Goal: Find specific page/section: Find specific page/section

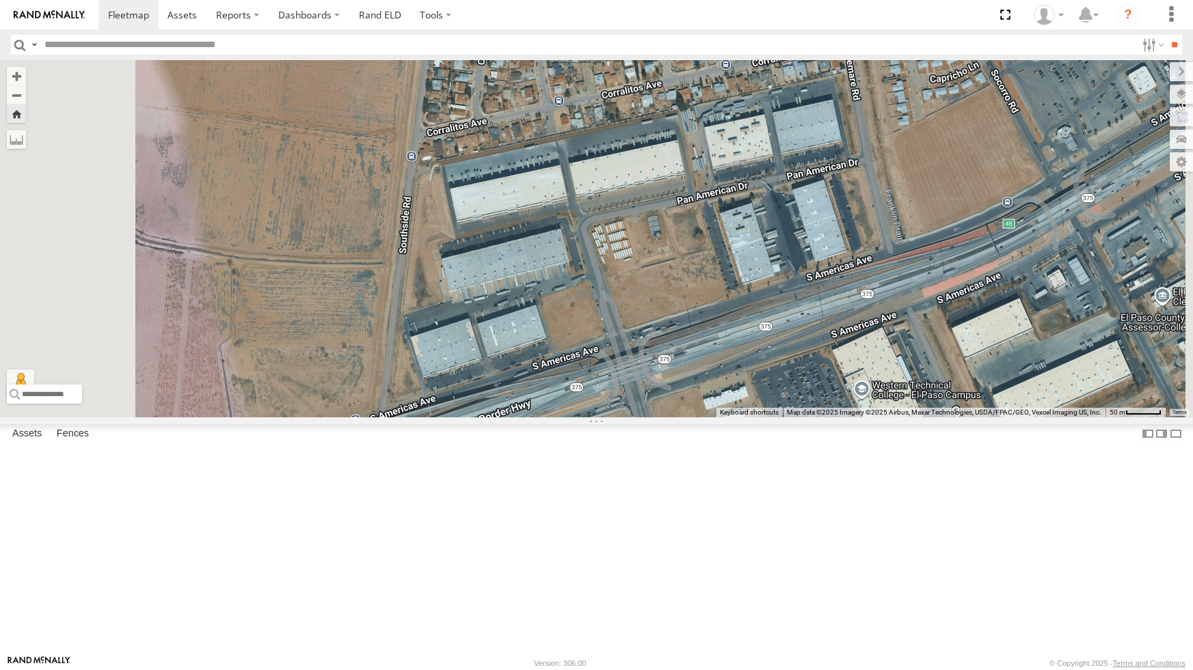
click at [513, 353] on div "4067 - Cam" at bounding box center [596, 238] width 1193 height 357
click at [504, 349] on div "4067 - Cam" at bounding box center [596, 238] width 1193 height 357
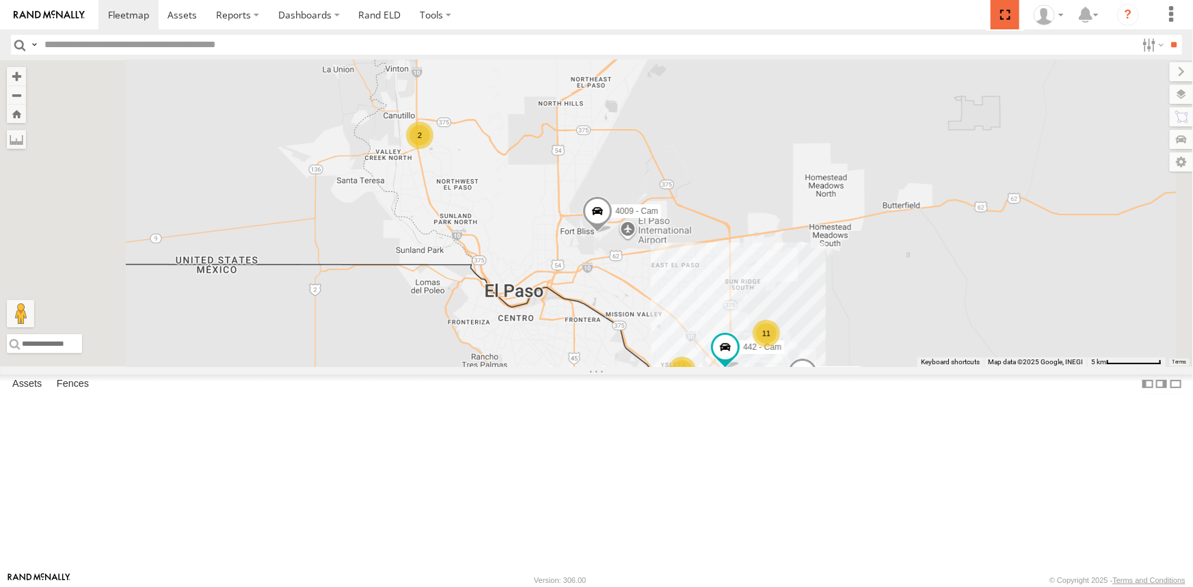
drag, startPoint x: 1001, startPoint y: 8, endPoint x: 1001, endPoint y: 62, distance: 54.0
click at [1001, 8] on span at bounding box center [1004, 14] width 28 height 29
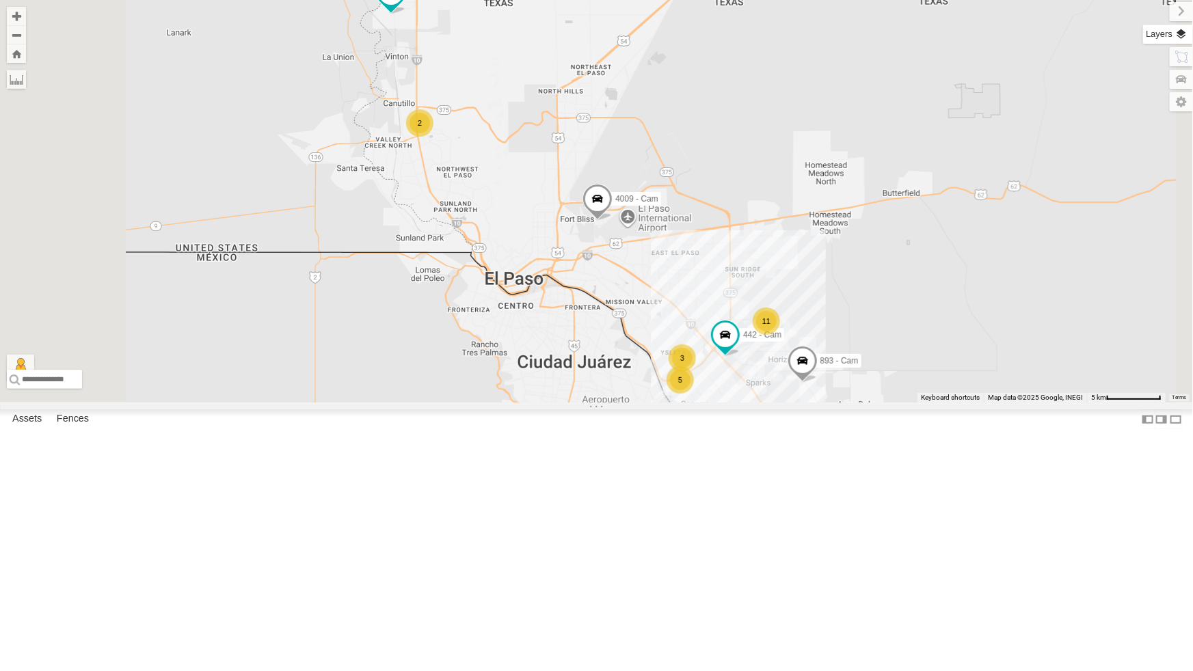
click at [1185, 32] on label at bounding box center [1168, 34] width 50 height 19
click at [0, 0] on span "Basemaps" at bounding box center [0, 0] width 0 height 0
click at [0, 0] on span "Satellite + Roadmap" at bounding box center [0, 0] width 0 height 0
click at [1147, 14] on label at bounding box center [1170, 11] width 46 height 19
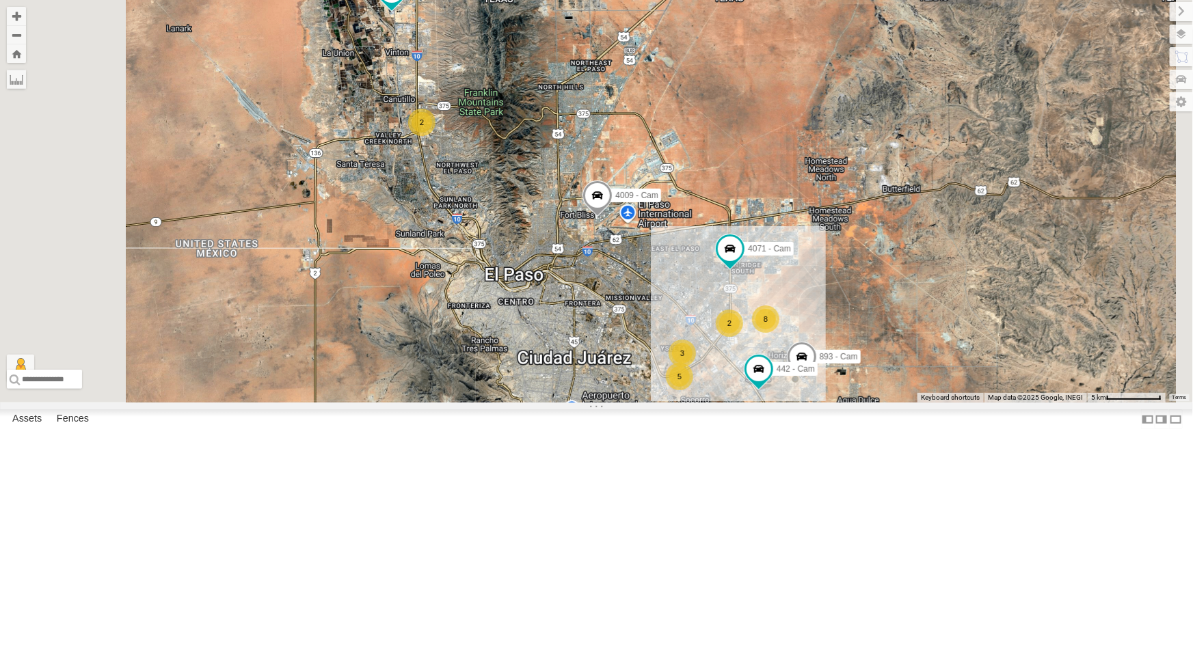
click at [0, 0] on div "4071 - Cam All Assets" at bounding box center [0, 0] width 0 height 0
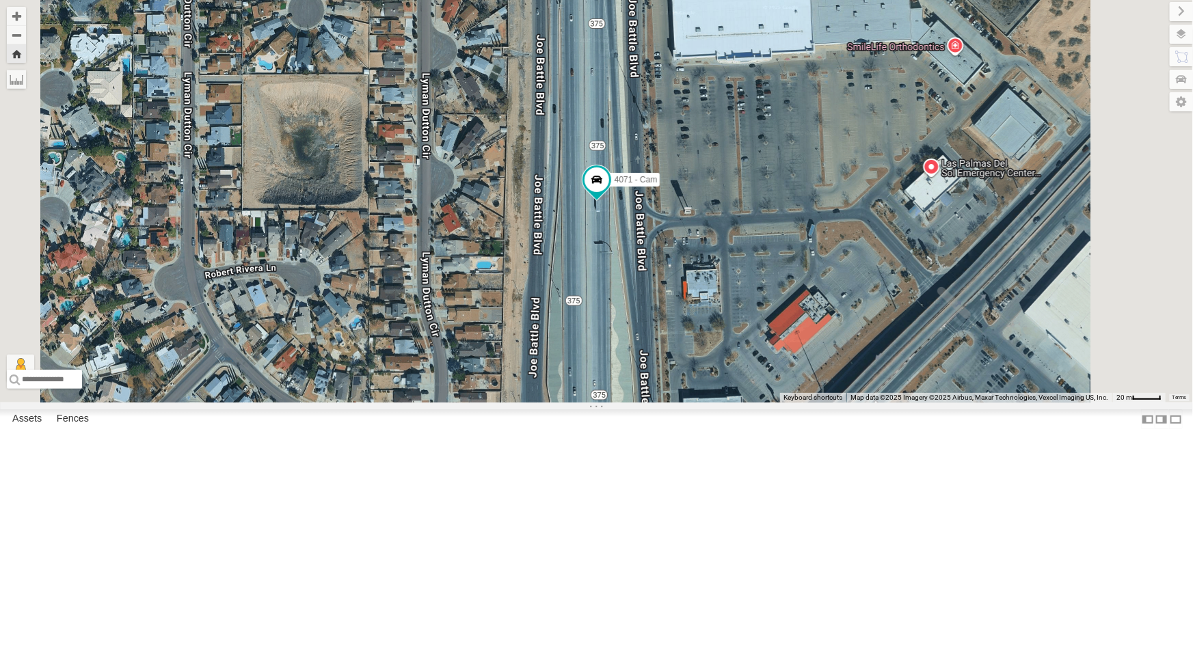
click at [0, 0] on div "All Assets" at bounding box center [0, 0] width 0 height 0
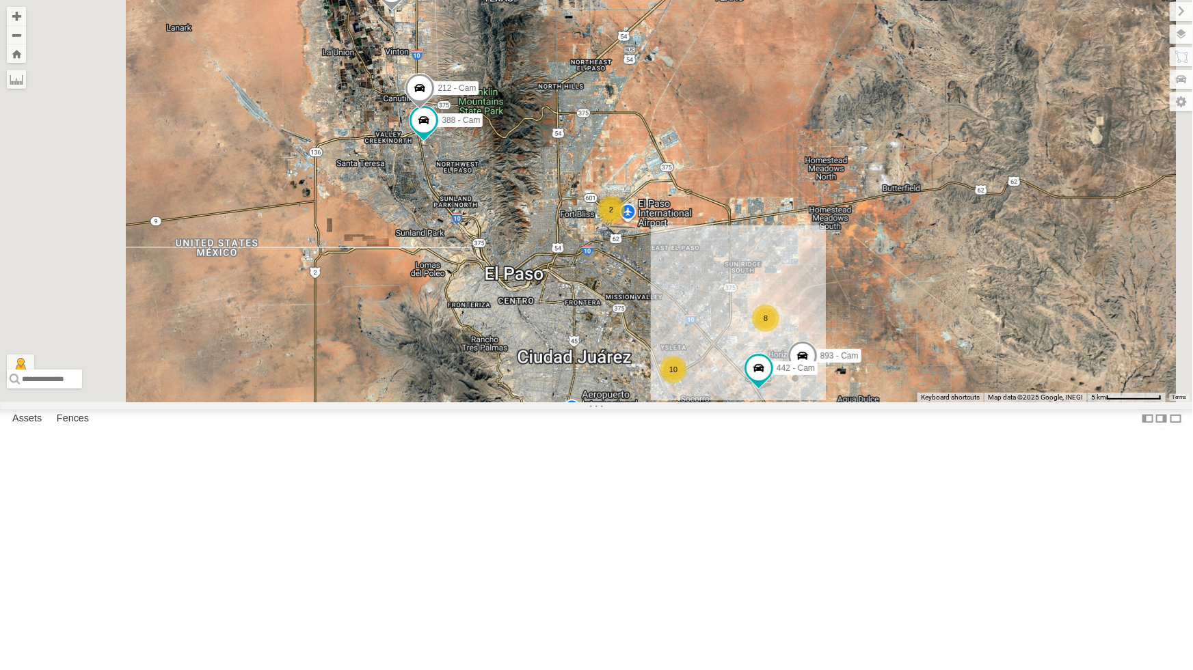
click at [940, 163] on div "893 - Cam 442 - Cam 444 - Cam 388 - Cam 212 - Cam 10 8 2" at bounding box center [596, 201] width 1193 height 403
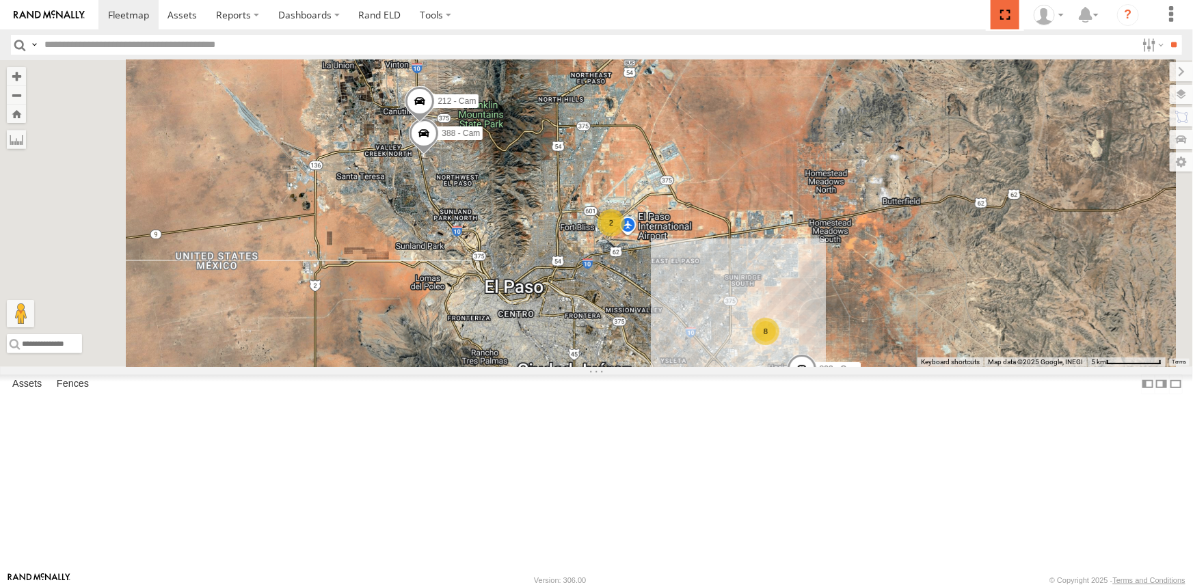
click at [1006, 16] on span at bounding box center [1004, 14] width 28 height 29
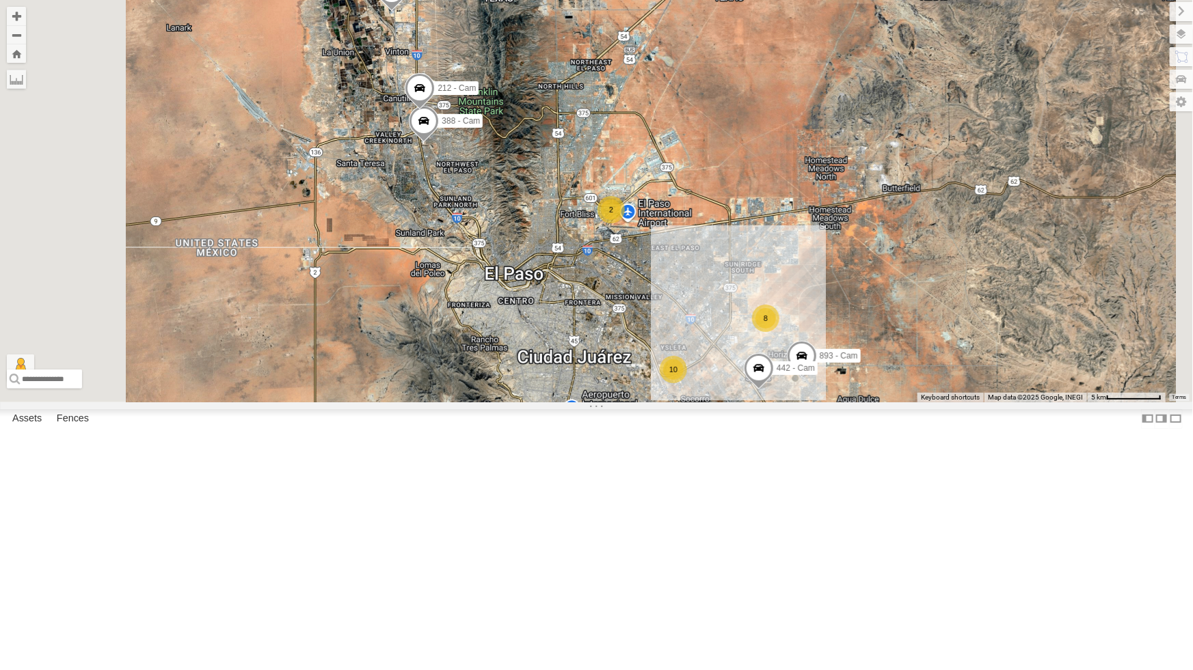
click at [487, 403] on div "10 893 - Cam 8 442 - Cam 444 - Cam 388 - Cam 2 212 - Cam" at bounding box center [596, 201] width 1193 height 403
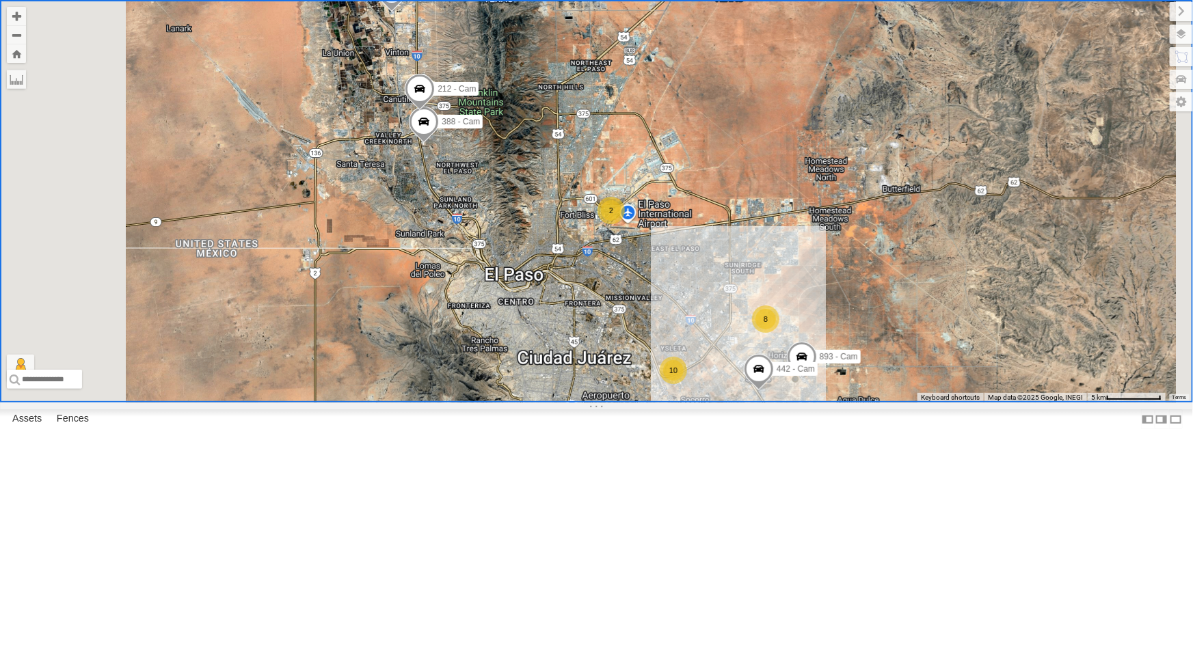
click at [0, 0] on div "All Assets" at bounding box center [0, 0] width 0 height 0
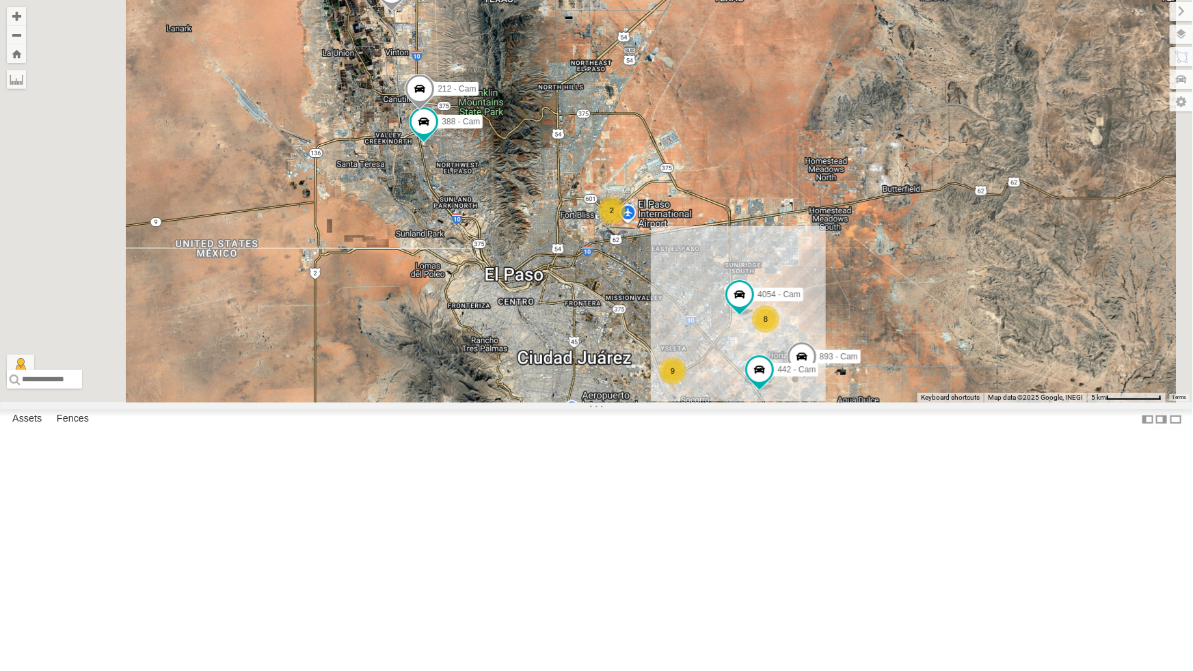
click at [0, 0] on div "4071 - Cam" at bounding box center [0, 0] width 0 height 0
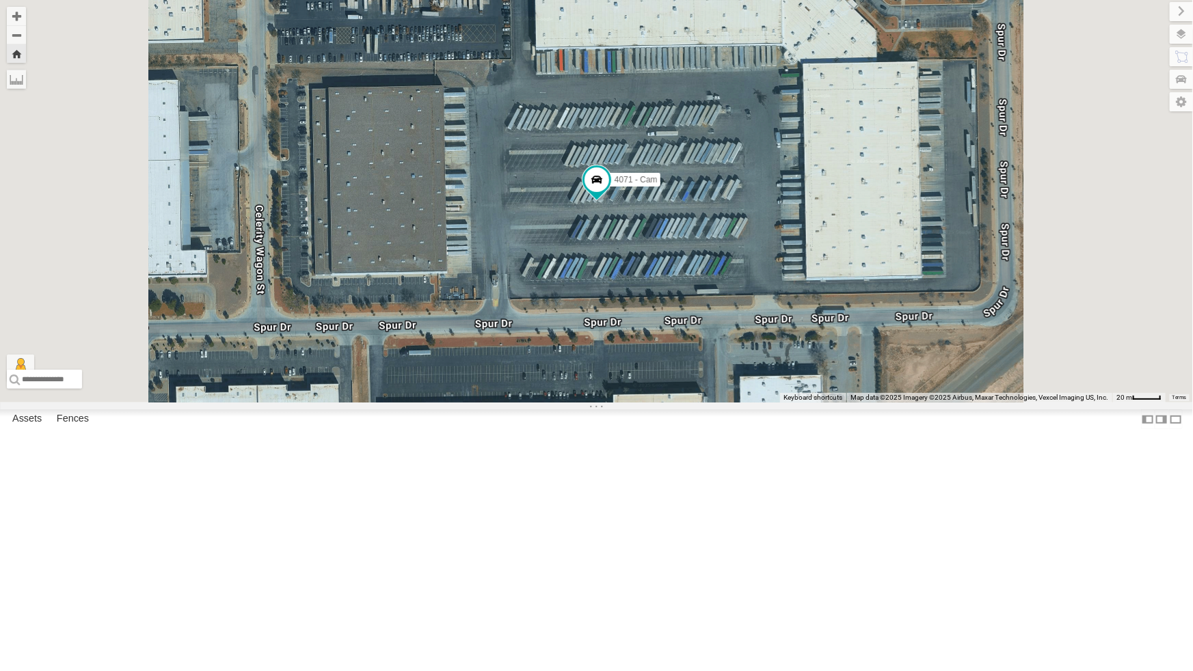
click at [0, 0] on div "442 - Cam" at bounding box center [0, 0] width 0 height 0
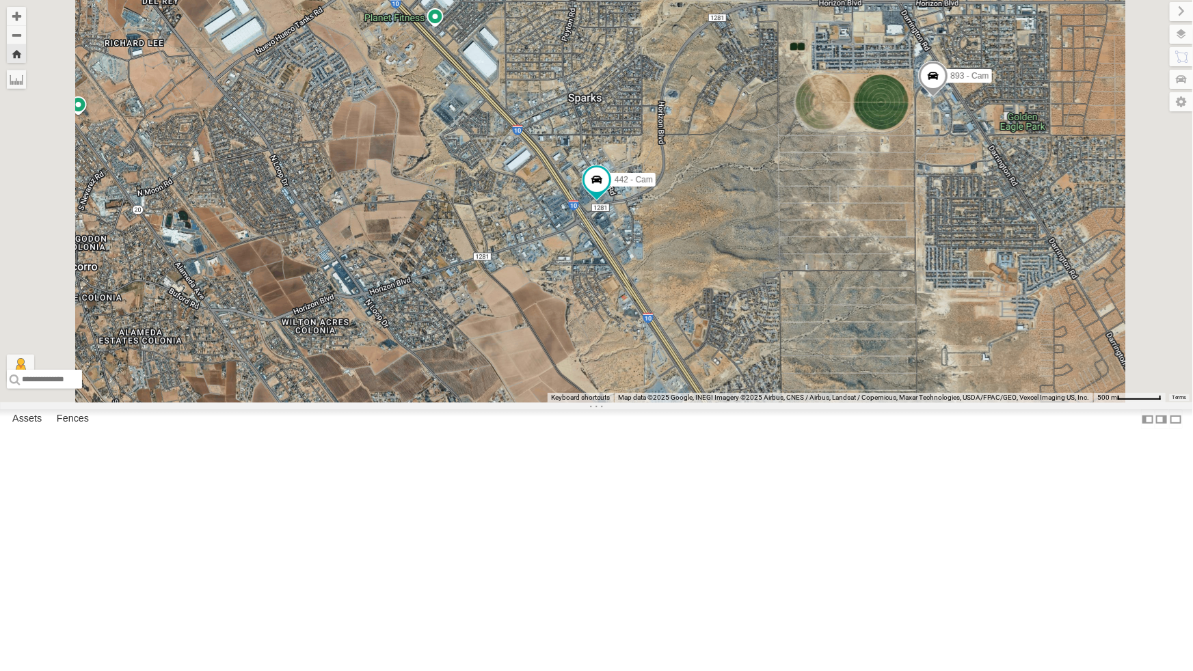
click at [0, 0] on div "442 - Cam" at bounding box center [0, 0] width 0 height 0
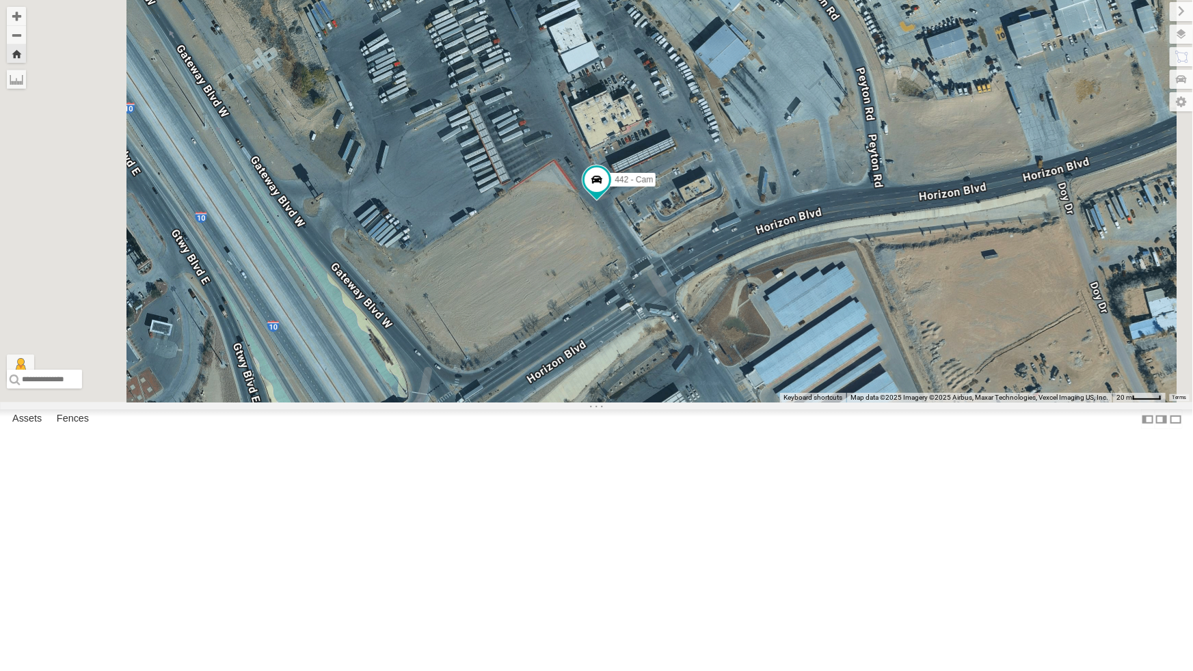
click at [0, 0] on div "All Assets" at bounding box center [0, 0] width 0 height 0
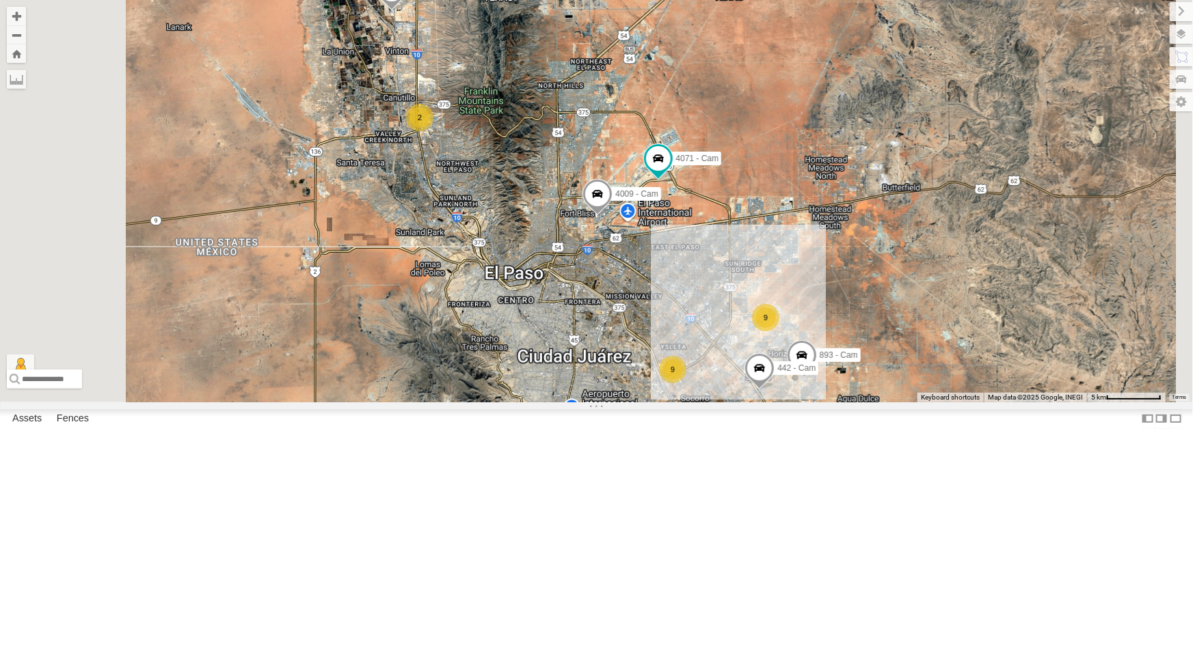
click at [574, 403] on div "893 - Cam 442 - Cam 444 - Cam 4071 - Cam 4009 - Cam 9 9 2" at bounding box center [596, 201] width 1193 height 403
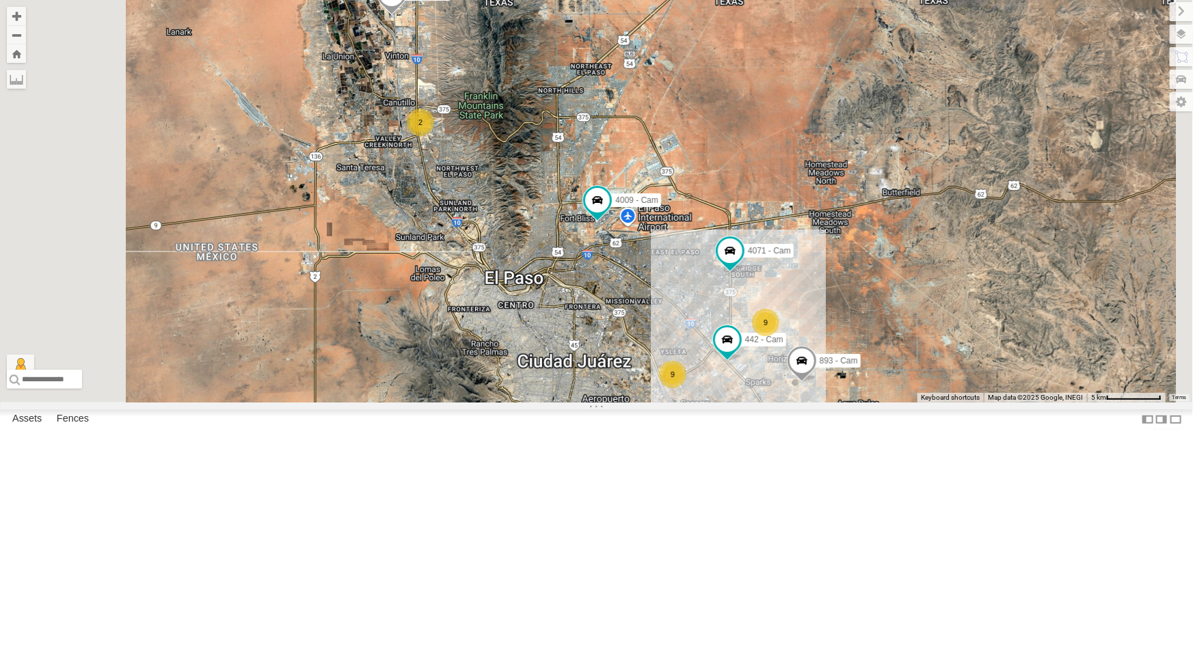
click at [0, 0] on div "4061 - Cam" at bounding box center [0, 0] width 0 height 0
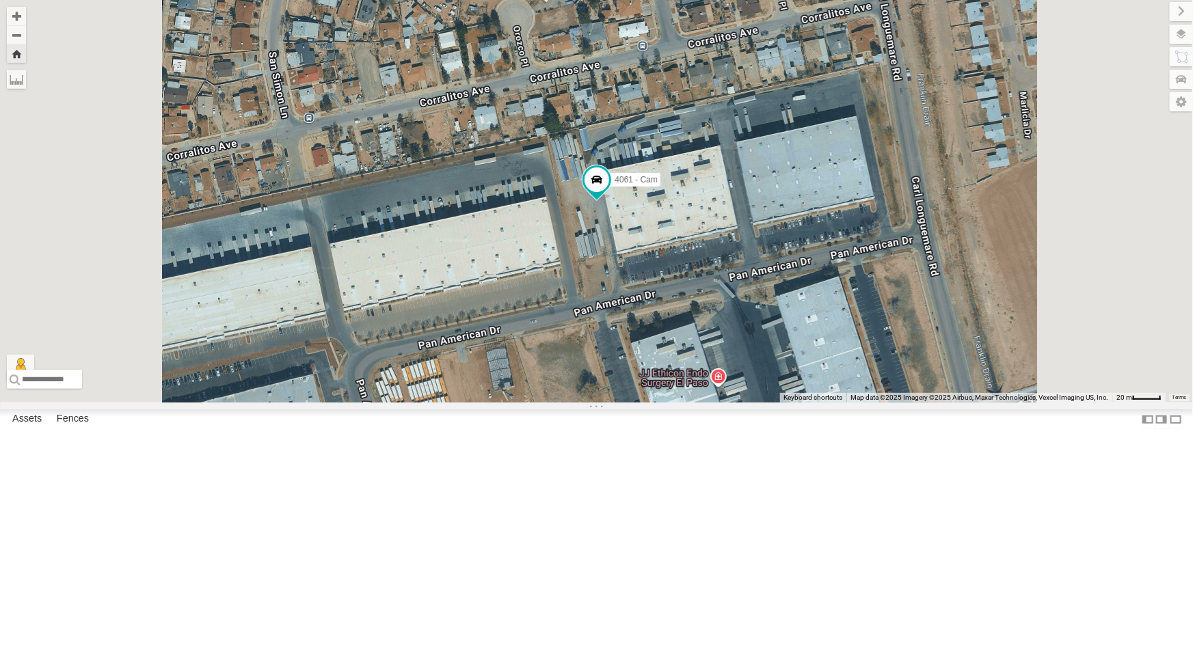
click at [0, 0] on div "All Assets" at bounding box center [0, 0] width 0 height 0
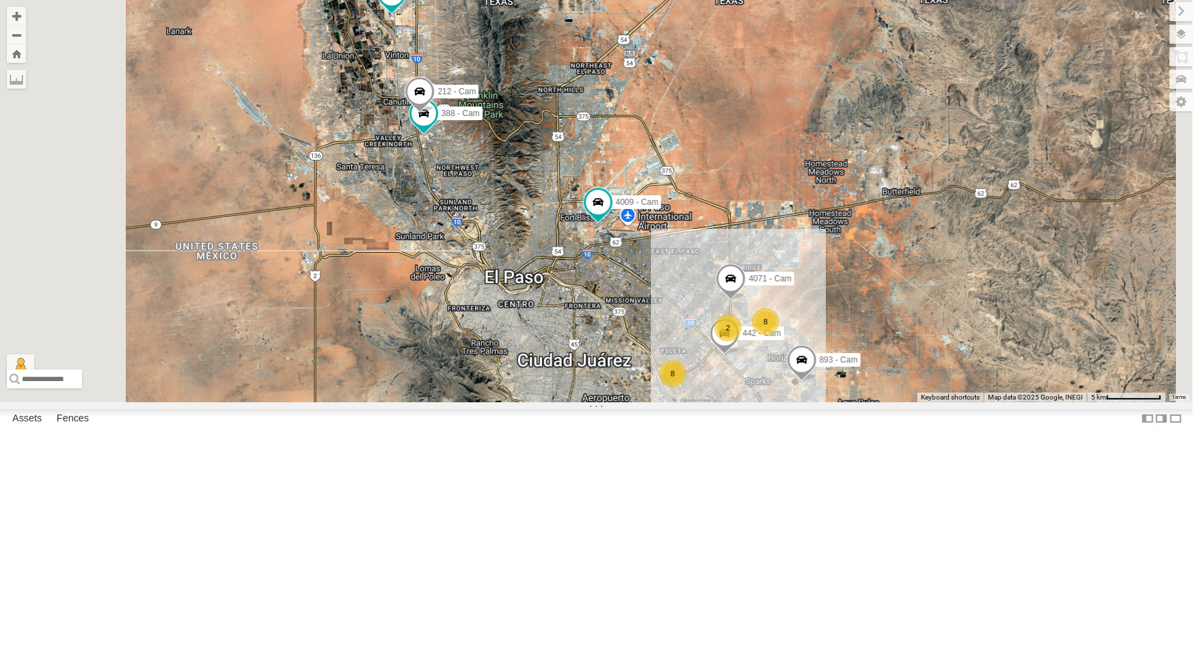
click at [0, 0] on div "All Assets" at bounding box center [0, 0] width 0 height 0
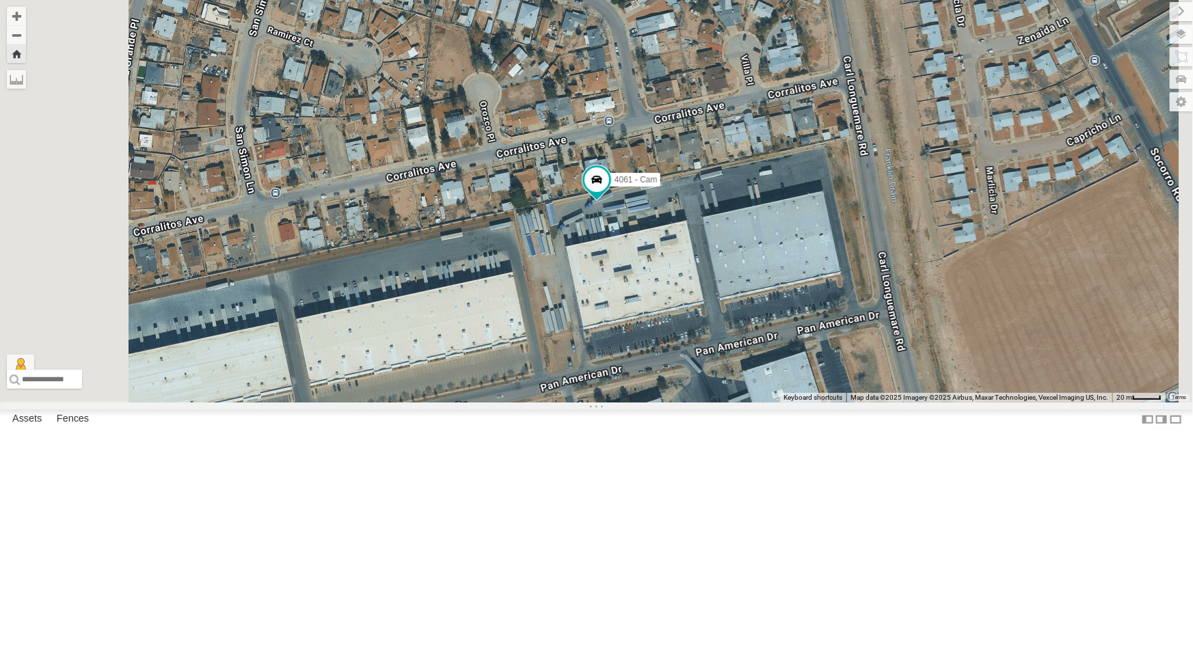
click at [466, 403] on div "4061 - Cam" at bounding box center [596, 201] width 1193 height 403
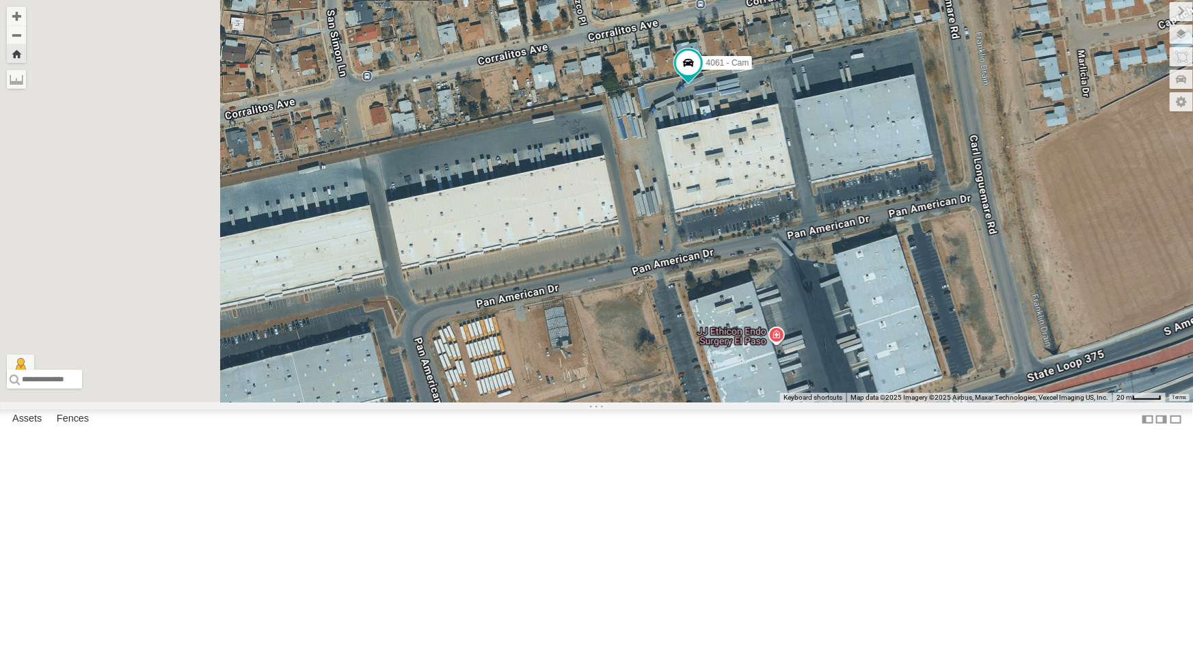
drag, startPoint x: 466, startPoint y: 404, endPoint x: 560, endPoint y: 286, distance: 151.2
click at [560, 286] on div "4061 - Cam" at bounding box center [596, 201] width 1193 height 403
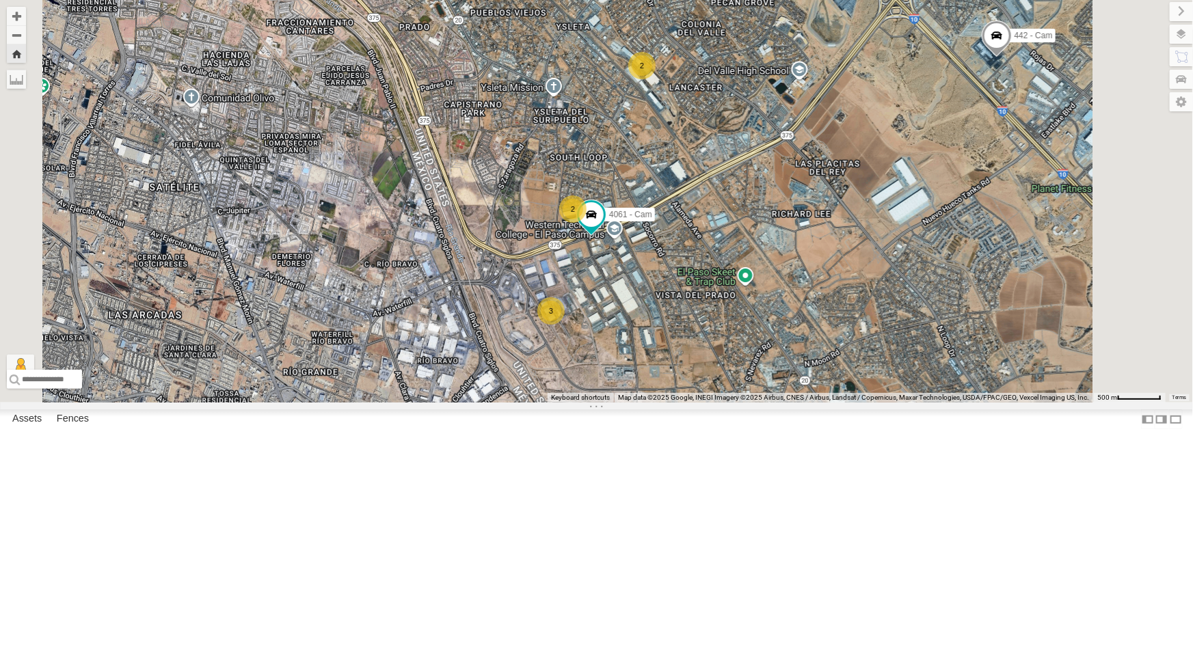
click at [0, 0] on div "4061 - Cam All Assets" at bounding box center [0, 0] width 0 height 0
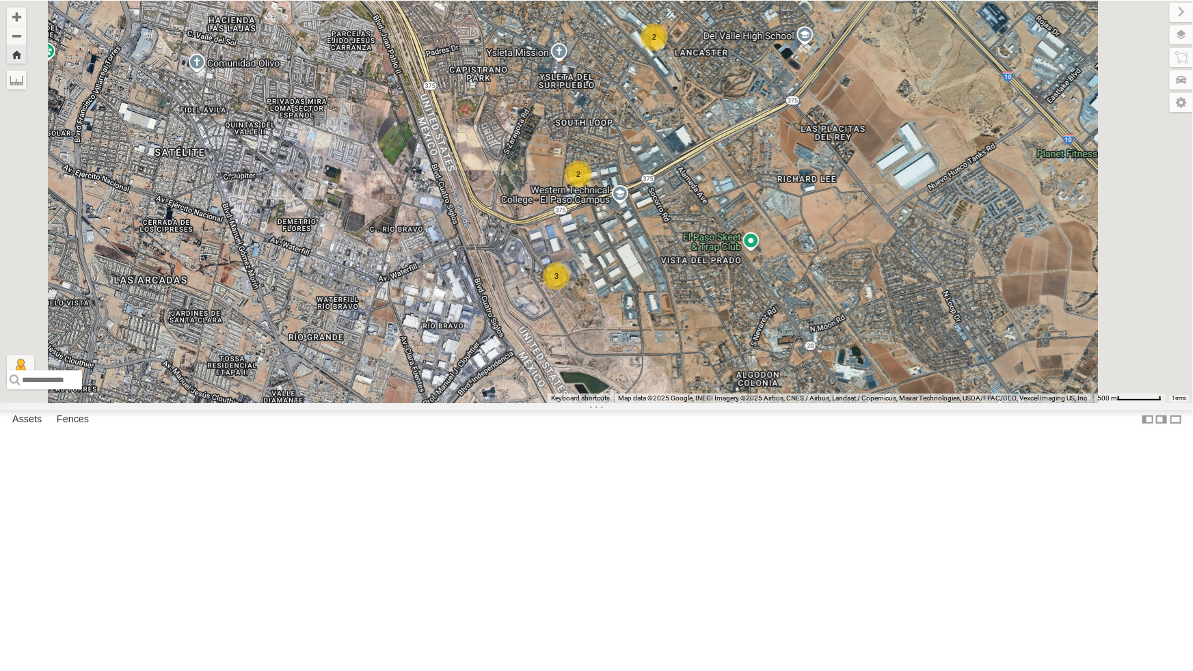
scroll to position [124, 0]
click at [0, 0] on div "4071 - Cam" at bounding box center [0, 0] width 0 height 0
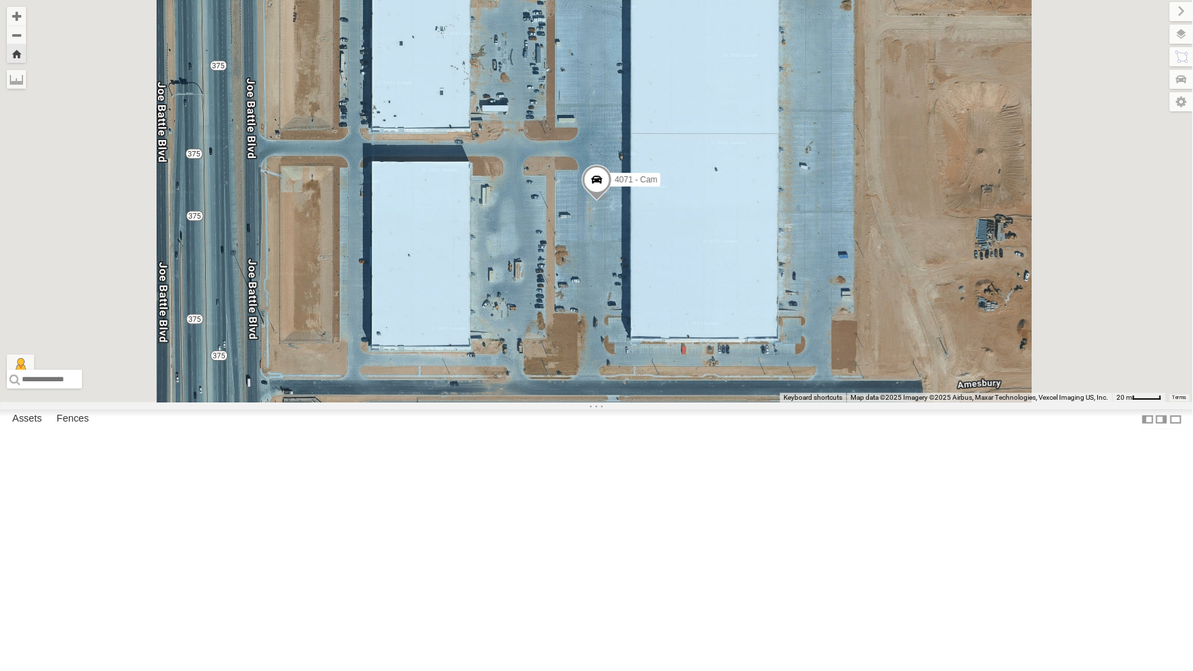
scroll to position [0, 0]
click at [0, 0] on div "442 - Cam" at bounding box center [0, 0] width 0 height 0
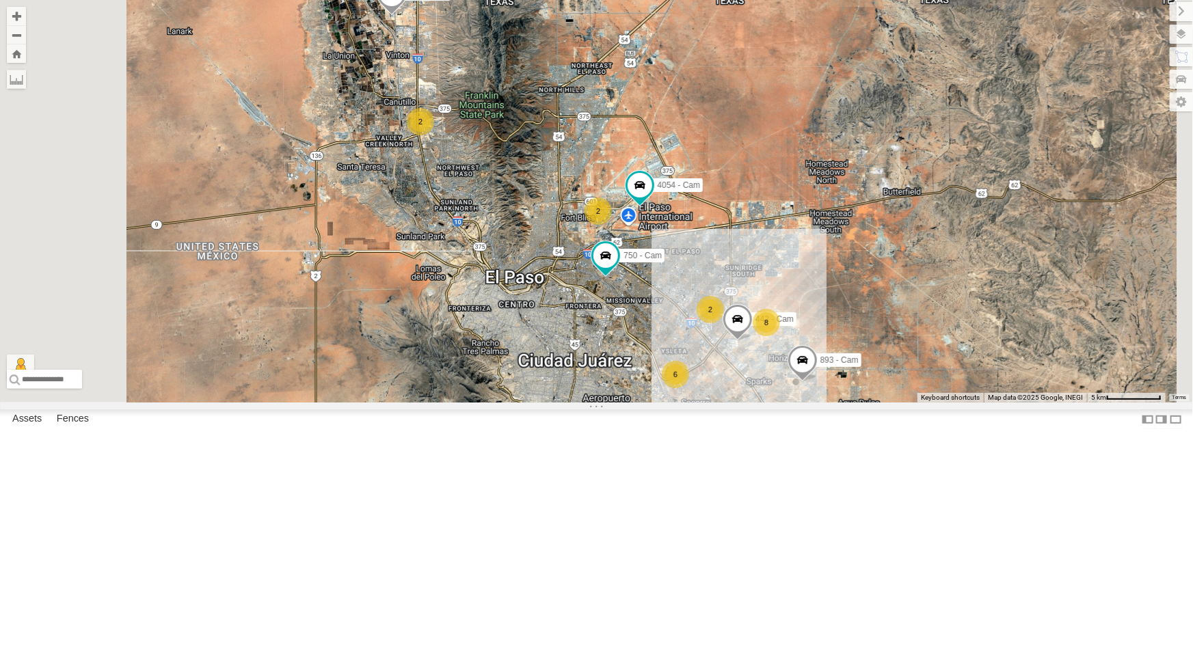
click at [0, 0] on div "442 - Cam All Assets" at bounding box center [0, 0] width 0 height 0
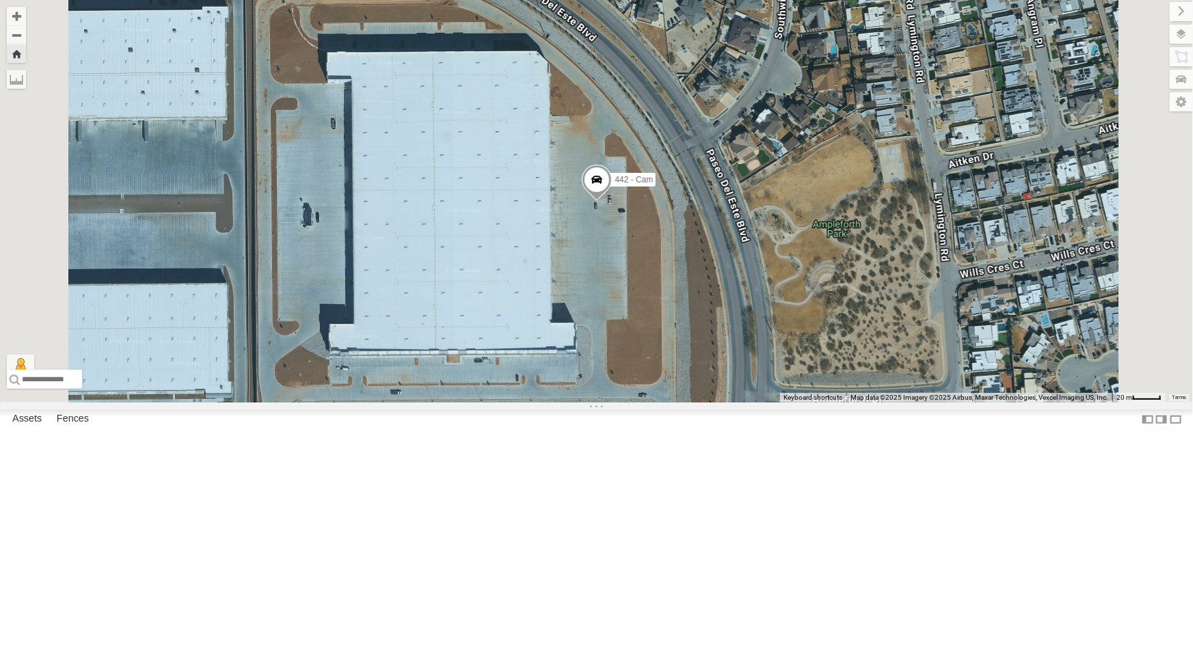
click at [0, 0] on div "4071 - Cam" at bounding box center [0, 0] width 0 height 0
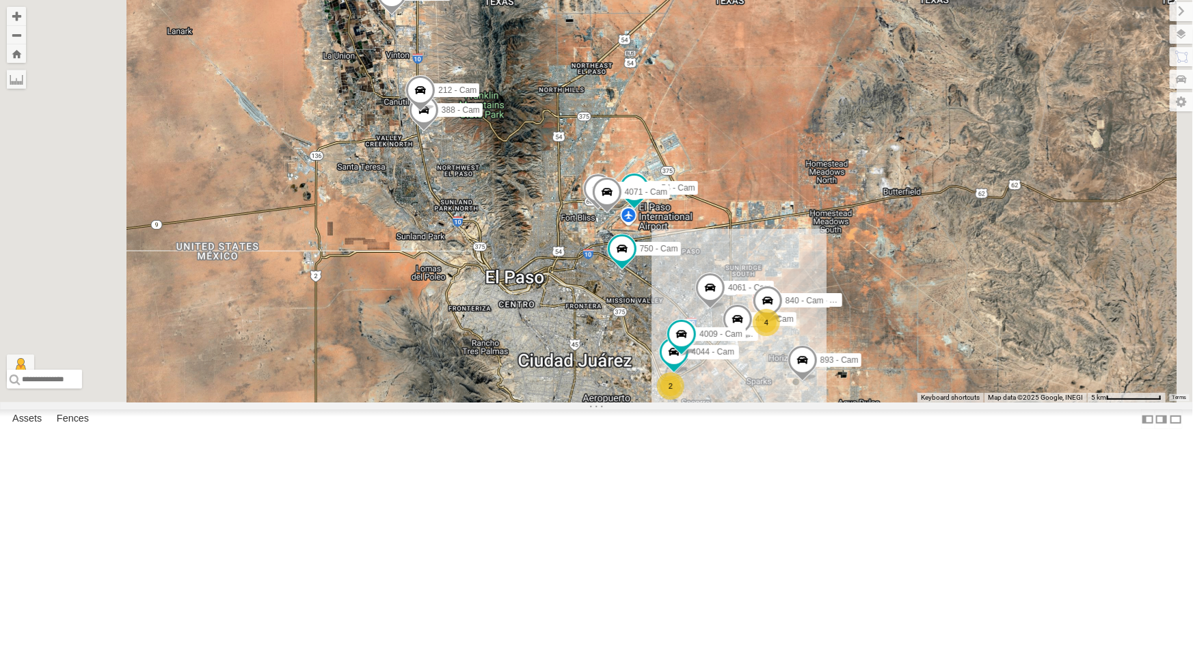
click at [0, 0] on div "442 - Cam" at bounding box center [0, 0] width 0 height 0
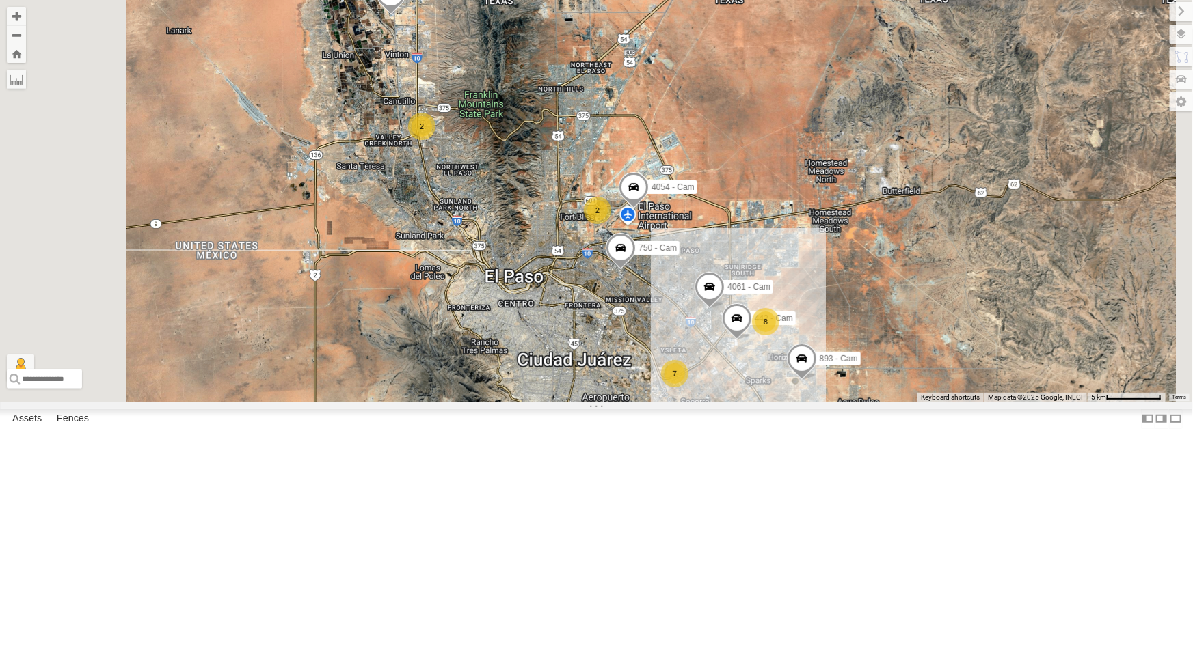
click at [533, 403] on div "442 - Cam 4061 - Cam 7 893 - Cam 8 4054 - Cam 750 - Cam 2 444 - Cam 2" at bounding box center [596, 201] width 1193 height 403
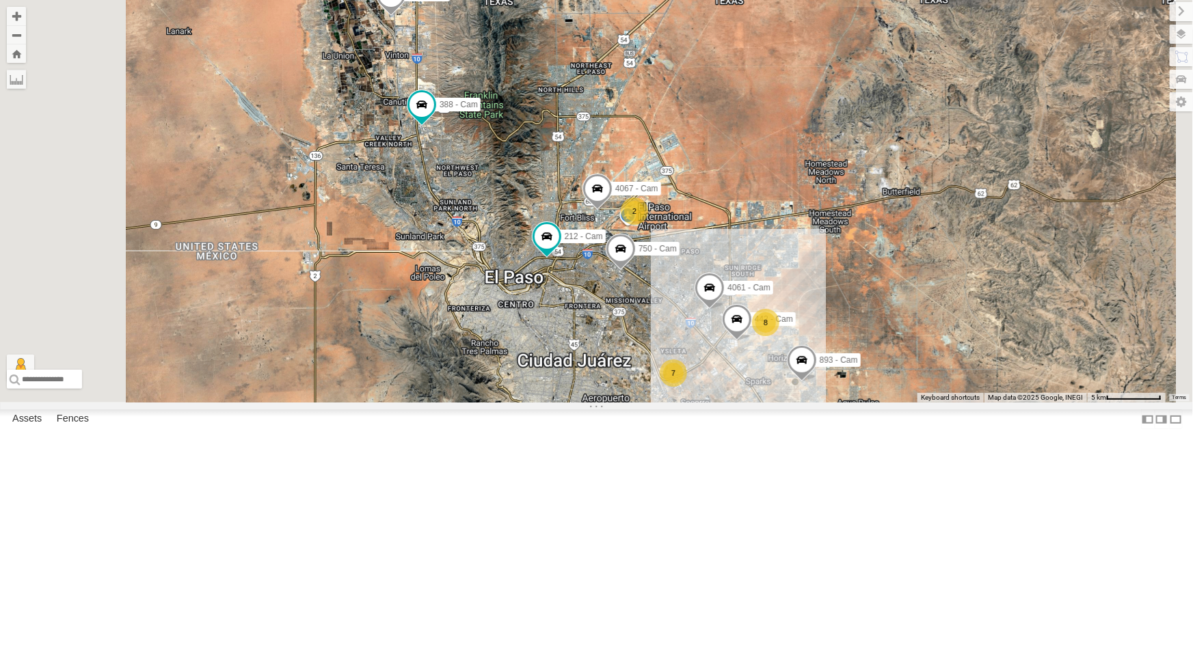
click at [0, 0] on div "4071 - Cam" at bounding box center [0, 0] width 0 height 0
click at [0, 0] on div "442 - Cam" at bounding box center [0, 0] width 0 height 0
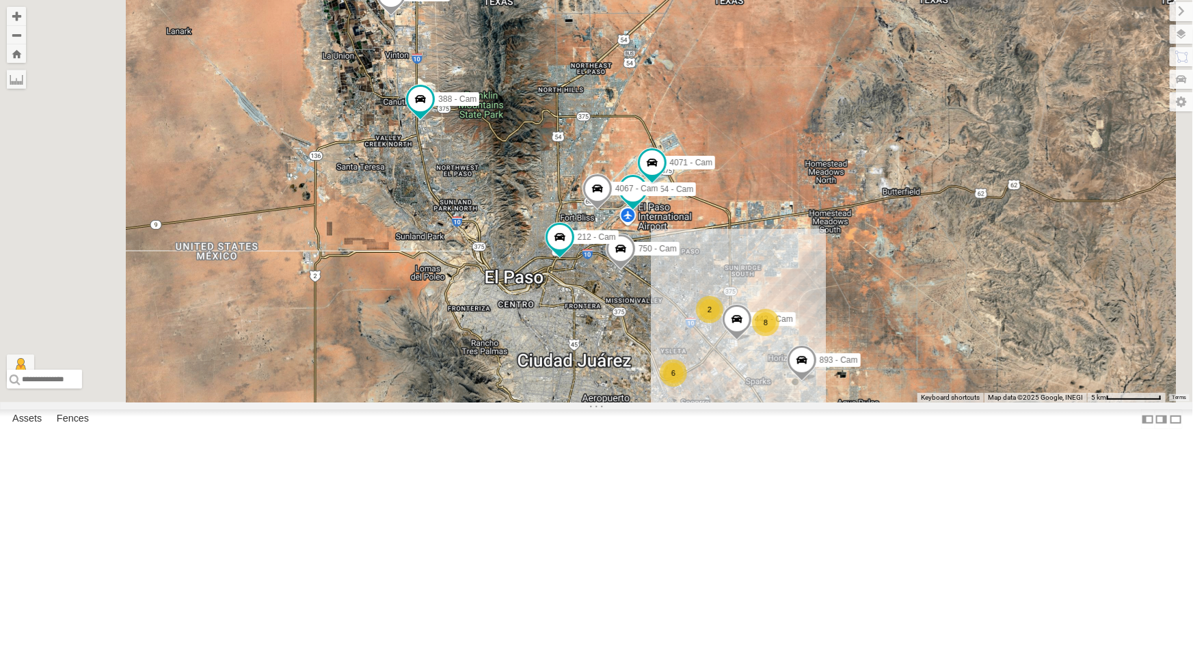
click at [0, 0] on div "442 - Cam All Assets" at bounding box center [0, 0] width 0 height 0
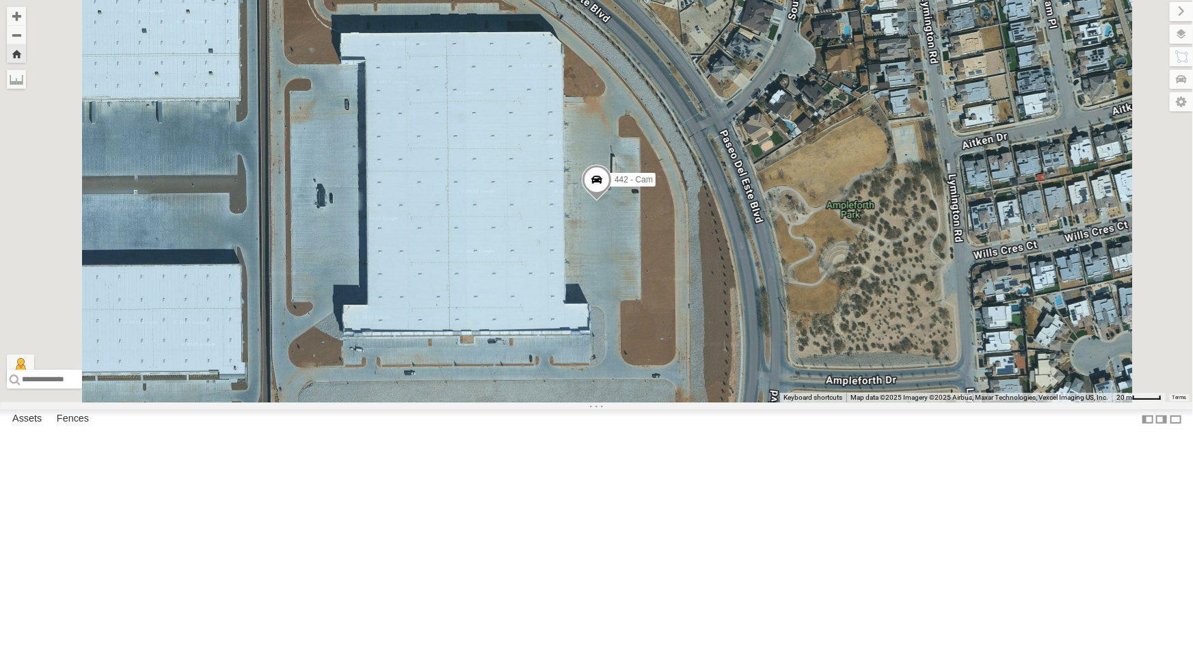
click at [644, 403] on div "442 - Cam" at bounding box center [596, 201] width 1193 height 403
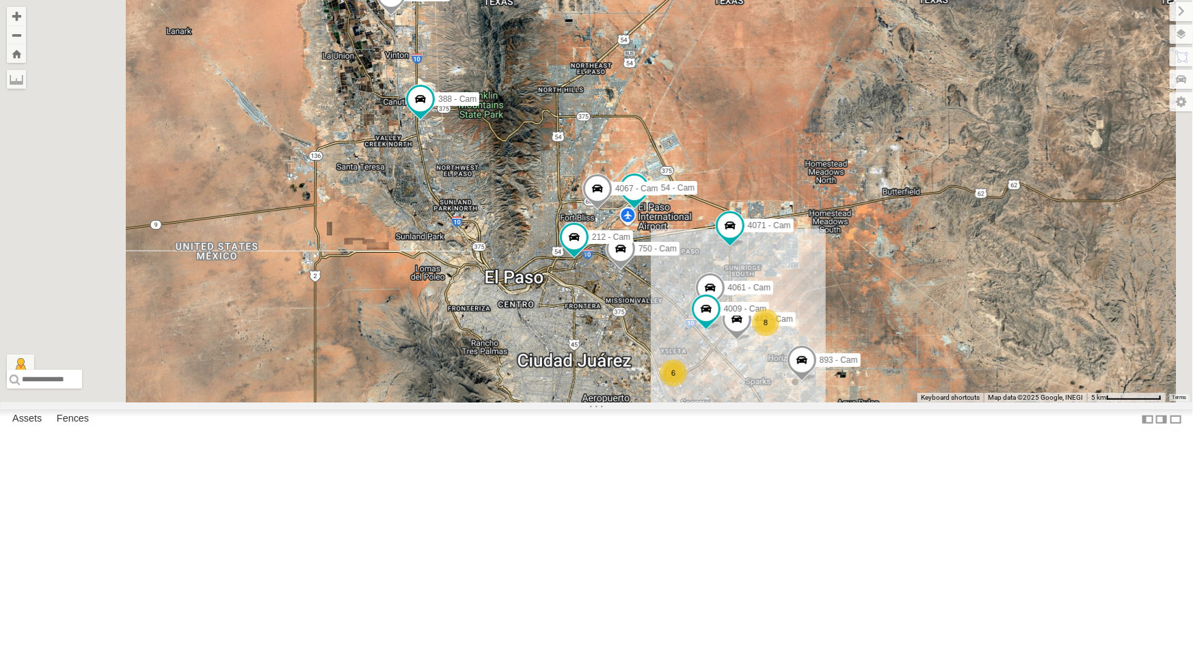
click at [0, 0] on div "4071 - Cam" at bounding box center [0, 0] width 0 height 0
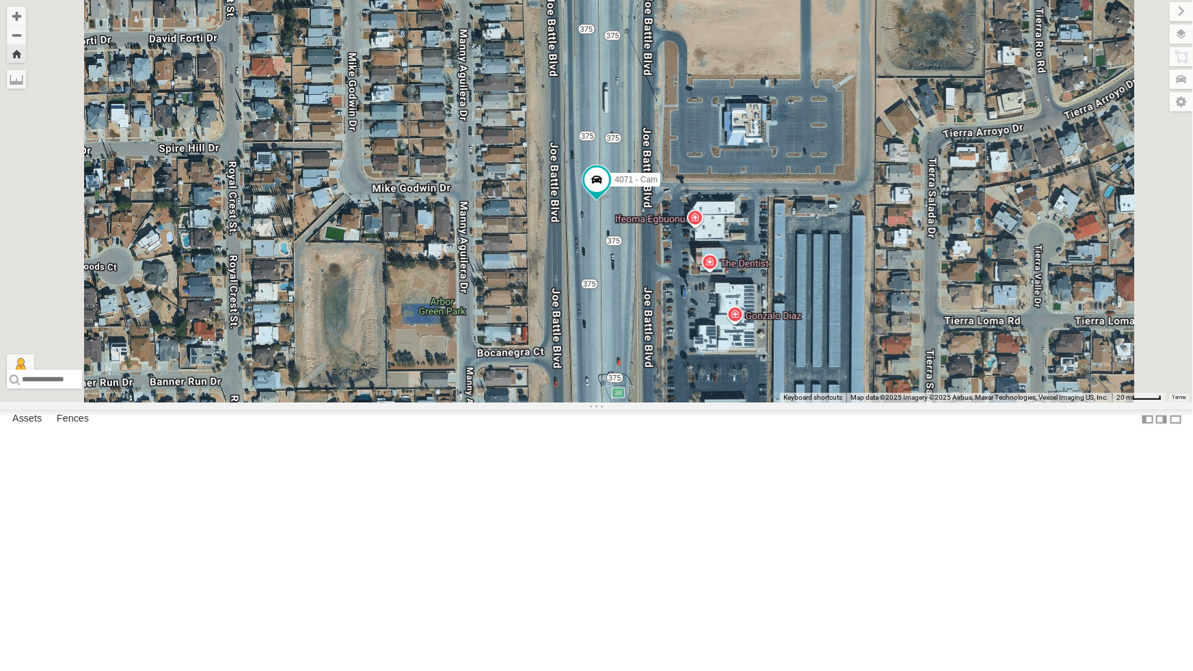
click at [0, 0] on div "442 - Cam All Assets" at bounding box center [0, 0] width 0 height 0
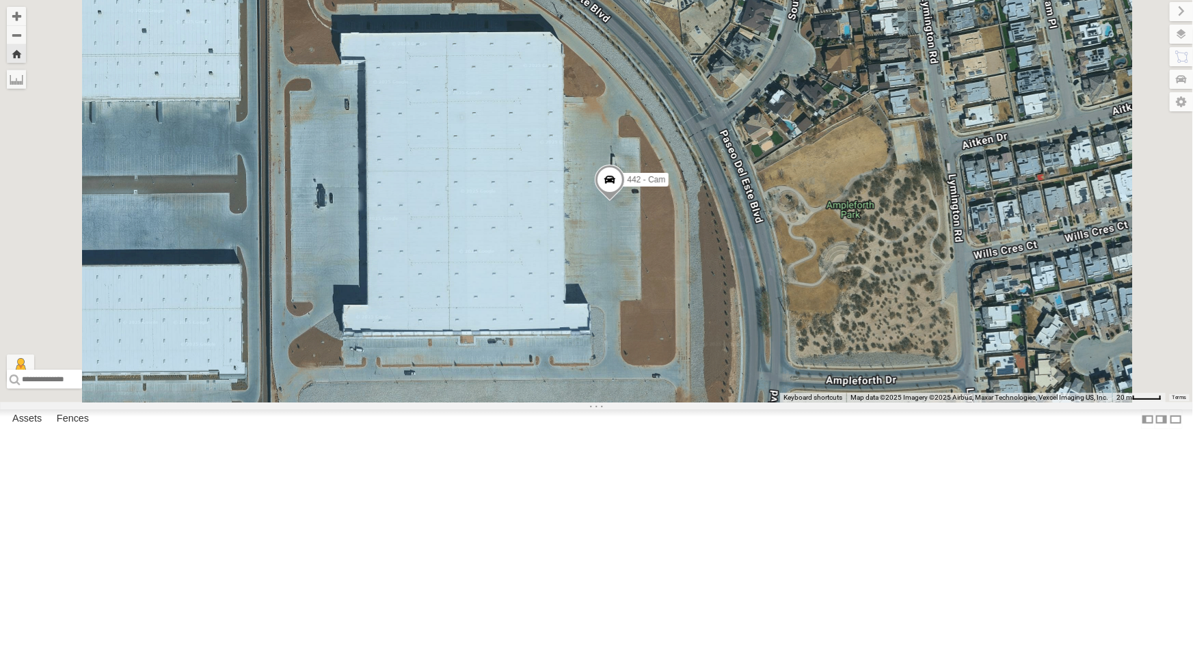
click at [0, 0] on div "All Assets" at bounding box center [0, 0] width 0 height 0
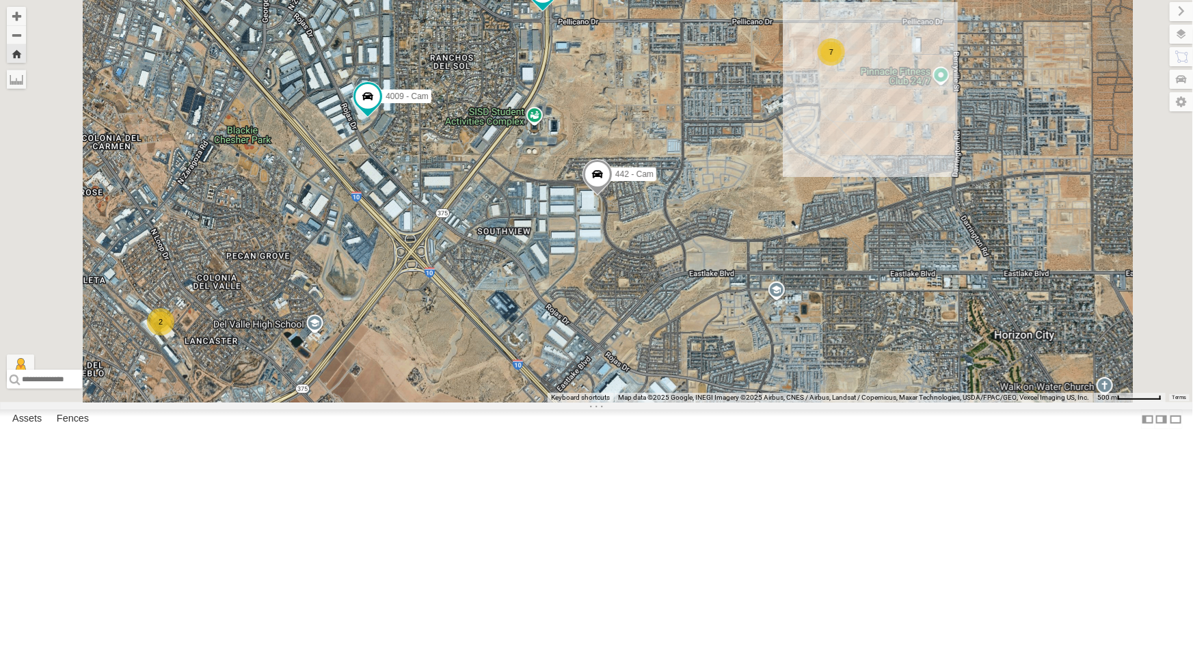
click at [0, 0] on div "442 - Cam All Assets" at bounding box center [0, 0] width 0 height 0
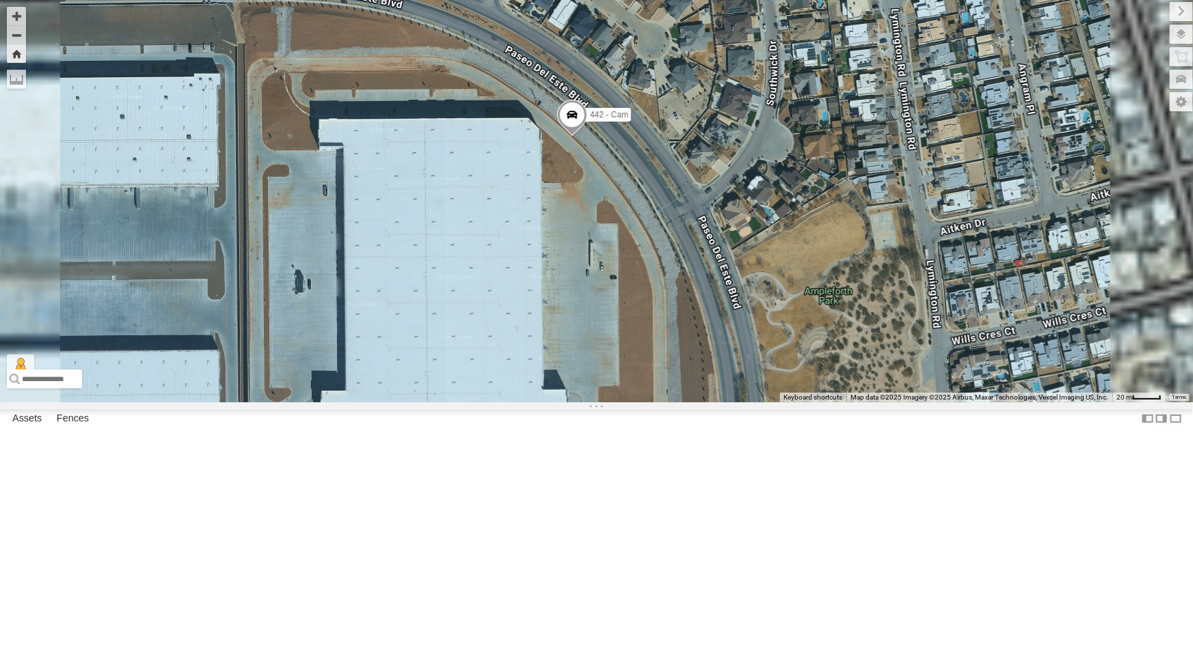
click at [0, 0] on div "442 - Cam" at bounding box center [0, 0] width 0 height 0
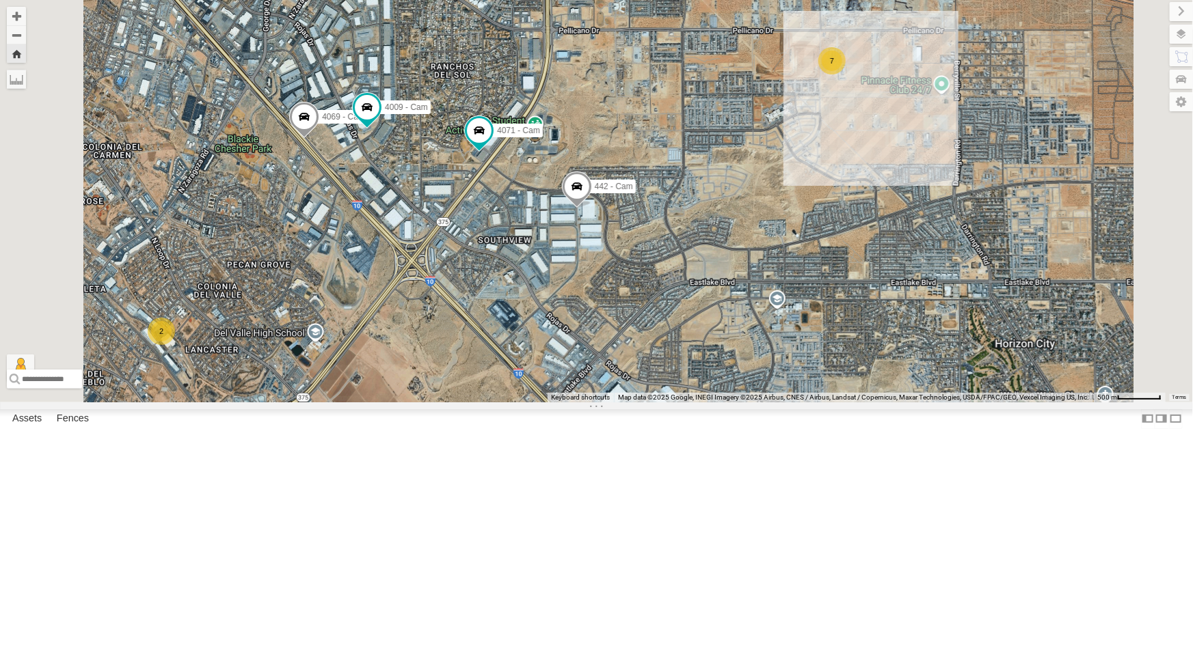
click at [0, 0] on div "All Assets" at bounding box center [0, 0] width 0 height 0
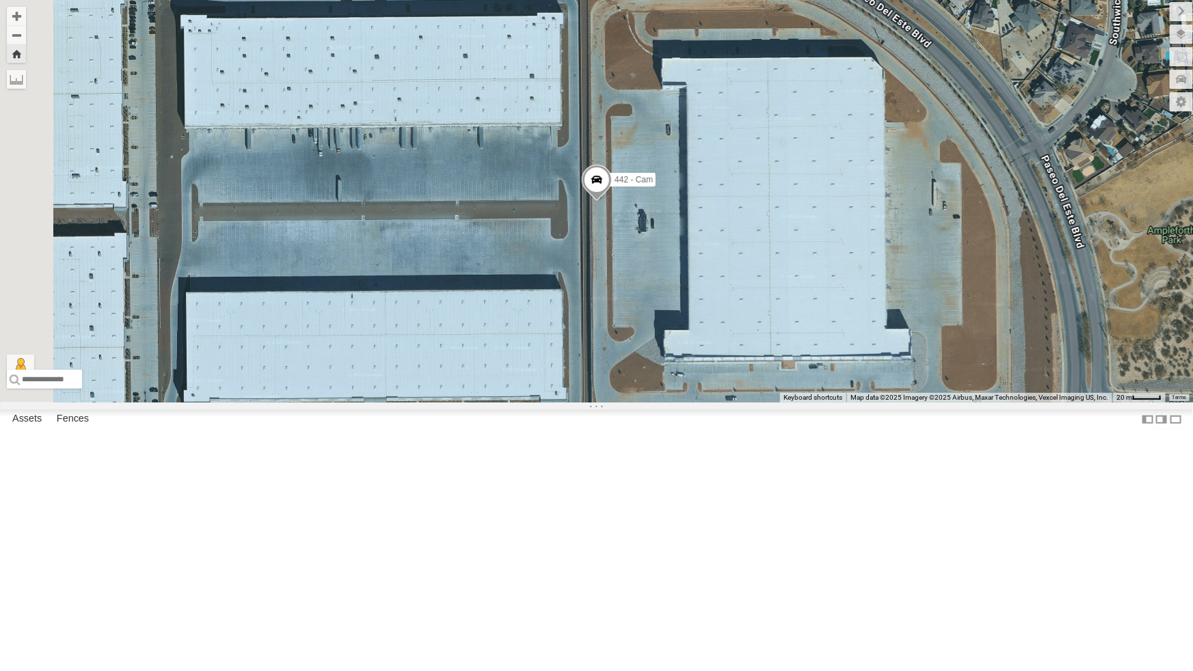
click at [0, 0] on div "All Assets" at bounding box center [0, 0] width 0 height 0
click at [0, 0] on div "4071 - Cam" at bounding box center [0, 0] width 0 height 0
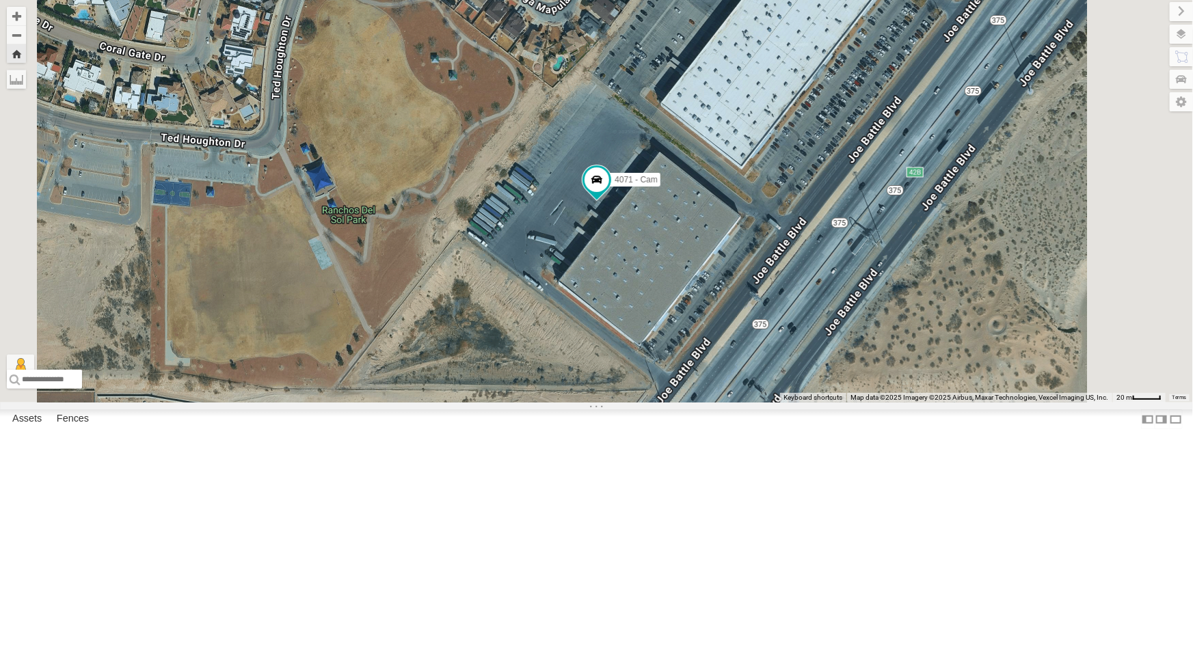
click at [0, 0] on div "All Assets" at bounding box center [0, 0] width 0 height 0
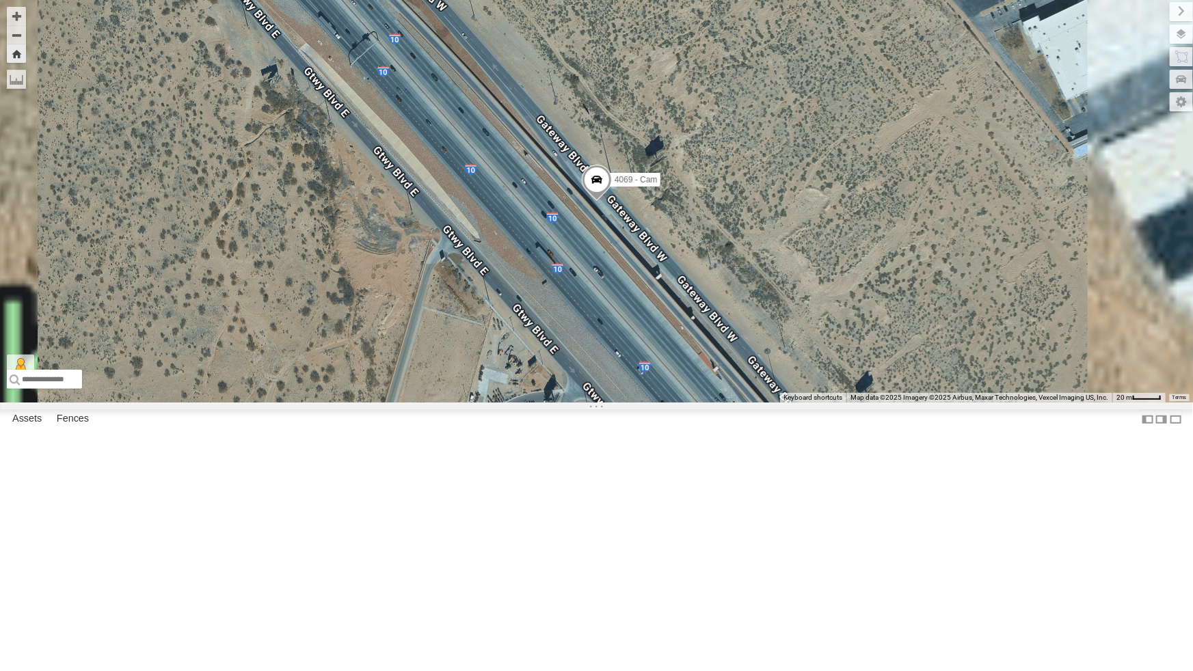
click at [0, 0] on div "4061 - Cam" at bounding box center [0, 0] width 0 height 0
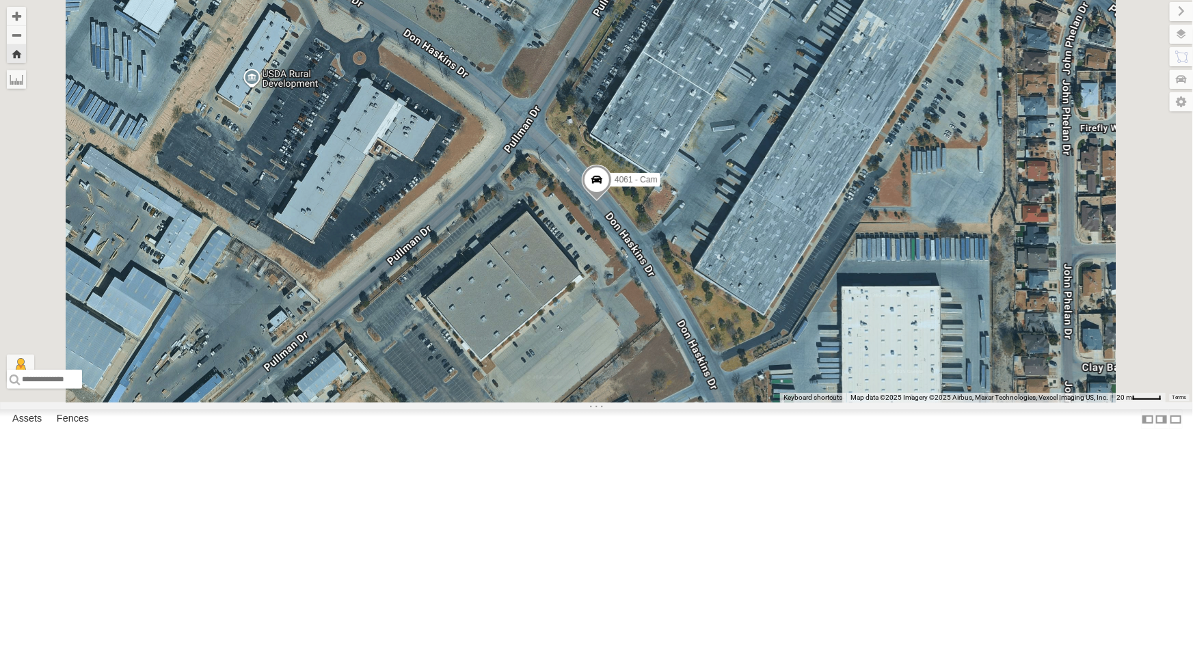
click at [0, 0] on div "4067 - Cam" at bounding box center [0, 0] width 0 height 0
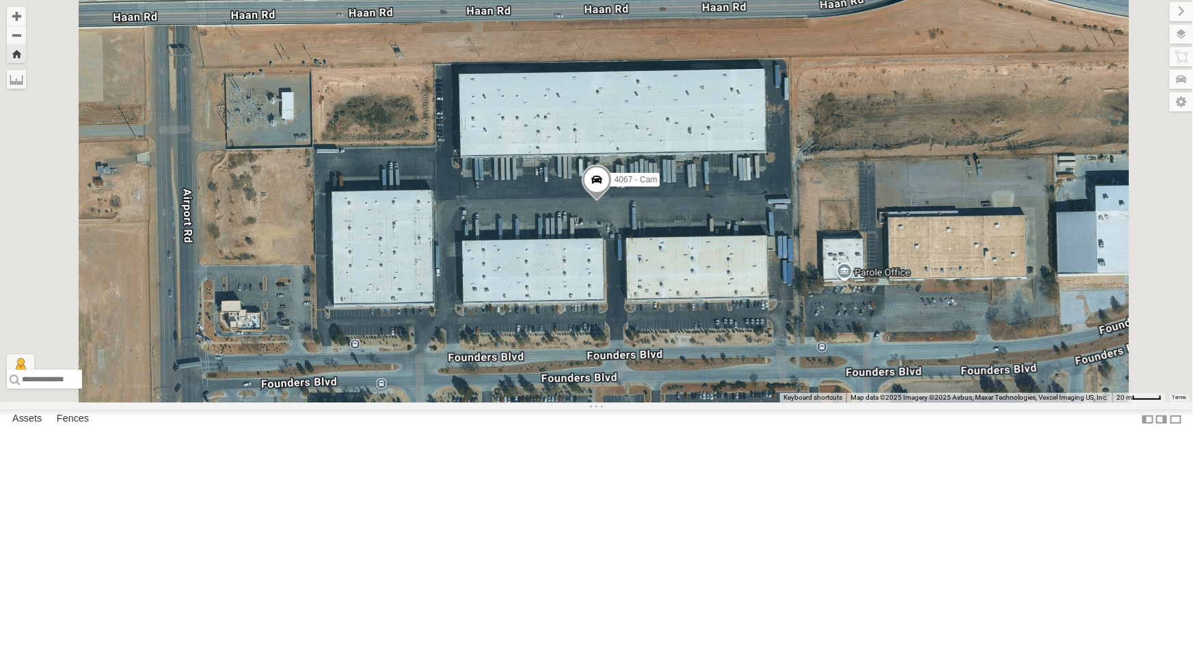
click at [0, 0] on div "442 - Cam" at bounding box center [0, 0] width 0 height 0
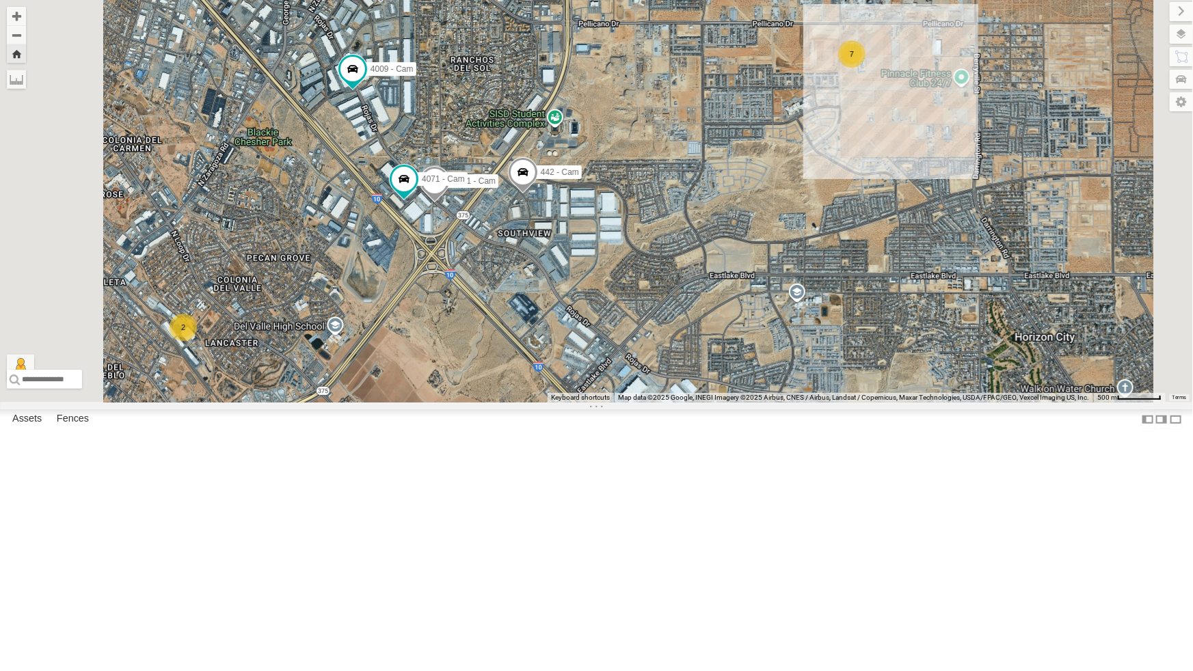
click at [0, 0] on div "All Assets" at bounding box center [0, 0] width 0 height 0
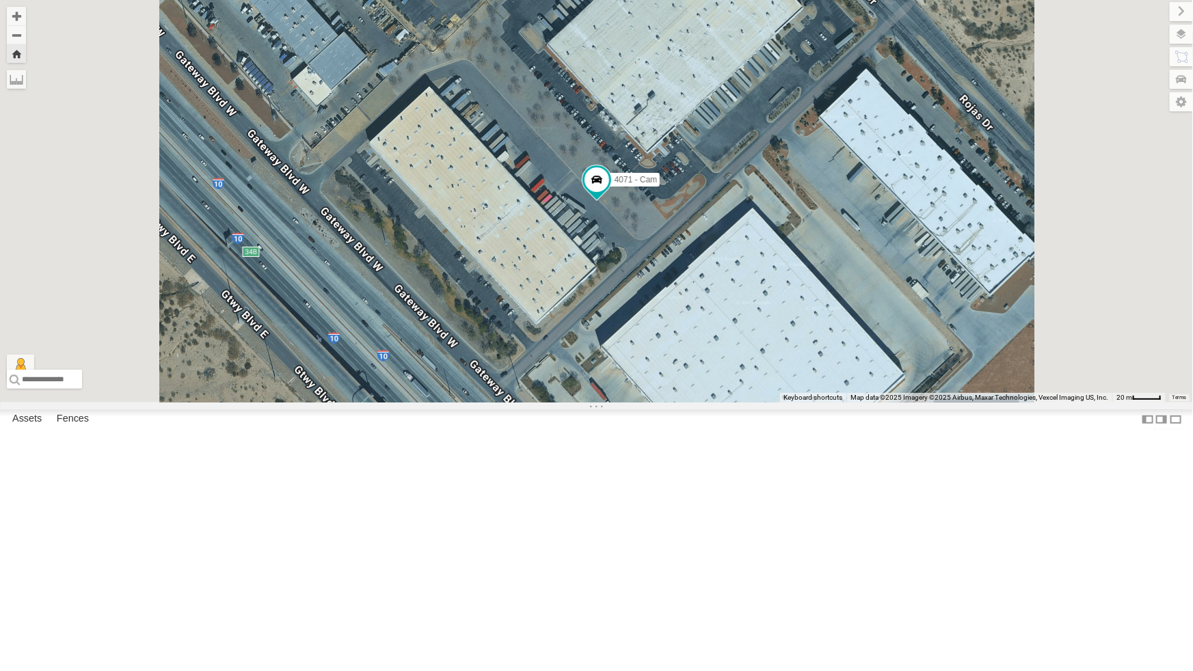
click at [0, 0] on div "All Assets" at bounding box center [0, 0] width 0 height 0
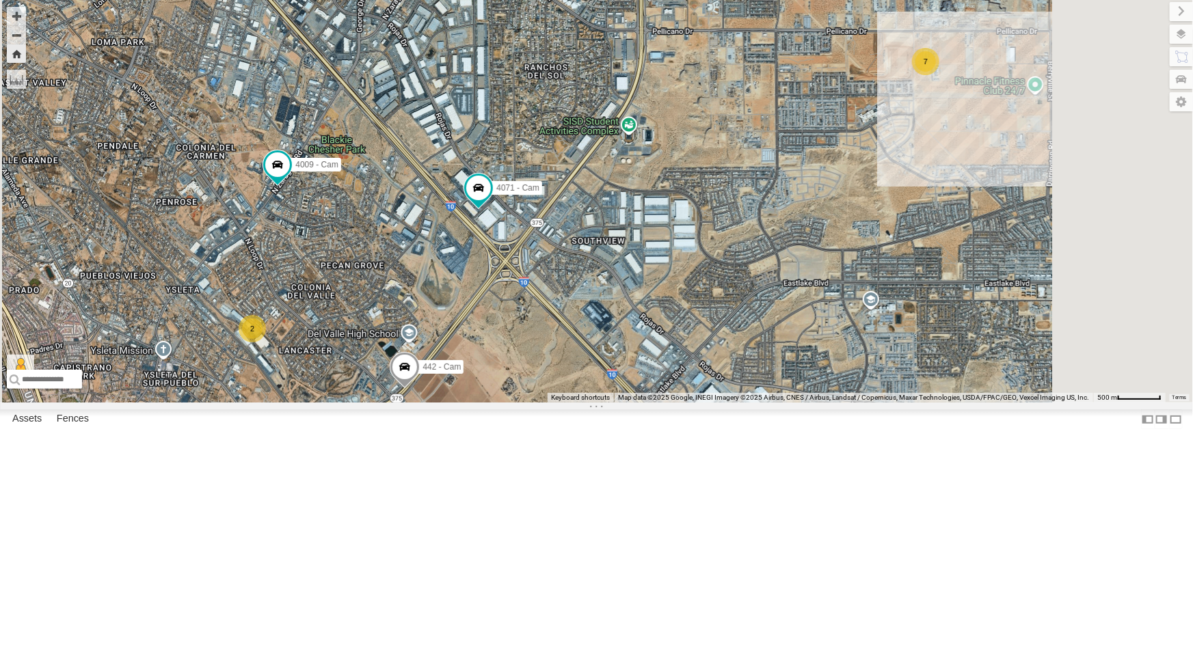
click at [0, 0] on div "442 - Cam" at bounding box center [0, 0] width 0 height 0
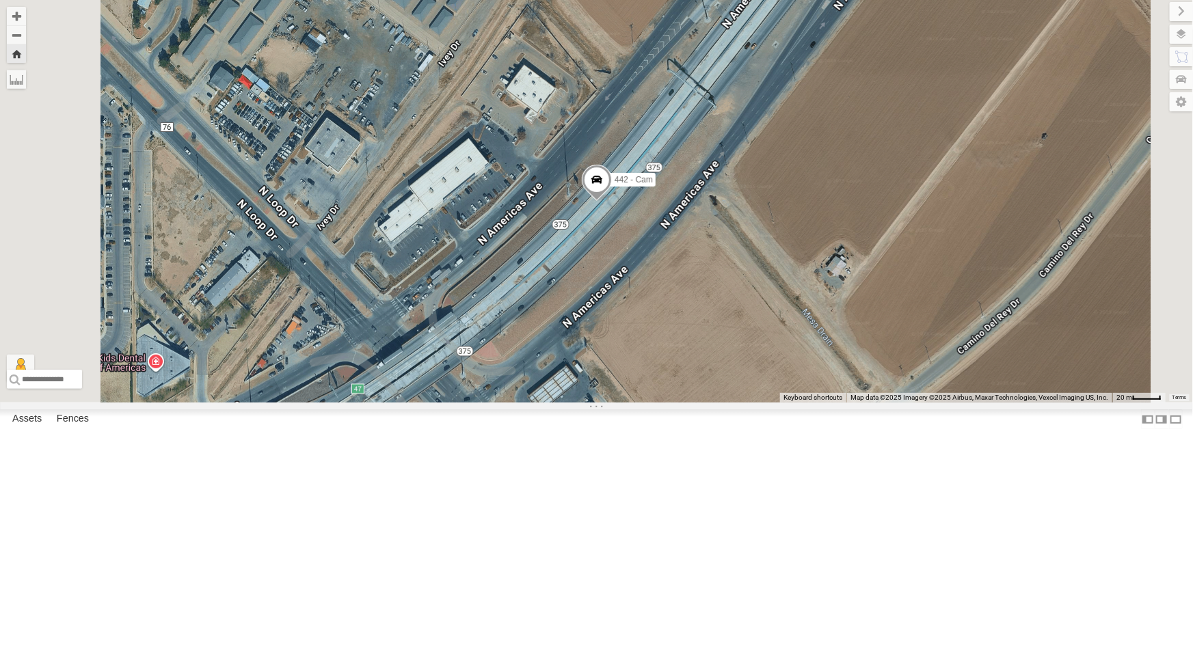
click at [0, 0] on div "4071 - Cam" at bounding box center [0, 0] width 0 height 0
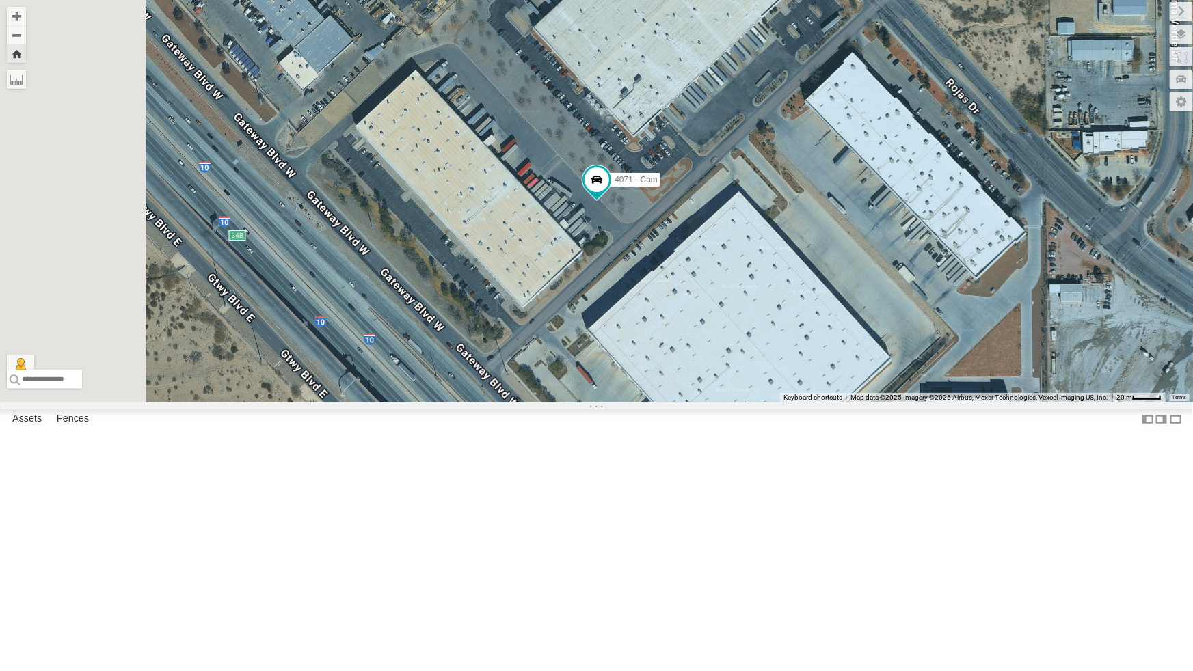
click at [0, 0] on div "4067 - Cam" at bounding box center [0, 0] width 0 height 0
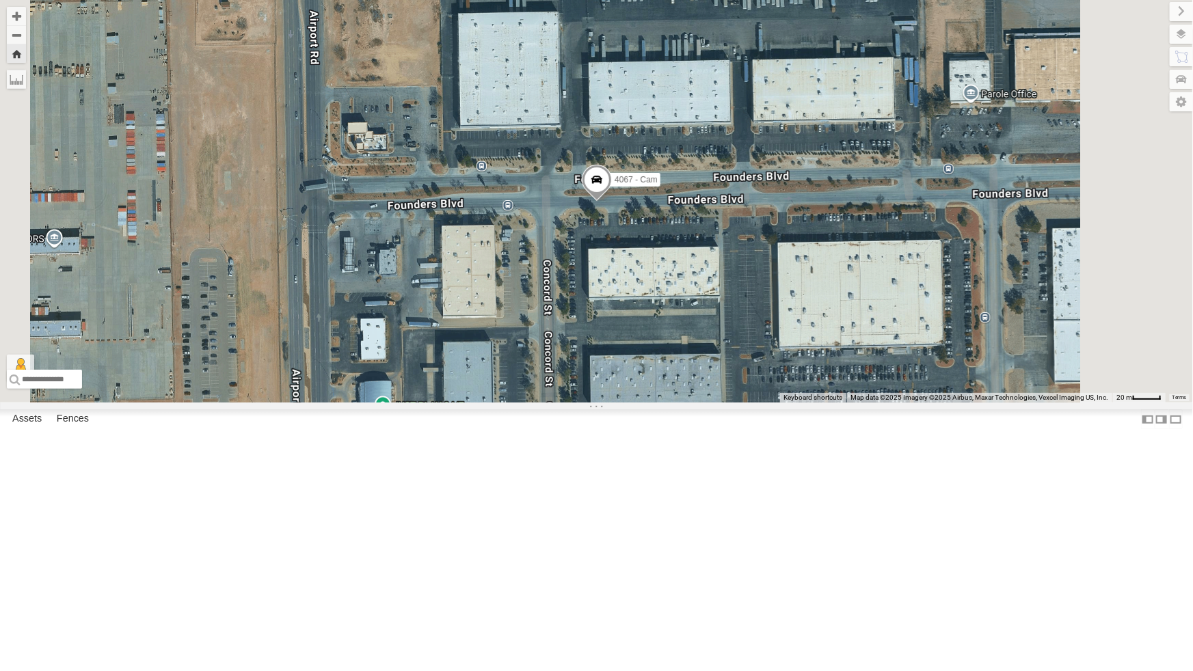
click at [0, 0] on div "4061 - Cam" at bounding box center [0, 0] width 0 height 0
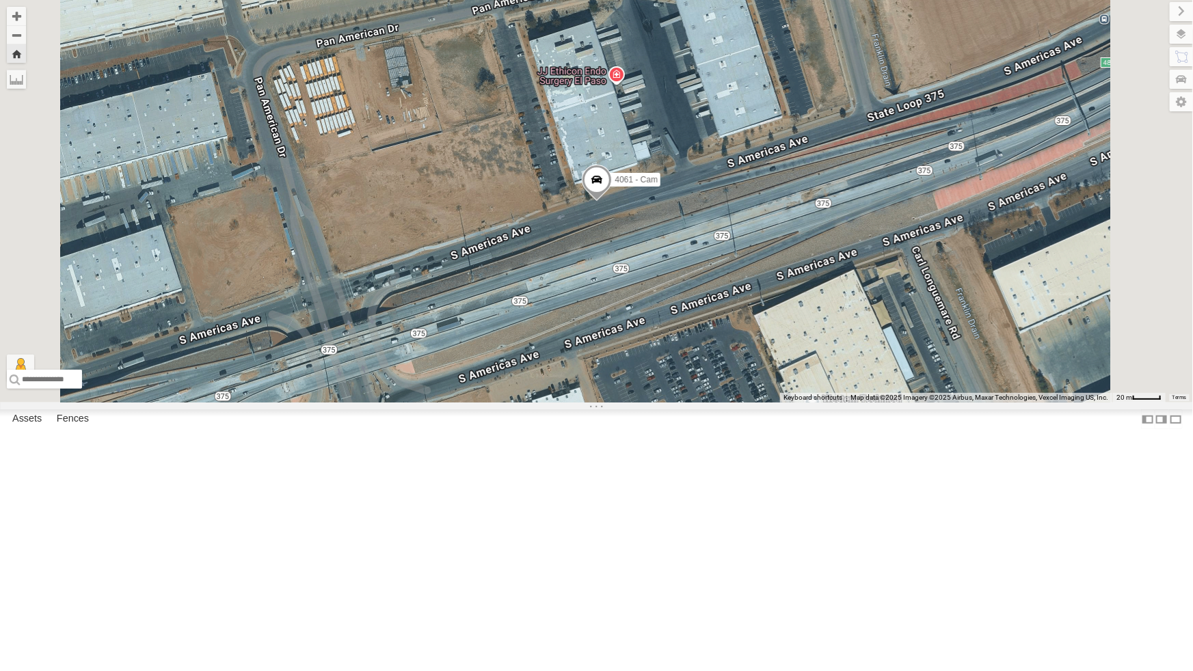
click at [0, 0] on div "442 - Cam" at bounding box center [0, 0] width 0 height 0
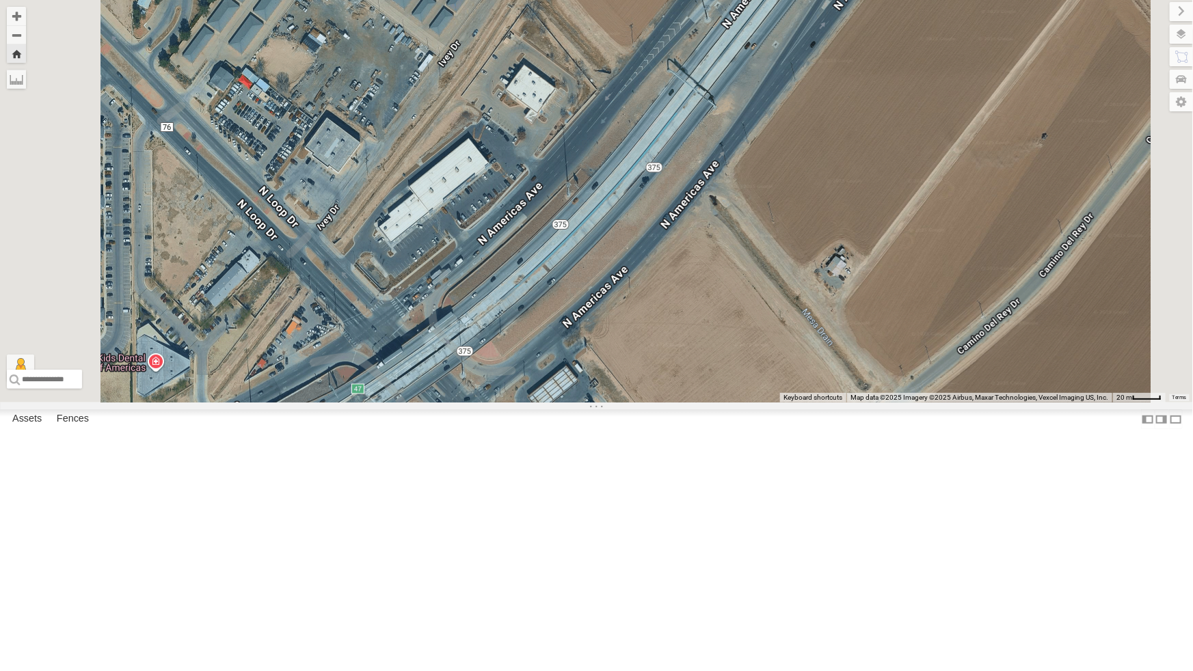
click at [0, 0] on div "442 - Cam" at bounding box center [0, 0] width 0 height 0
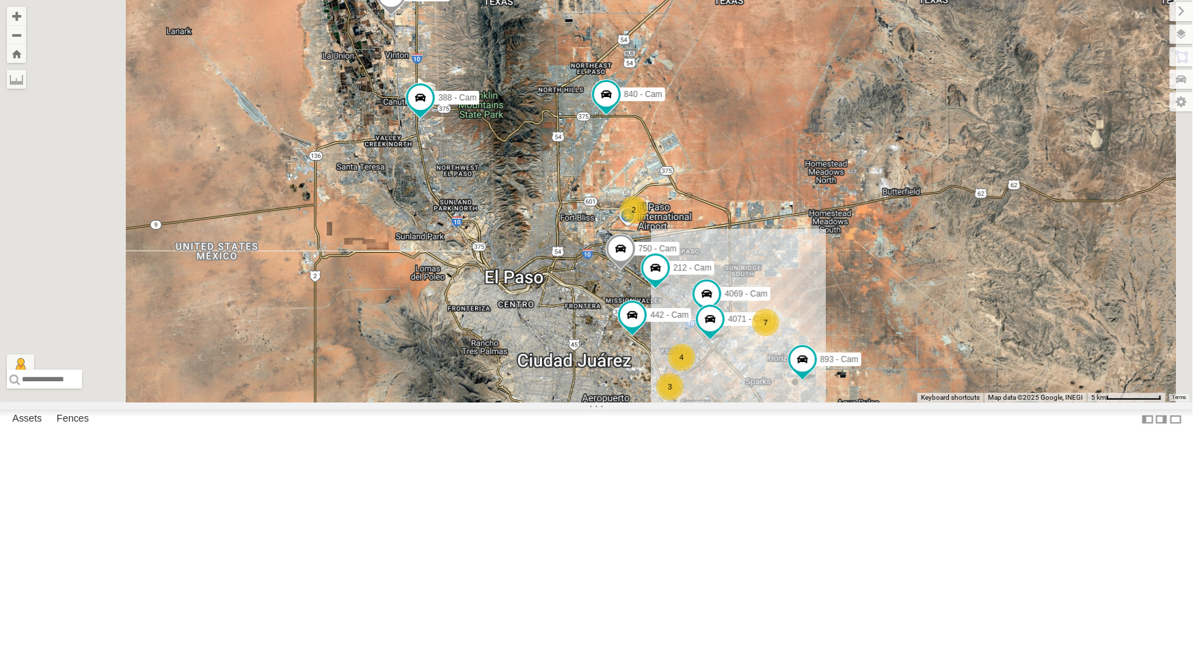
click at [0, 0] on div "442 - Cam" at bounding box center [0, 0] width 0 height 0
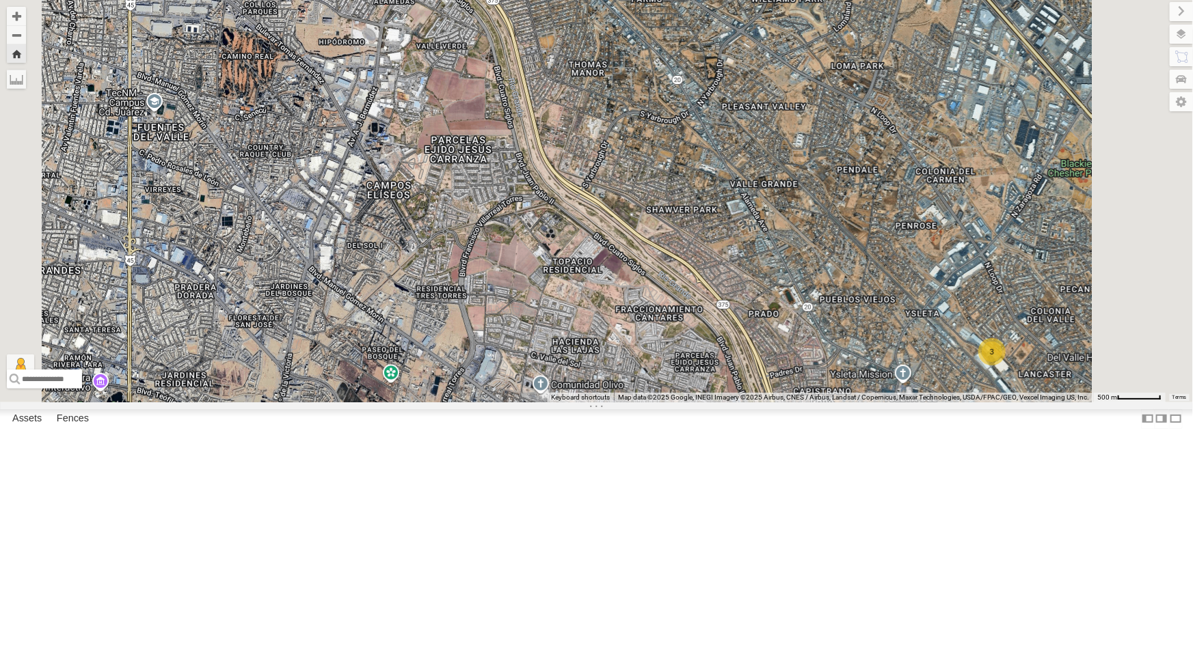
click at [0, 0] on div "All Assets" at bounding box center [0, 0] width 0 height 0
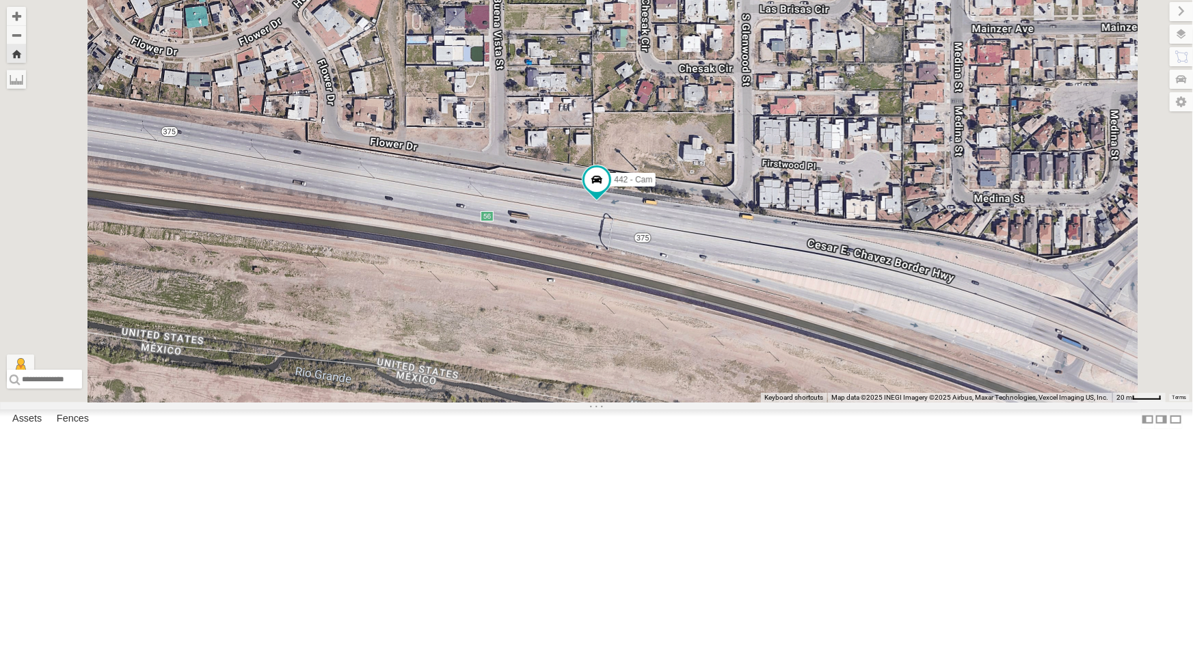
click at [0, 0] on div "All Assets" at bounding box center [0, 0] width 0 height 0
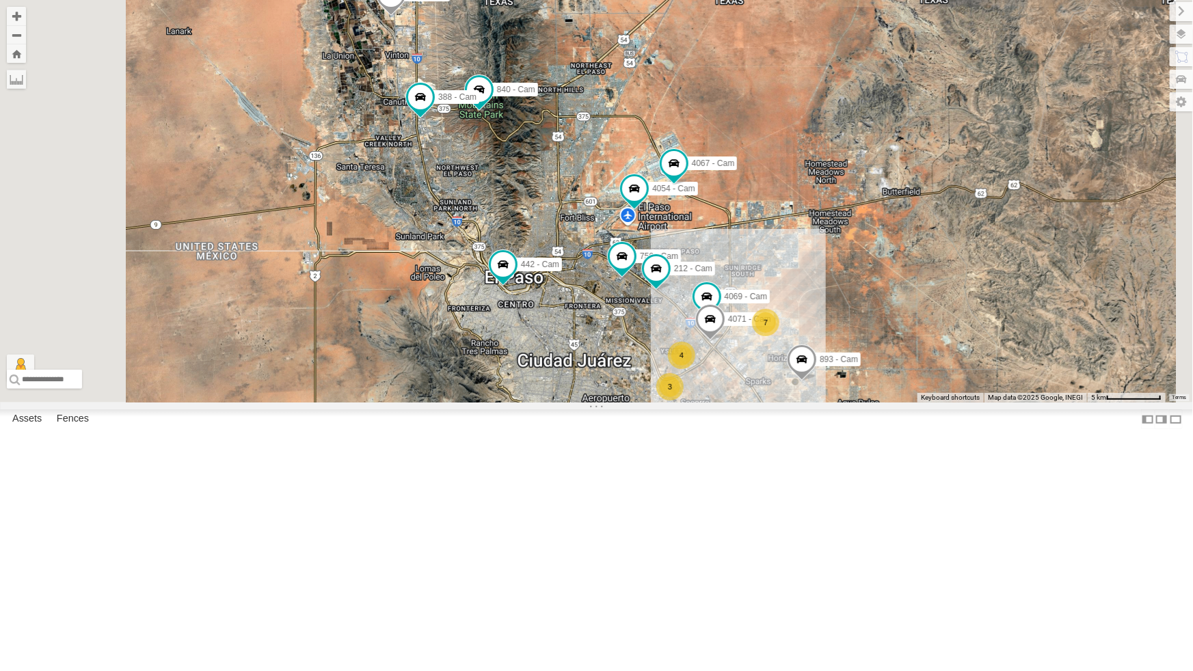
click at [0, 0] on div "442 - Cam" at bounding box center [0, 0] width 0 height 0
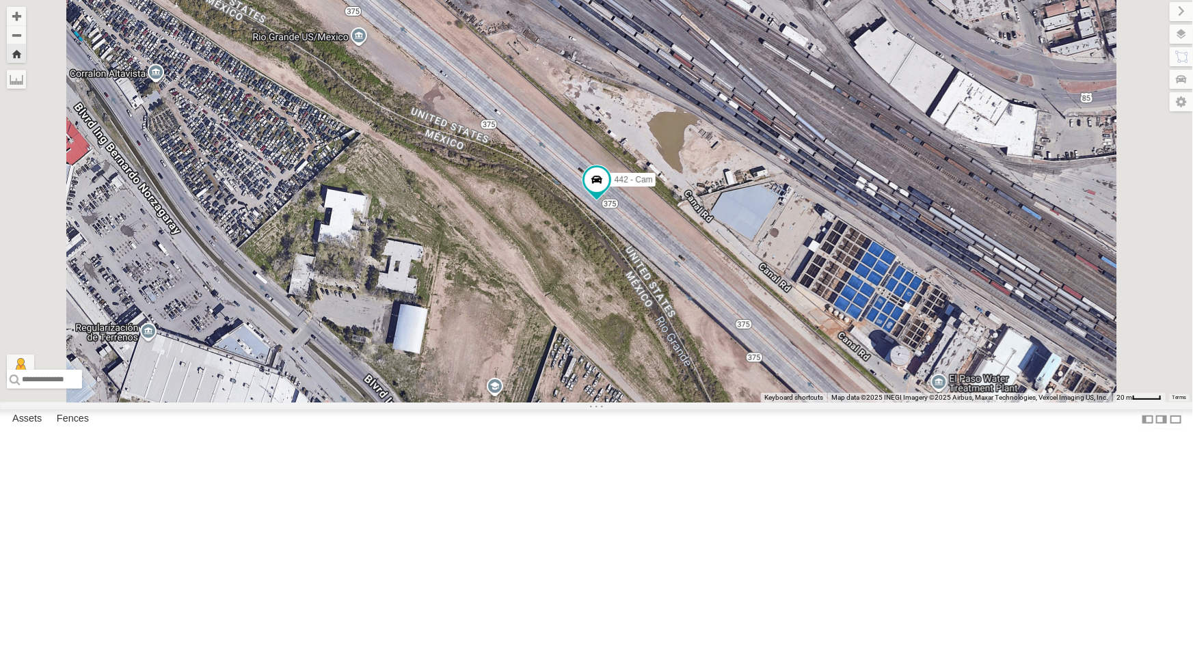
click at [0, 0] on div "4071 - Cam" at bounding box center [0, 0] width 0 height 0
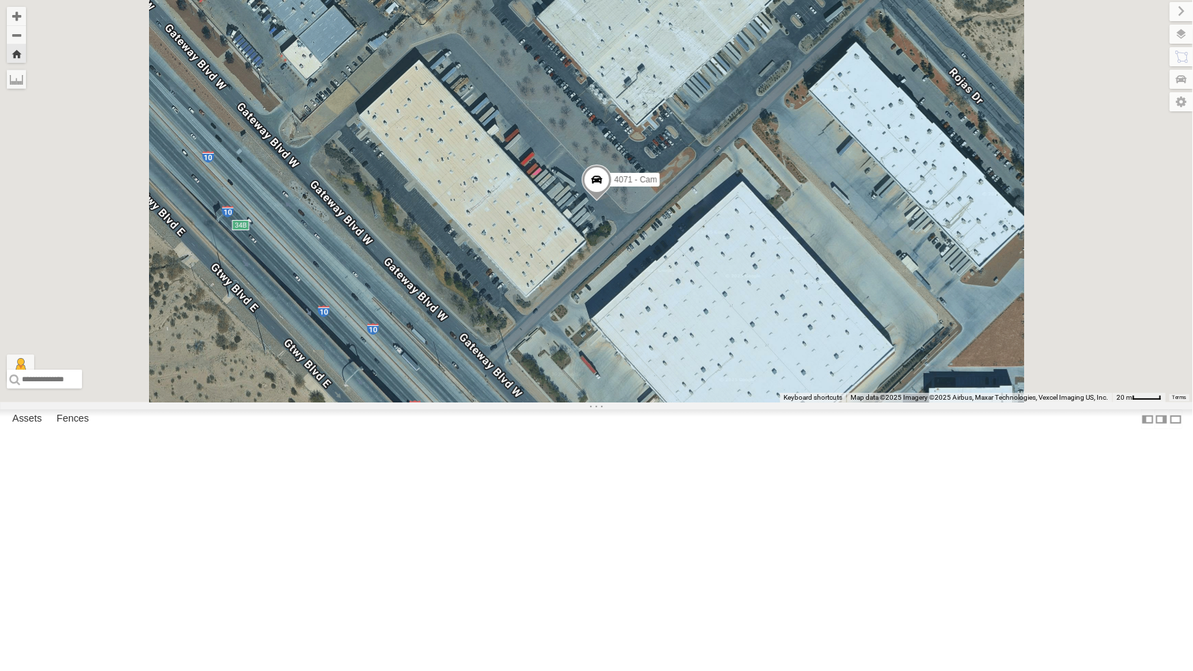
click at [0, 0] on div "4067 - Cam" at bounding box center [0, 0] width 0 height 0
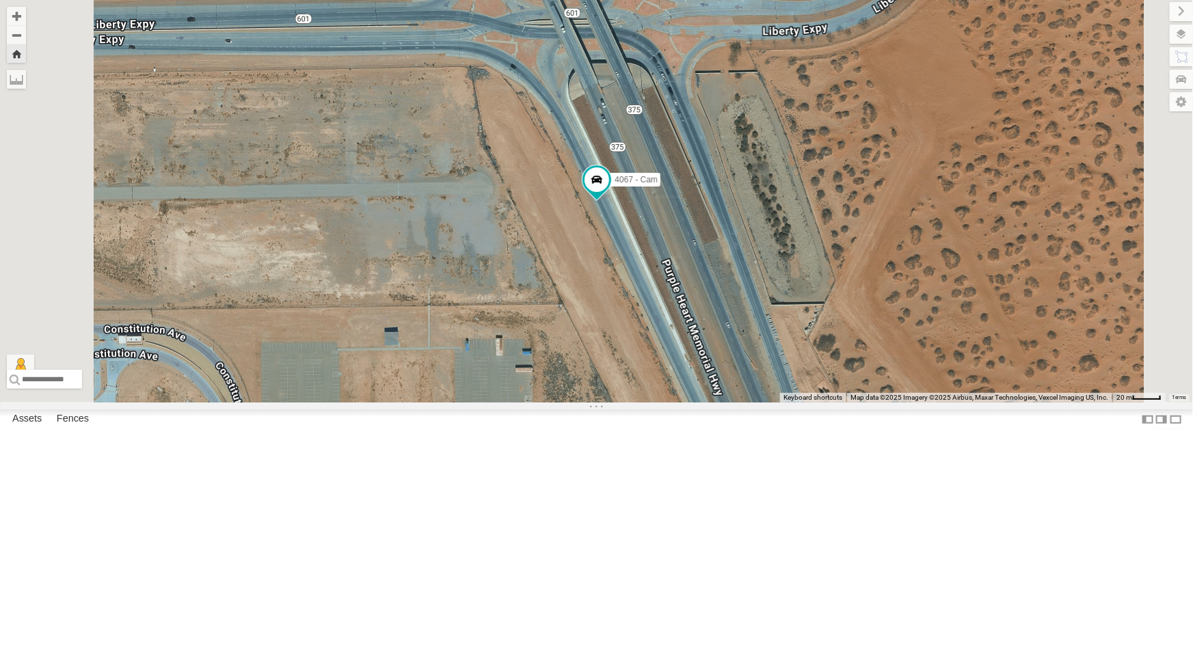
click at [0, 0] on div "4067 - Cam" at bounding box center [0, 0] width 0 height 0
click at [26, 38] on button "Zoom out" at bounding box center [16, 34] width 19 height 19
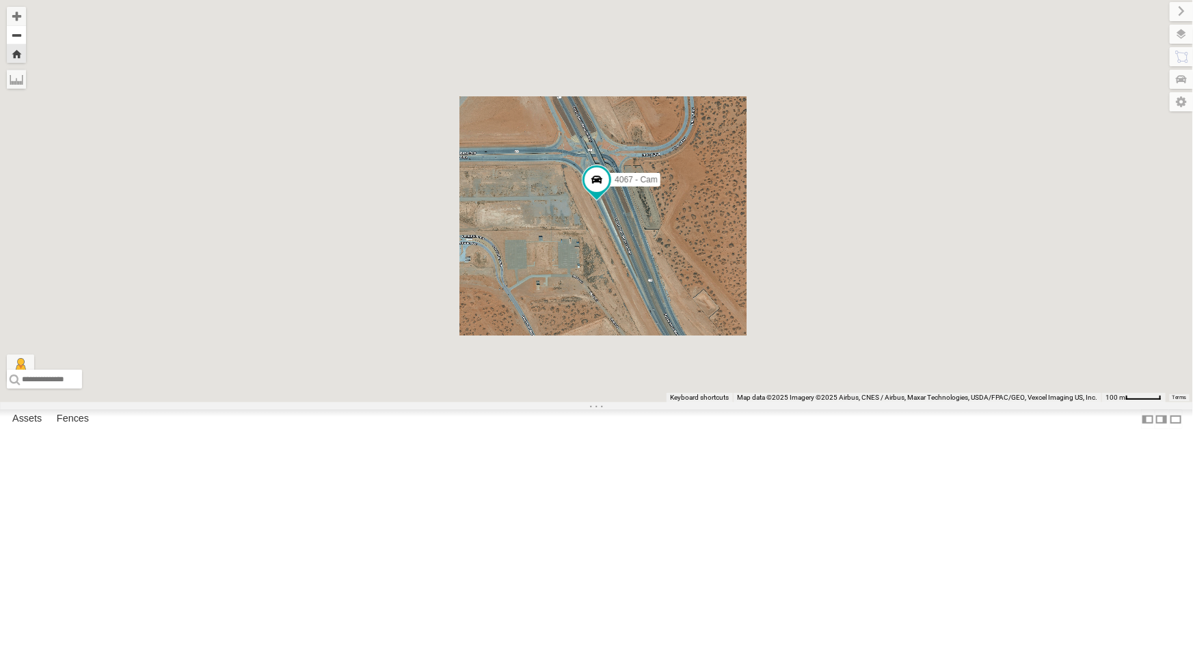
click at [26, 38] on button "Zoom out" at bounding box center [16, 34] width 19 height 19
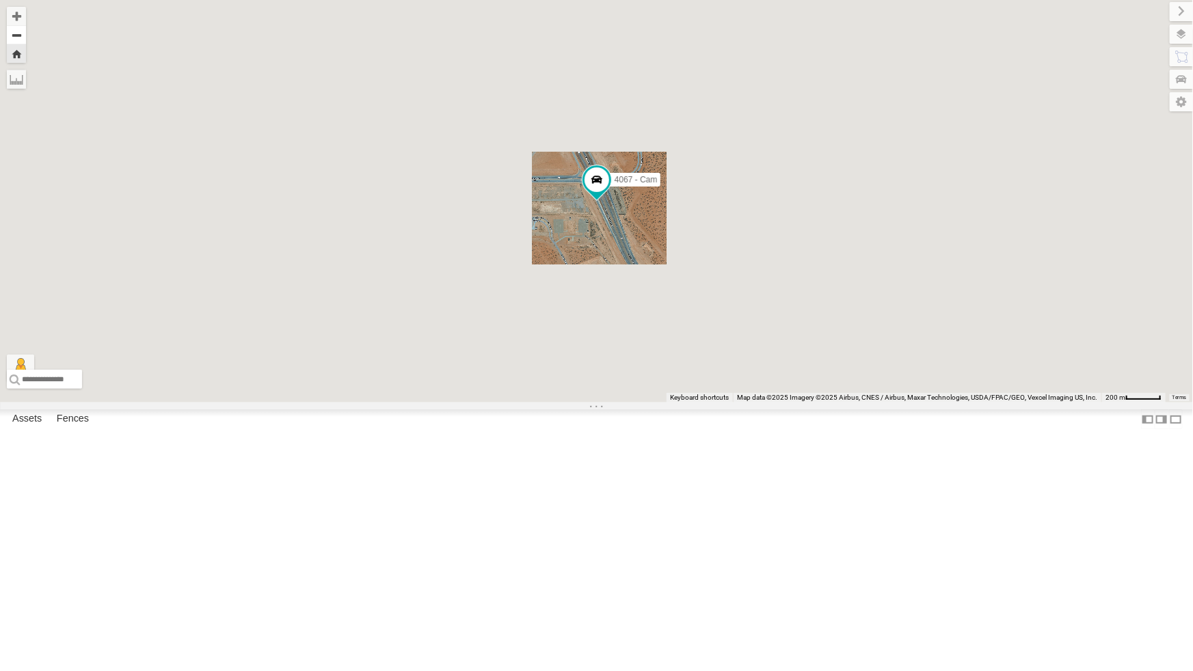
click at [26, 38] on button "Zoom out" at bounding box center [16, 34] width 19 height 19
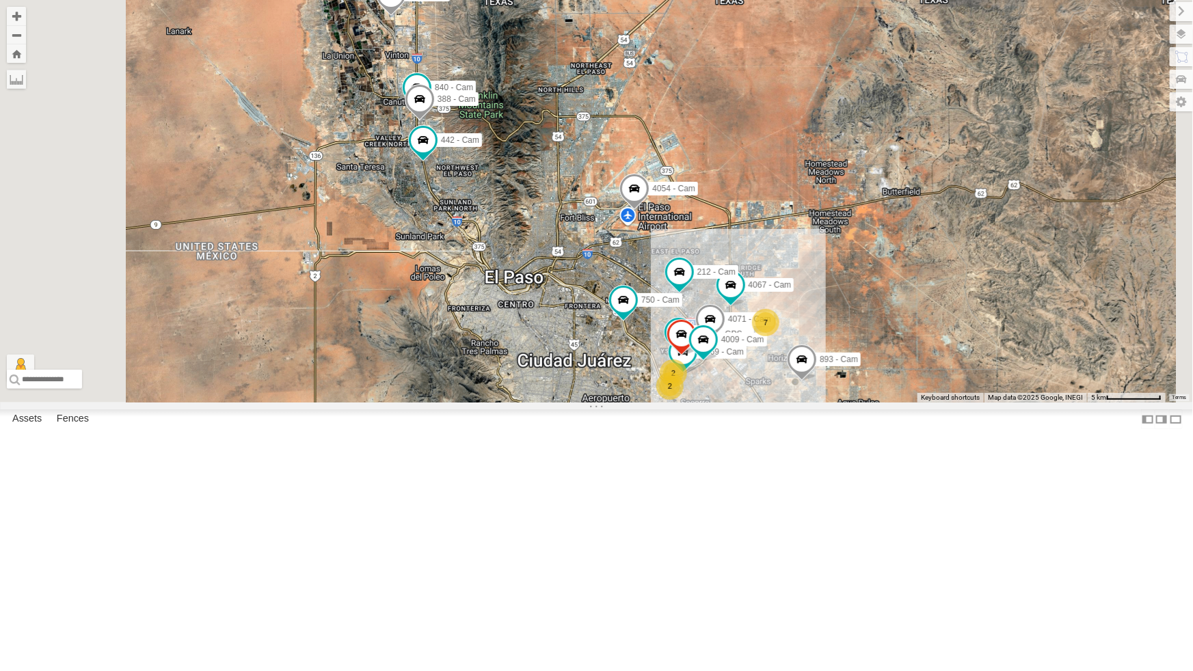
click at [0, 0] on div "All Assets" at bounding box center [0, 0] width 0 height 0
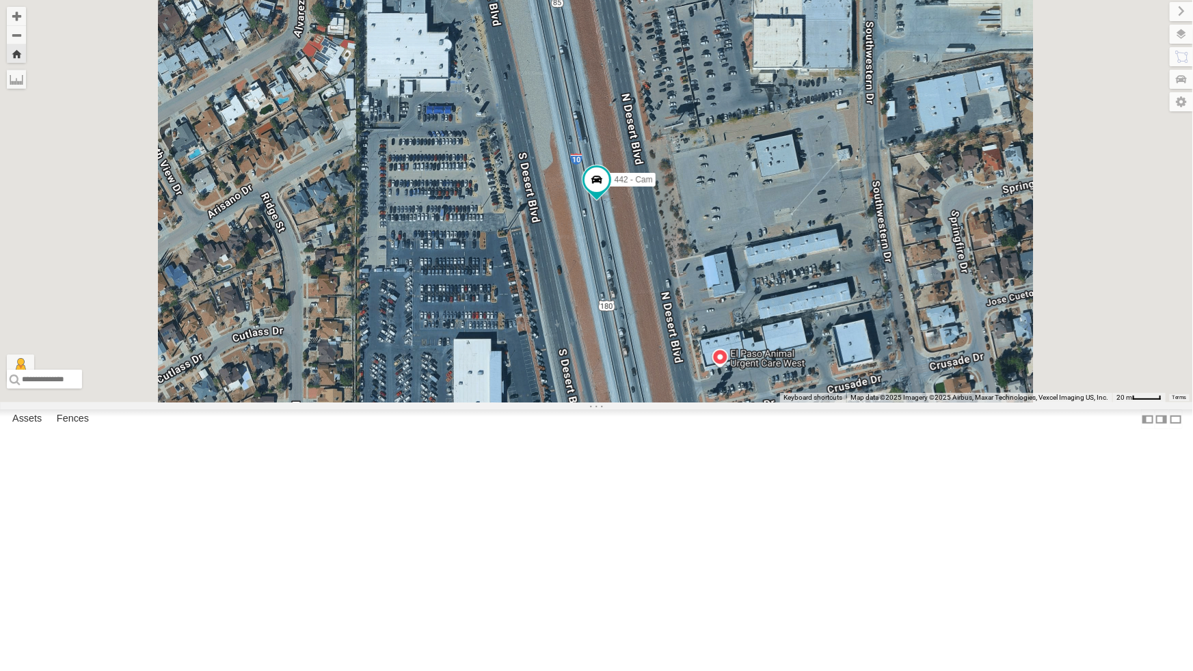
click at [0, 0] on div "4067 - Cam" at bounding box center [0, 0] width 0 height 0
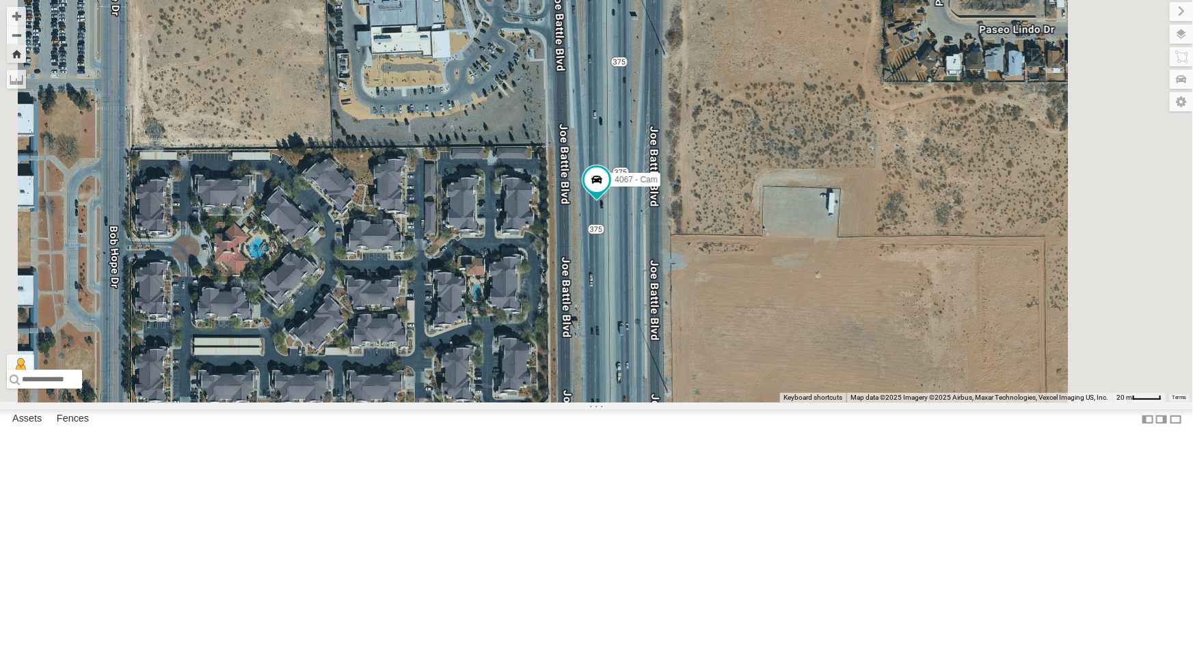
click at [0, 0] on div "4071 - Cam" at bounding box center [0, 0] width 0 height 0
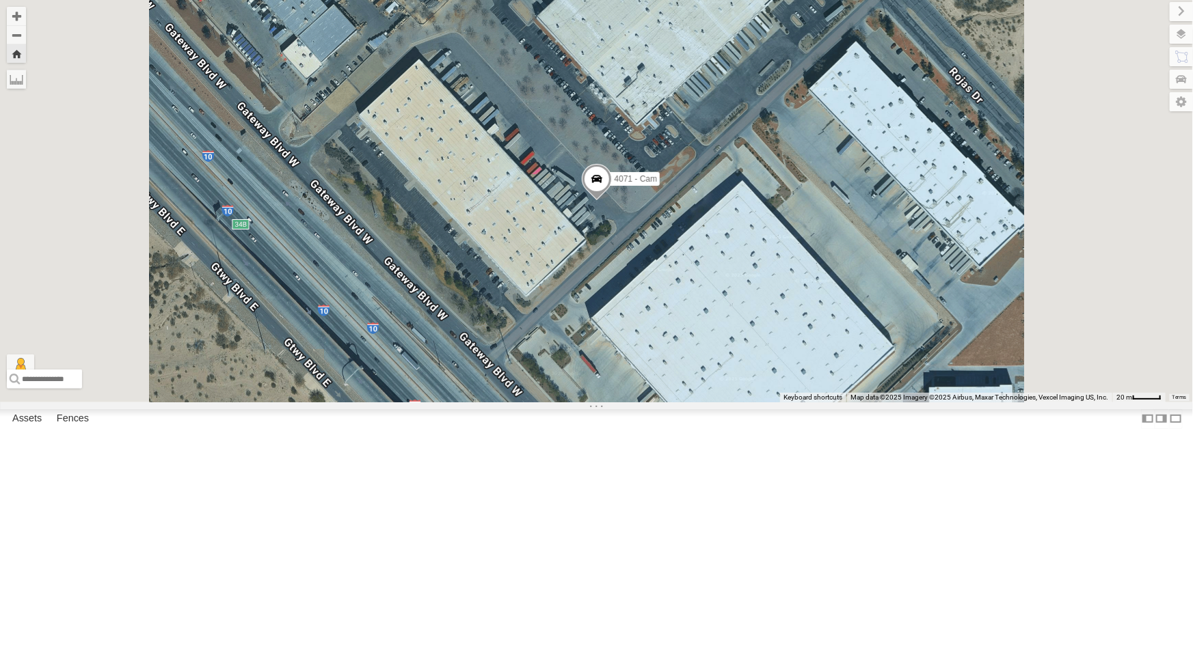
click at [0, 0] on div "442 - Cam" at bounding box center [0, 0] width 0 height 0
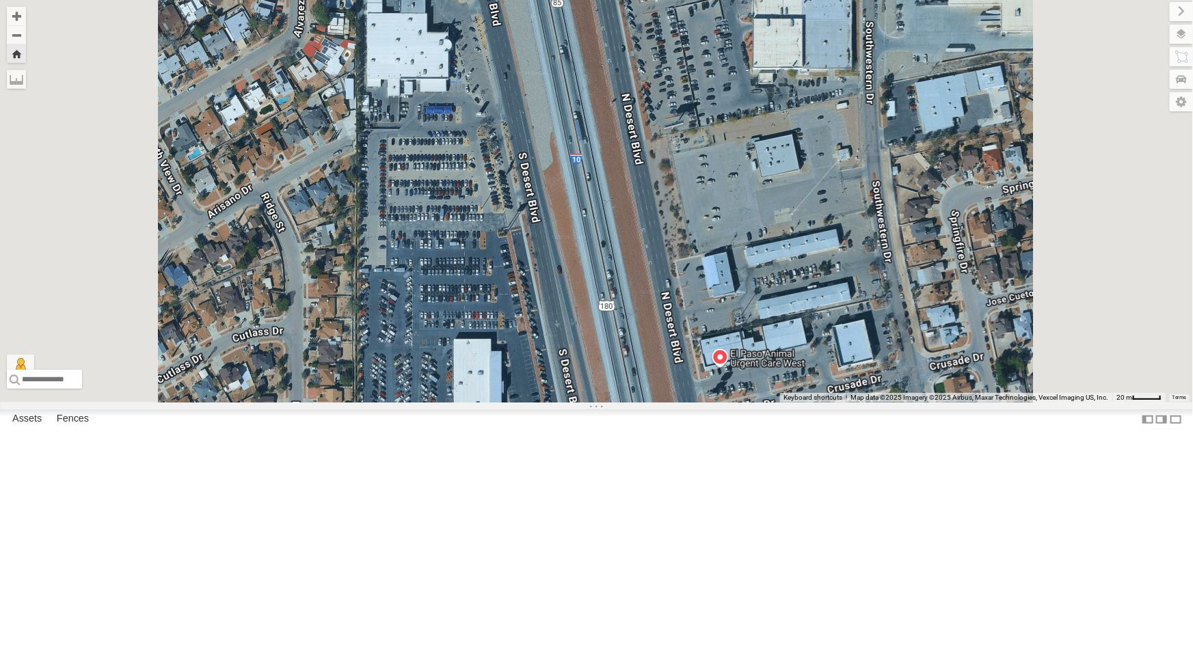
click at [0, 0] on div "442 - Cam" at bounding box center [0, 0] width 0 height 0
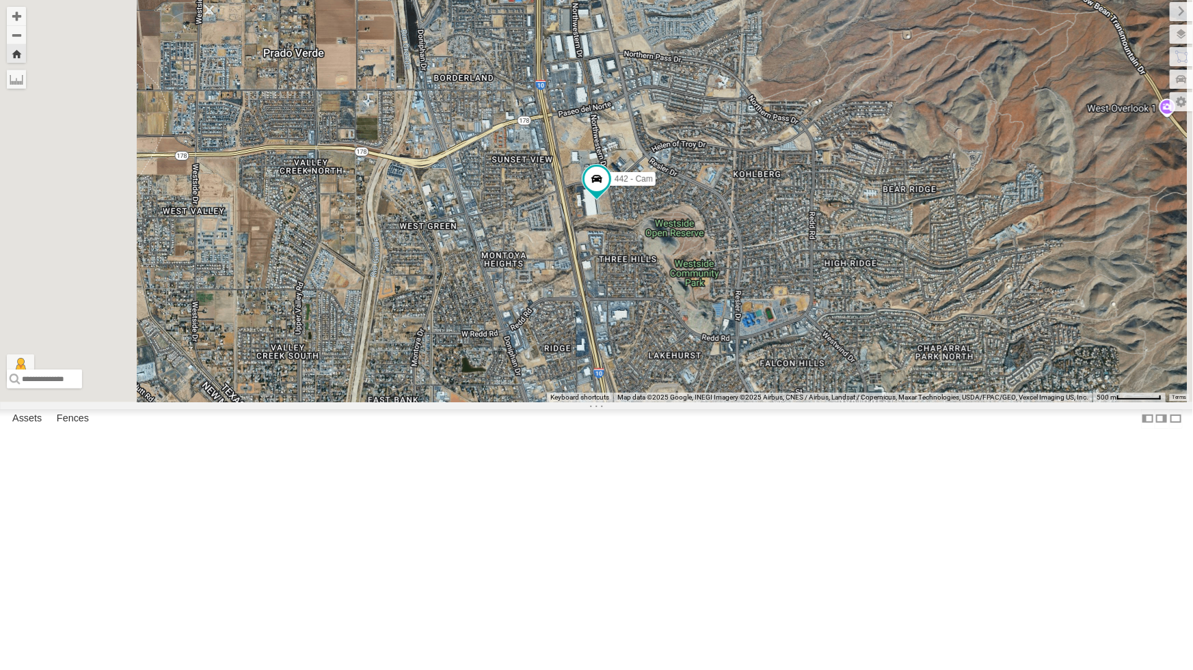
click at [0, 0] on div "All Assets" at bounding box center [0, 0] width 0 height 0
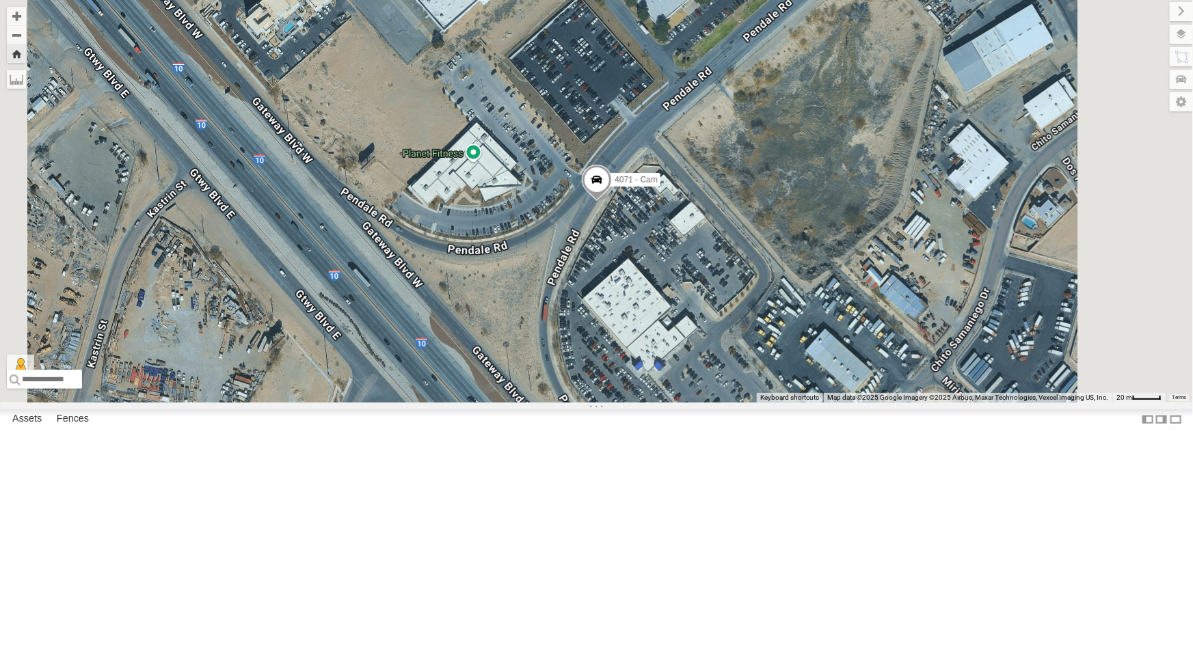
click at [0, 0] on div "4067 - Cam" at bounding box center [0, 0] width 0 height 0
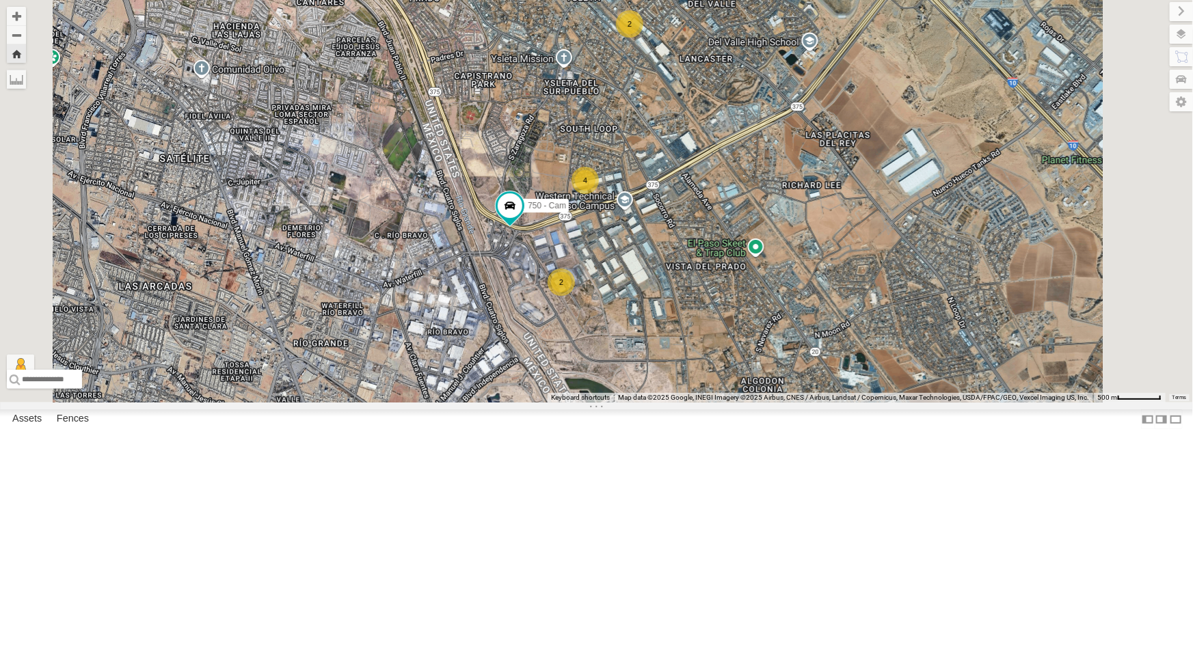
click at [0, 0] on div "4071 - Cam" at bounding box center [0, 0] width 0 height 0
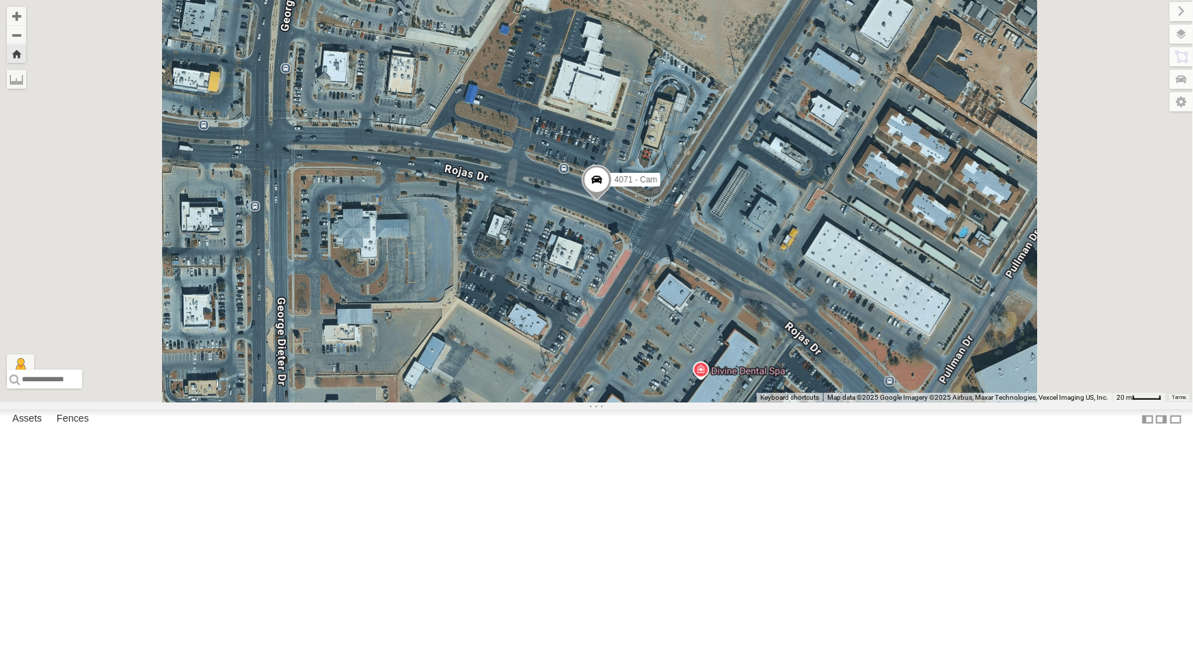
click at [0, 0] on div "All Assets" at bounding box center [0, 0] width 0 height 0
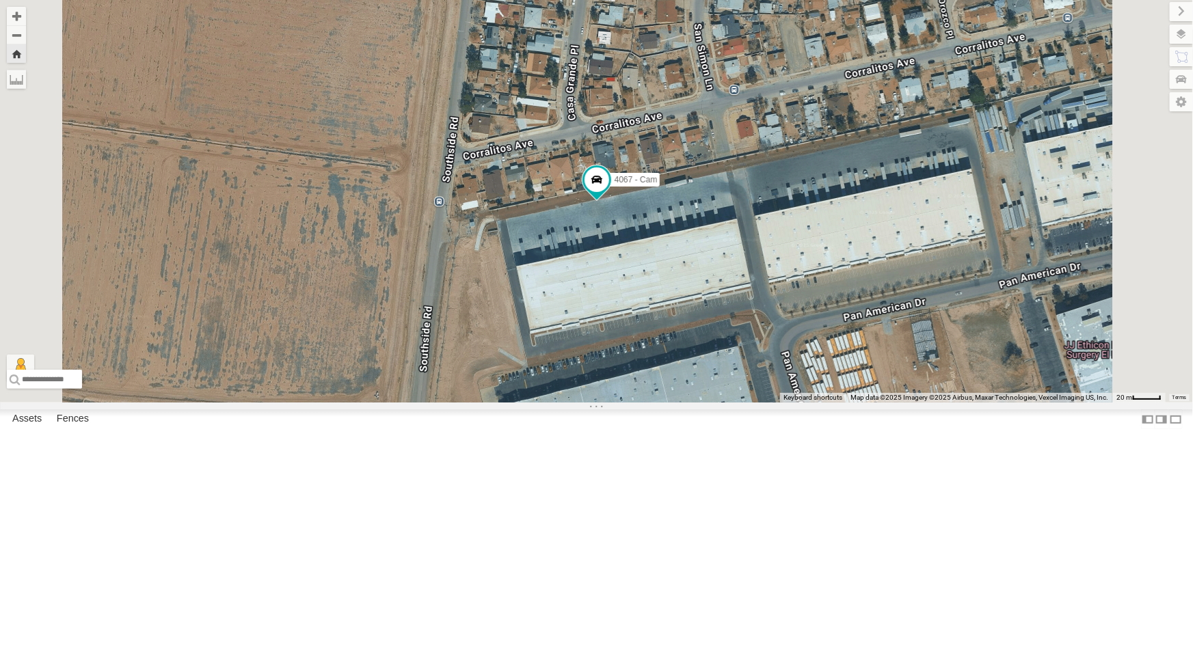
click at [0, 0] on div "All Assets" at bounding box center [0, 0] width 0 height 0
click at [0, 0] on div "4071 - Cam" at bounding box center [0, 0] width 0 height 0
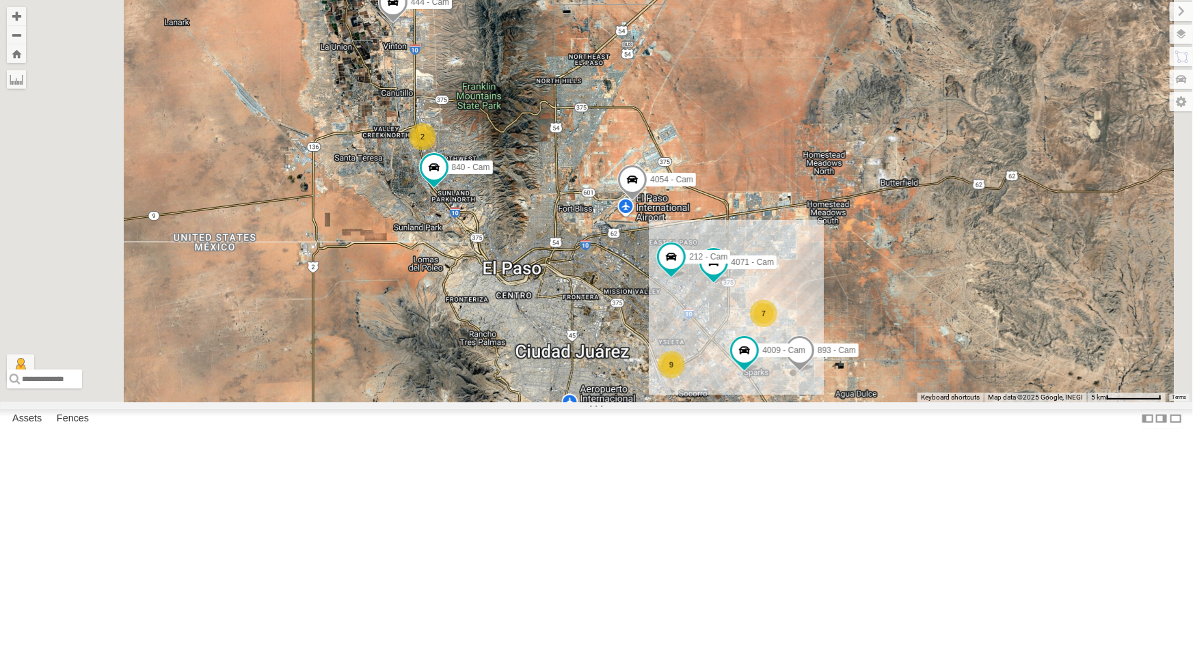
click at [0, 0] on div "All Assets" at bounding box center [0, 0] width 0 height 0
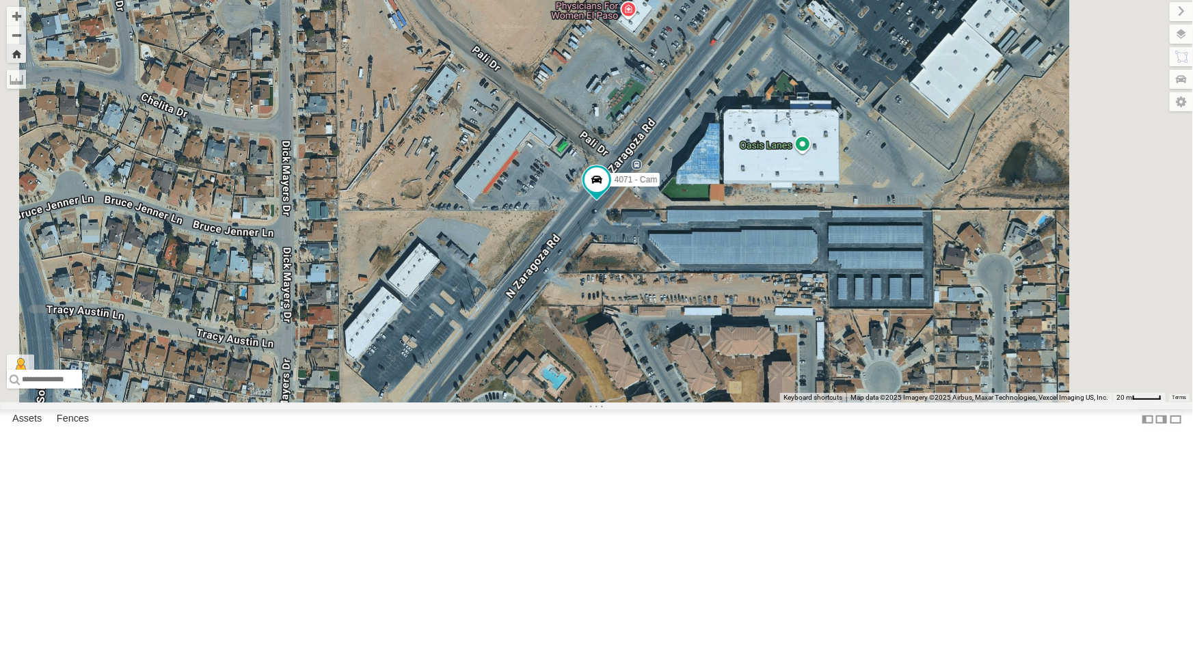
click at [0, 0] on div "4071 - Cam" at bounding box center [0, 0] width 0 height 0
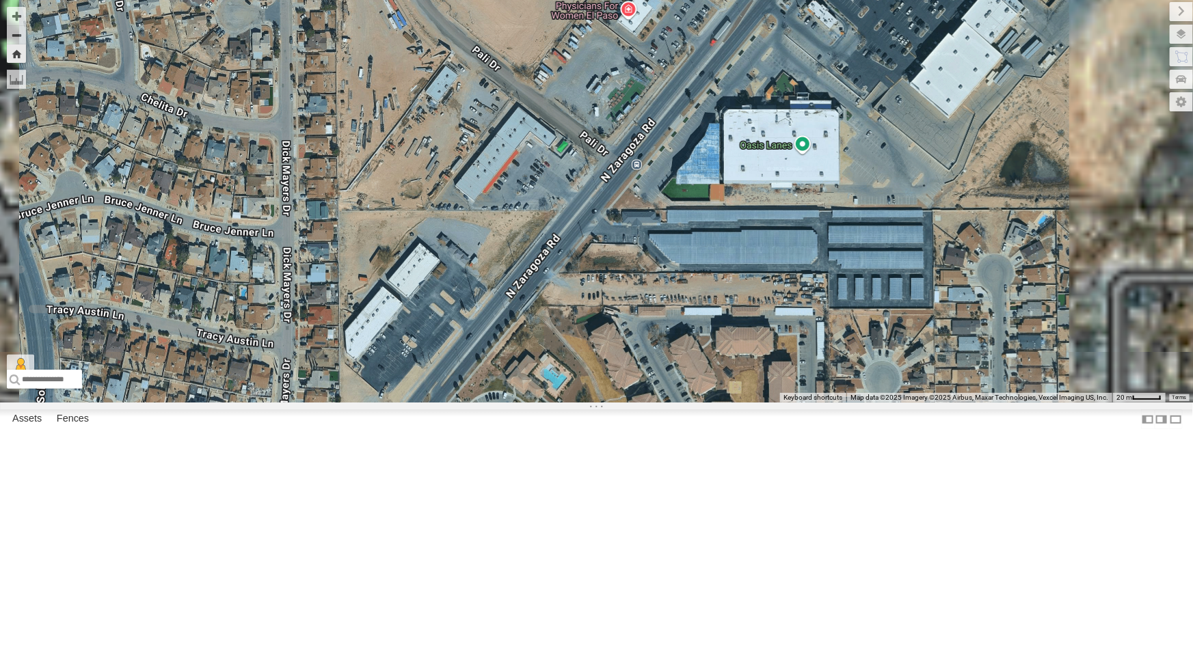
click at [0, 0] on div "4071 - Cam" at bounding box center [0, 0] width 0 height 0
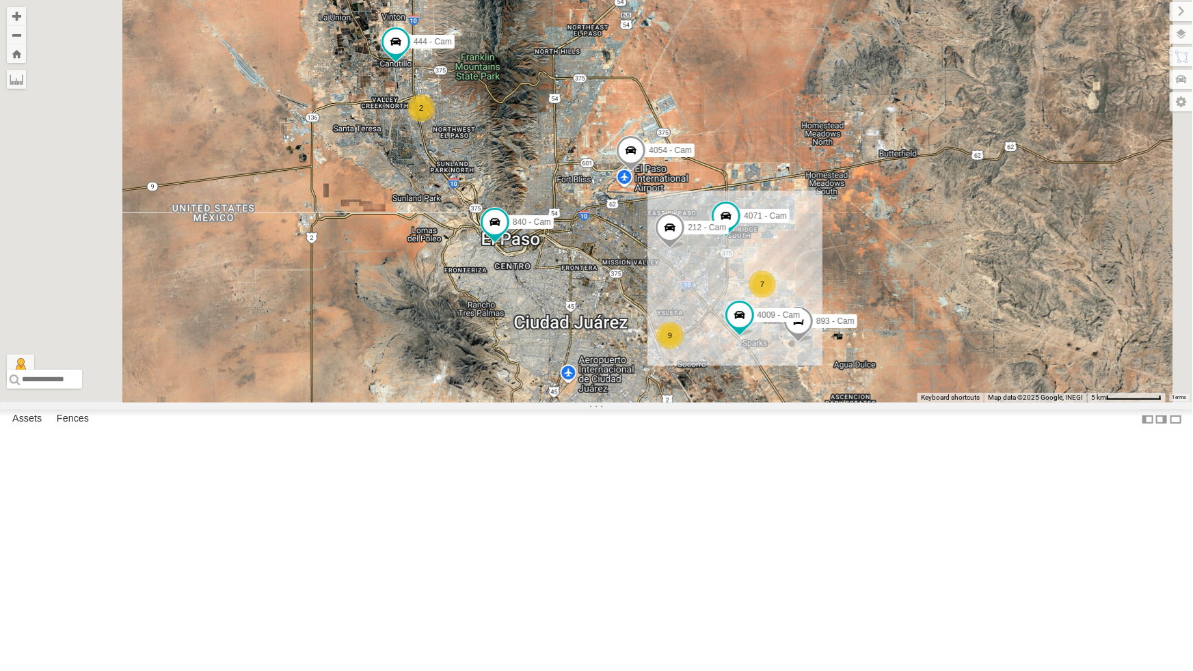
click at [0, 0] on div "All Assets" at bounding box center [0, 0] width 0 height 0
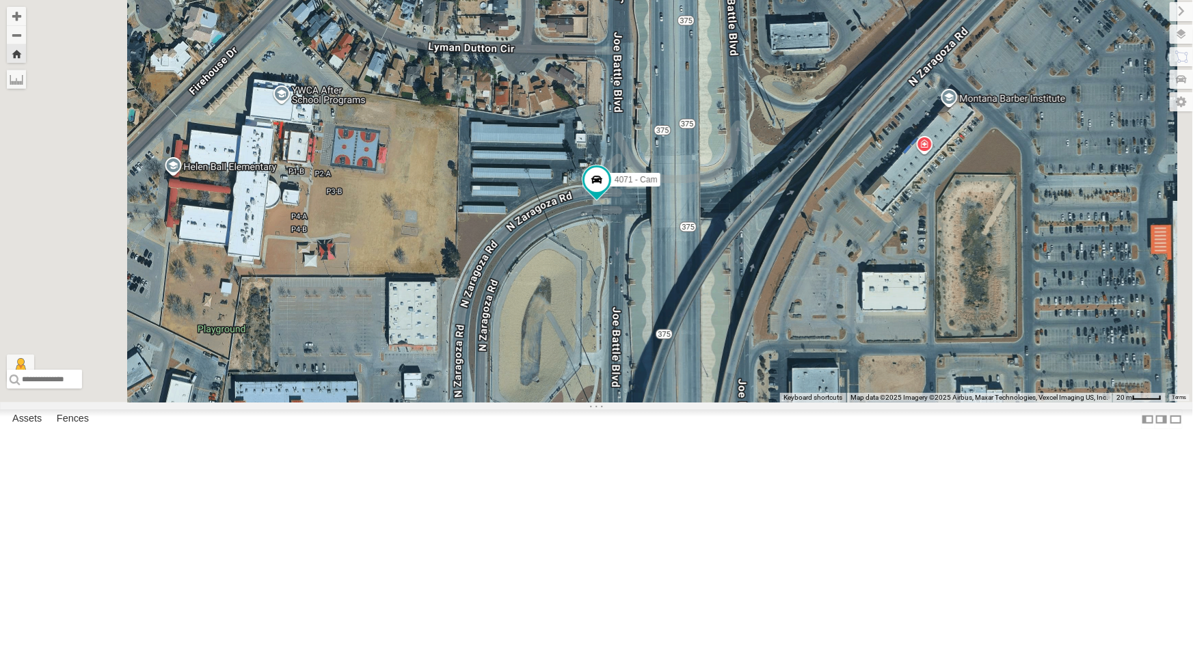
click at [0, 0] on div "4071 - Cam" at bounding box center [0, 0] width 0 height 0
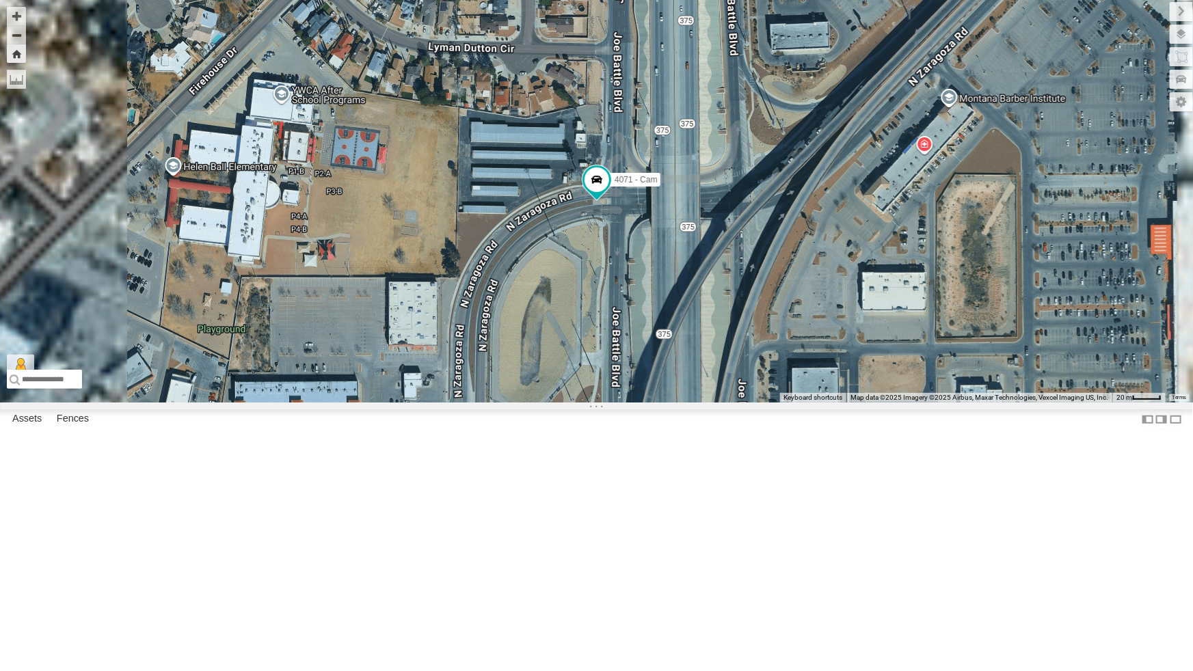
click at [0, 0] on div "All Assets" at bounding box center [0, 0] width 0 height 0
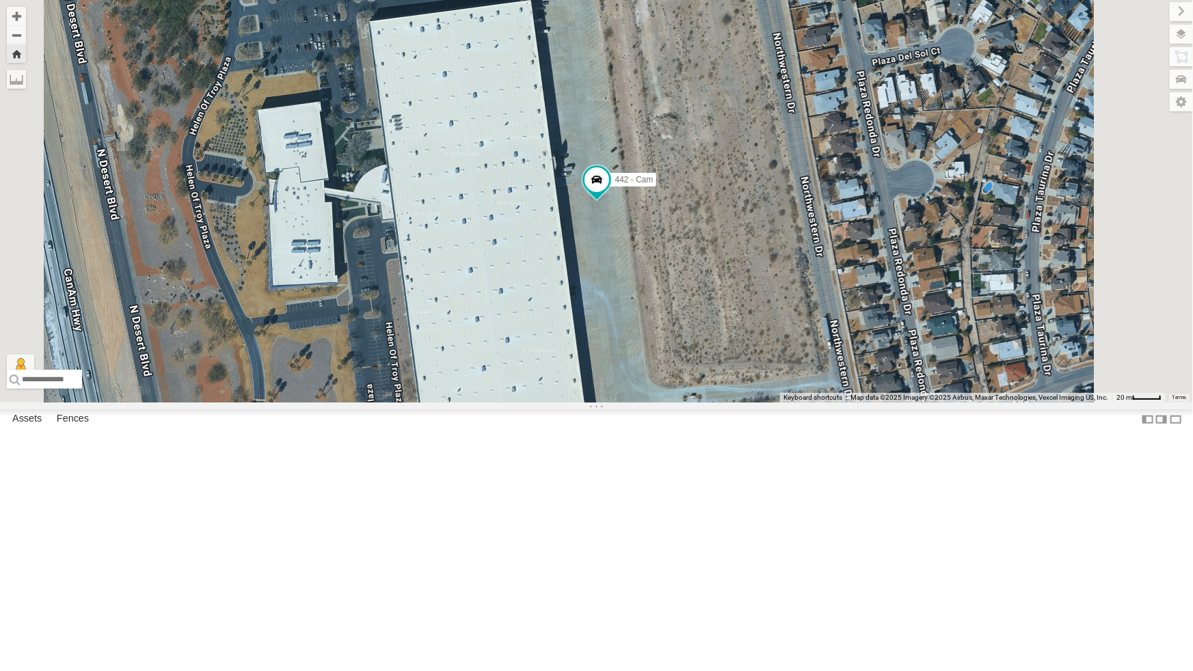
click at [0, 0] on div "All Assets" at bounding box center [0, 0] width 0 height 0
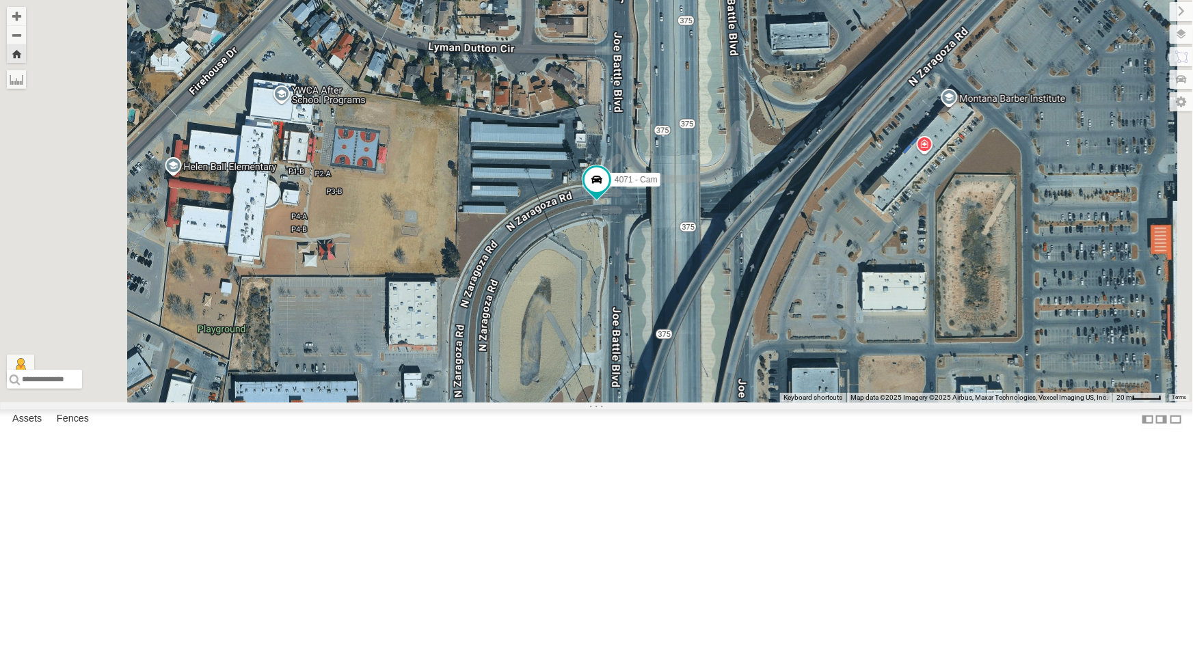
click at [0, 0] on div "4067 - Cam" at bounding box center [0, 0] width 0 height 0
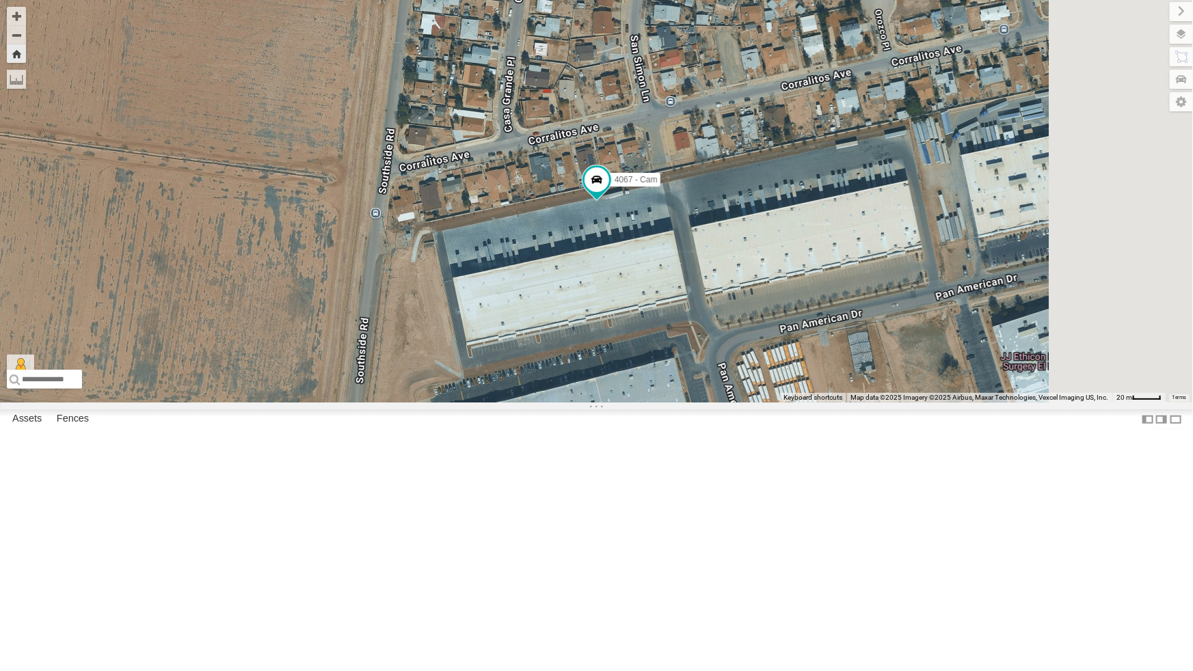
click at [0, 0] on div "All Assets" at bounding box center [0, 0] width 0 height 0
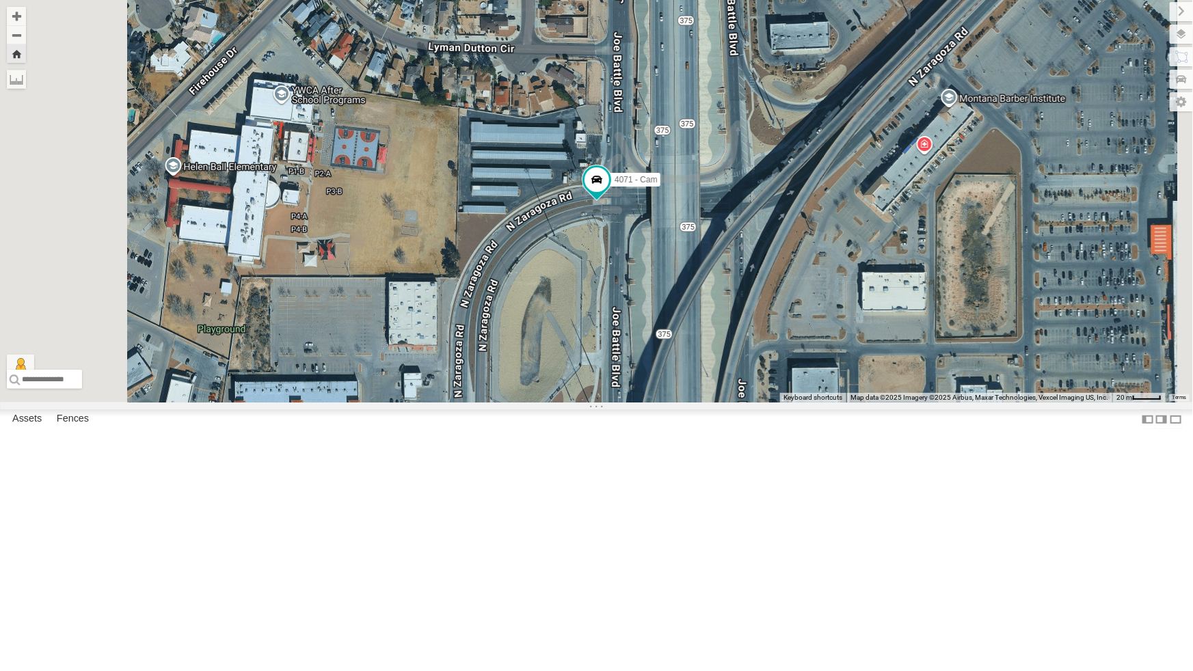
click at [0, 0] on div "4071 - Cam All Assets" at bounding box center [0, 0] width 0 height 0
click at [0, 0] on div "All Assets" at bounding box center [0, 0] width 0 height 0
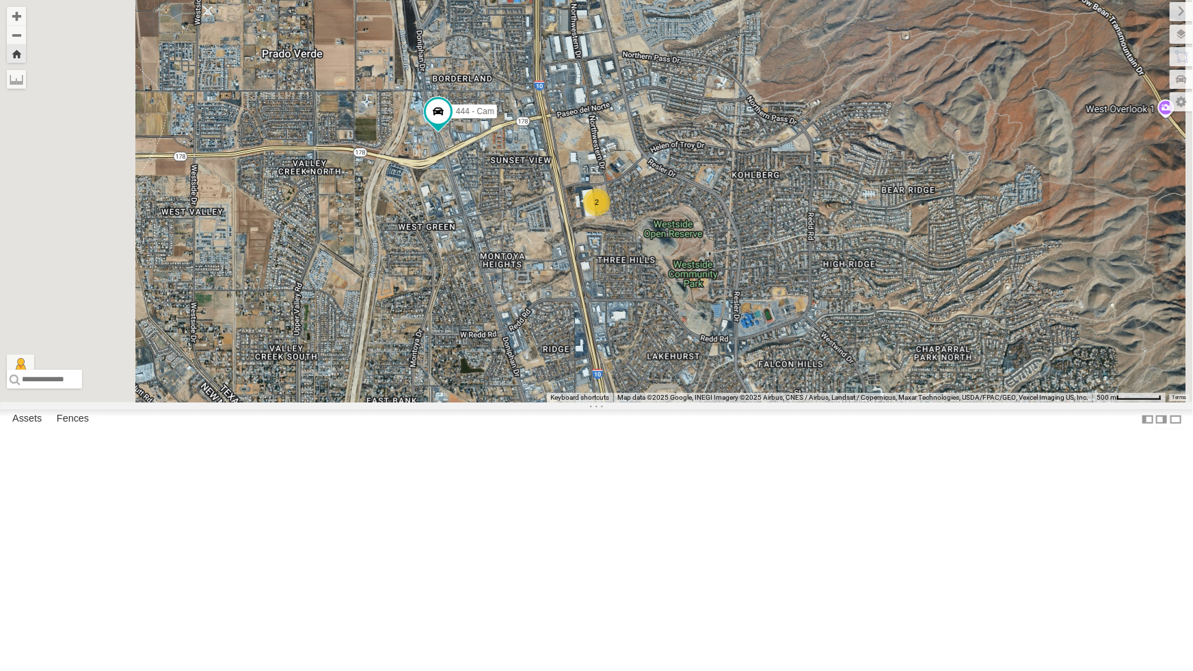
click at [0, 0] on div "All Assets" at bounding box center [0, 0] width 0 height 0
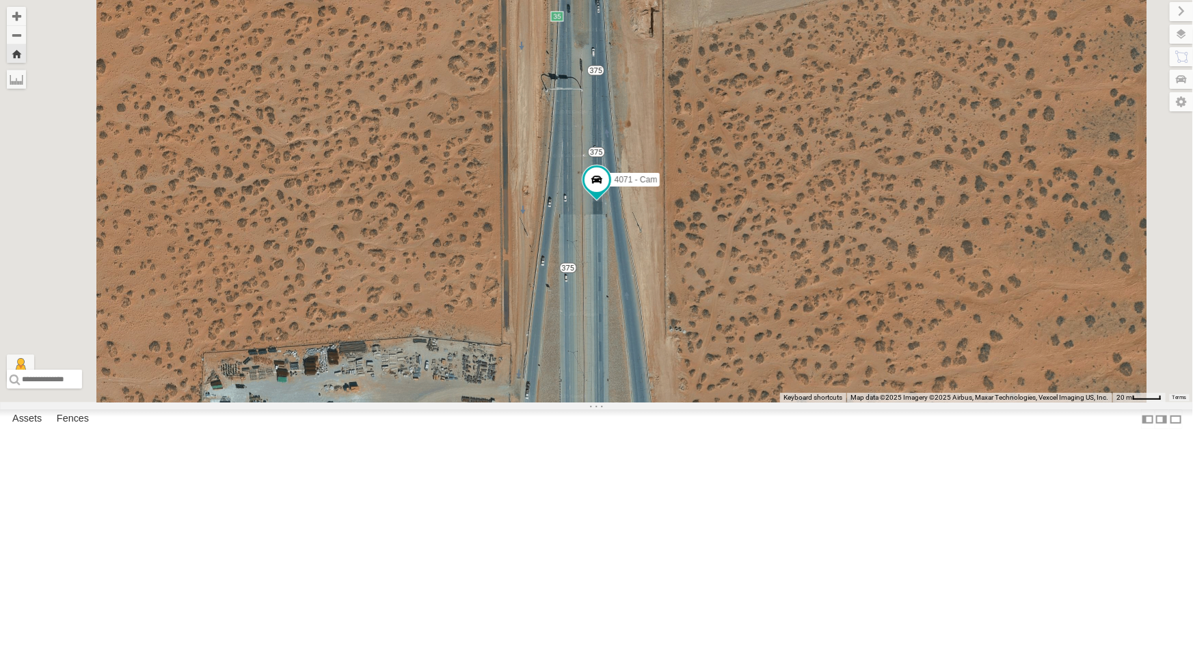
click at [0, 0] on div "All Assets" at bounding box center [0, 0] width 0 height 0
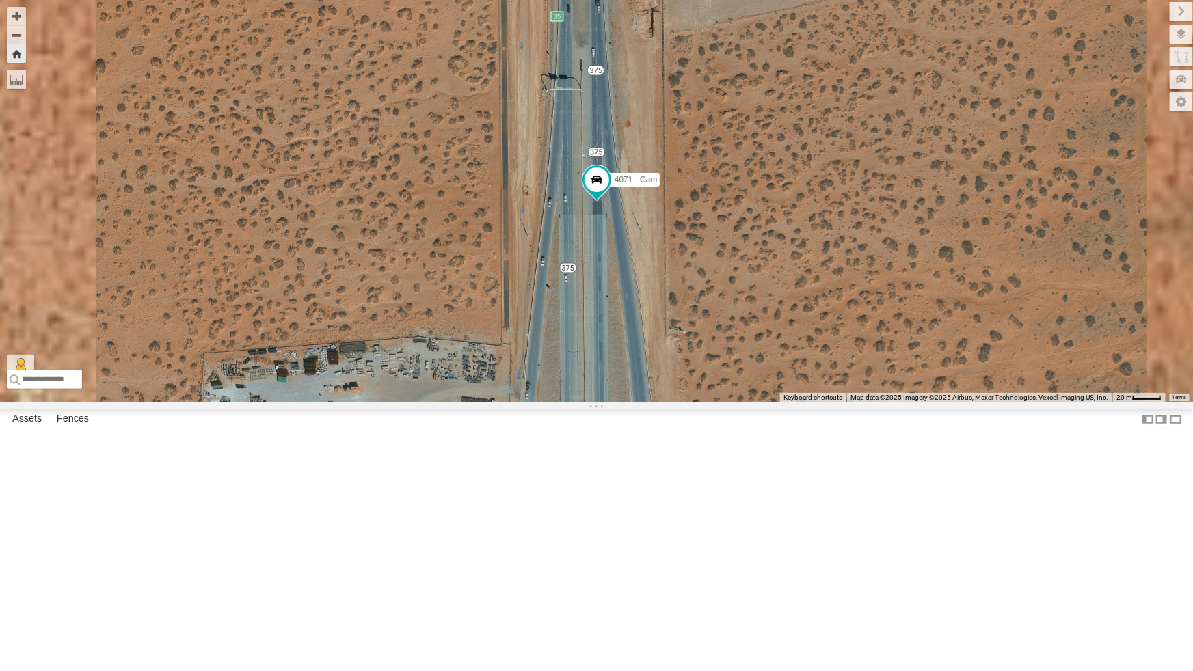
scroll to position [124, 0]
click at [0, 0] on div "442 - Cam" at bounding box center [0, 0] width 0 height 0
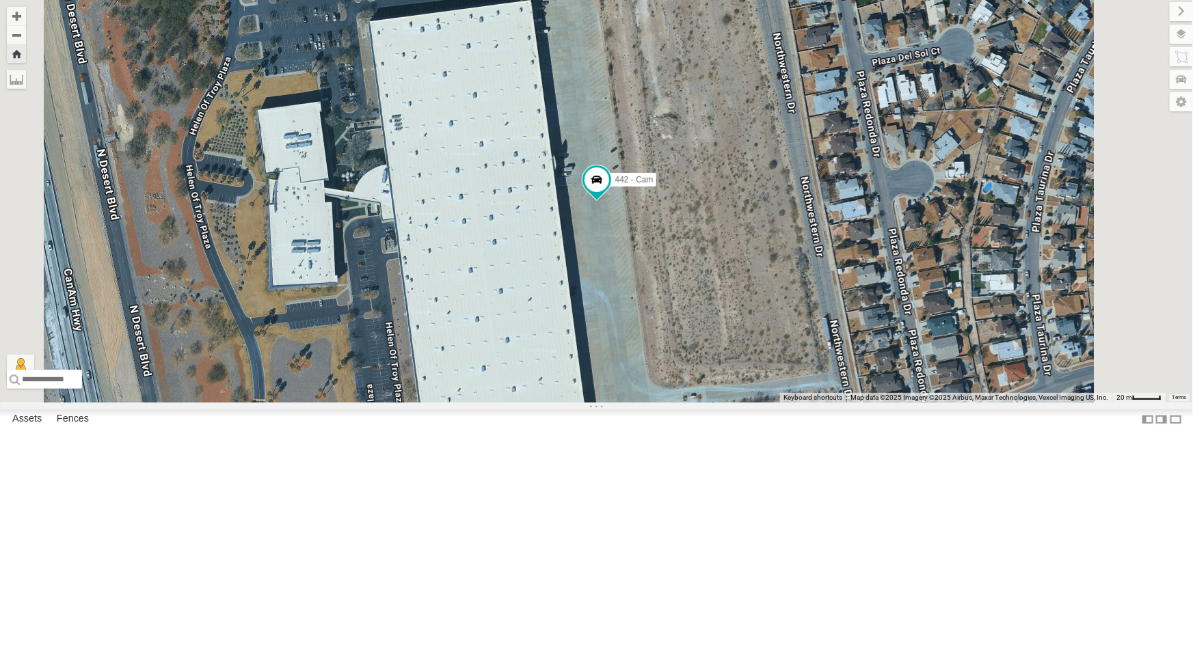
scroll to position [0, 0]
click at [0, 0] on div "4071 - Cam" at bounding box center [0, 0] width 0 height 0
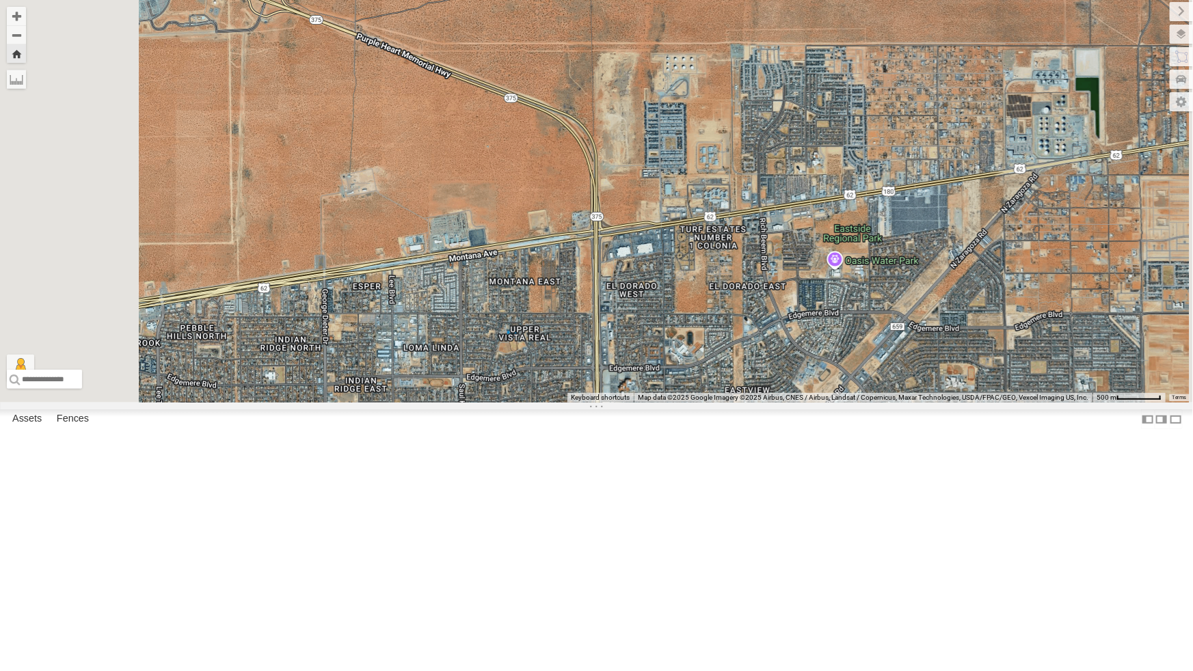
click at [0, 0] on div "4071 - Cam" at bounding box center [0, 0] width 0 height 0
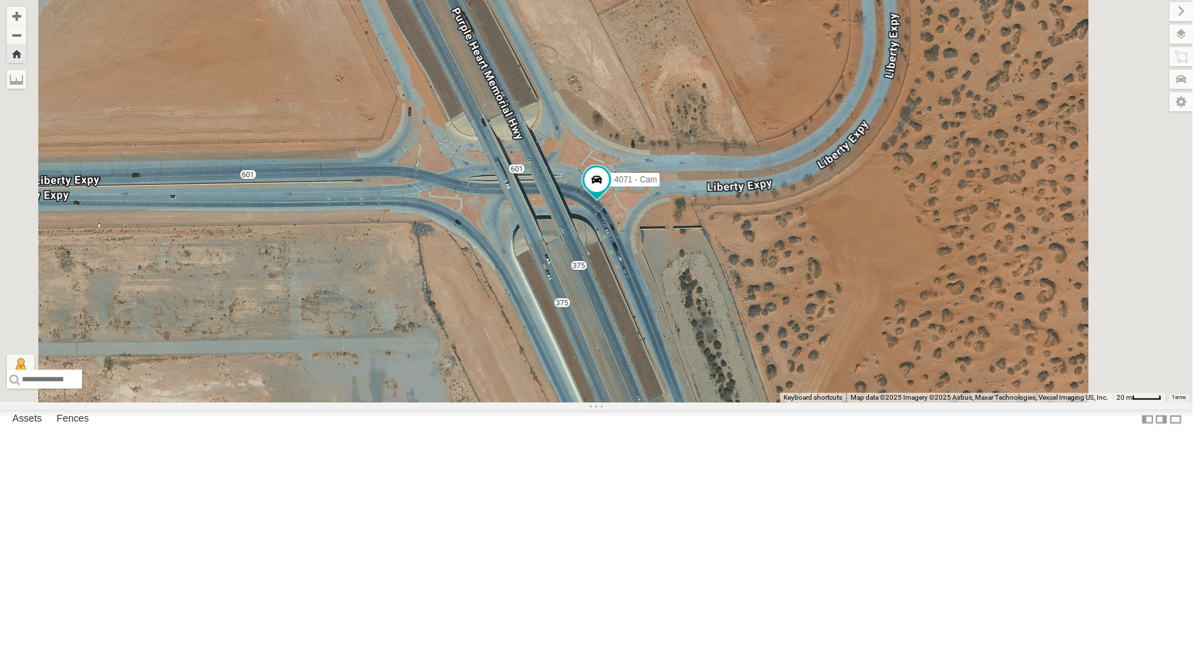
click at [0, 0] on div "442 - Cam" at bounding box center [0, 0] width 0 height 0
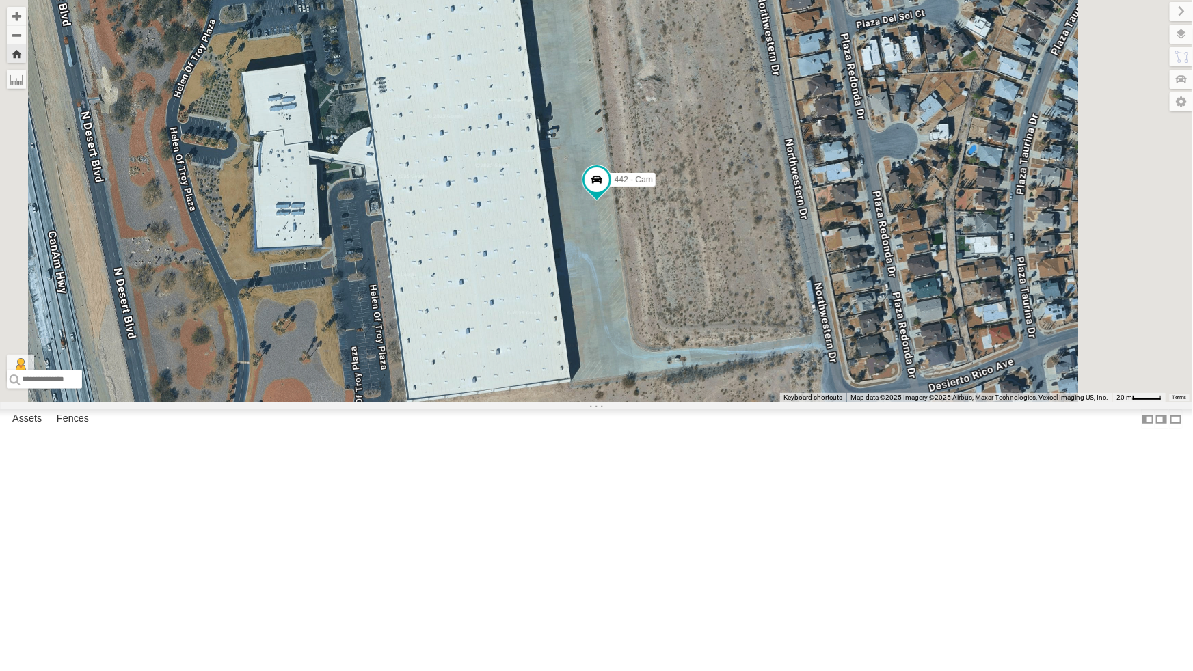
click at [0, 0] on div "442 - Cam" at bounding box center [0, 0] width 0 height 0
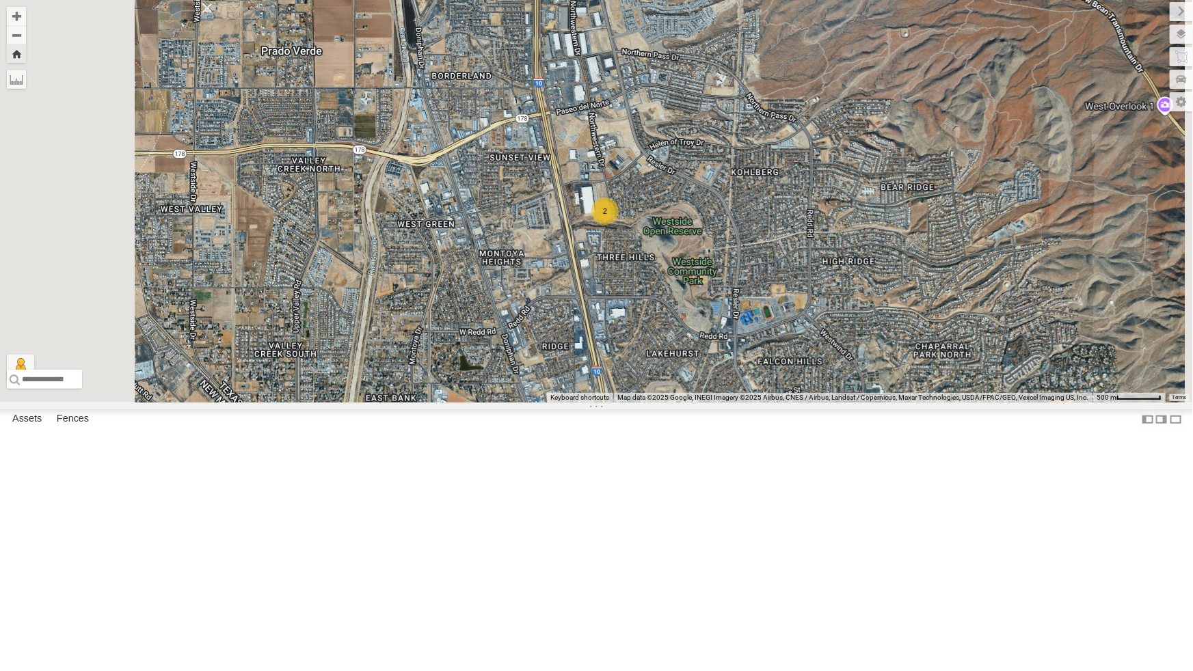
click at [0, 0] on div "4071 - Cam" at bounding box center [0, 0] width 0 height 0
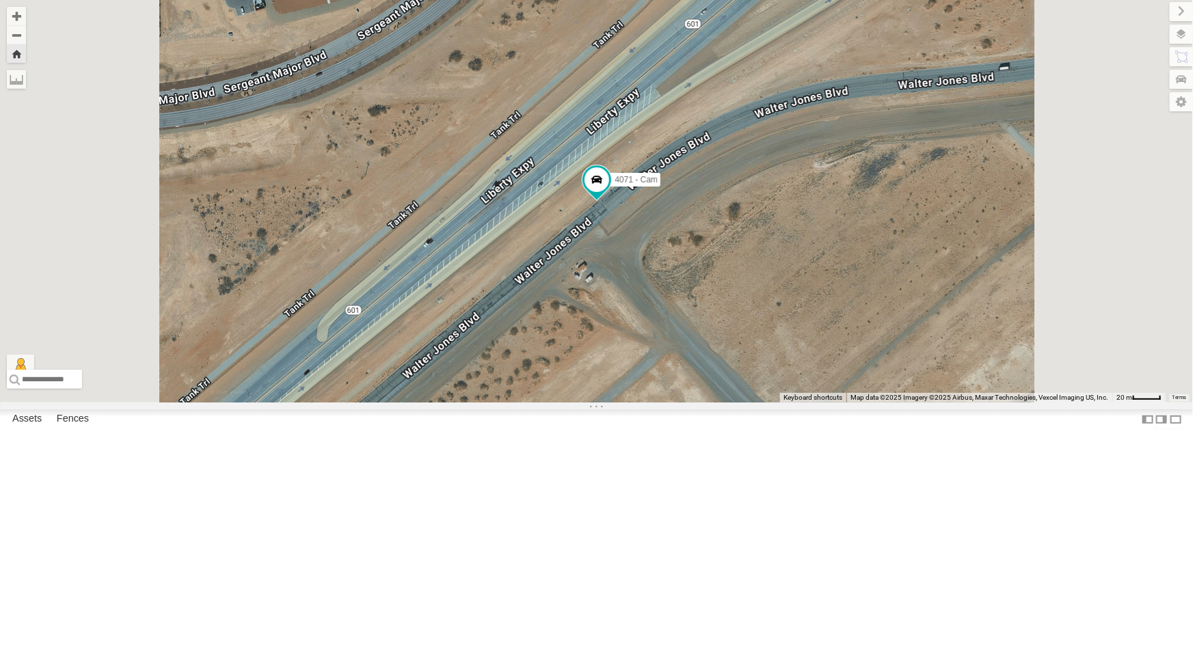
click at [0, 0] on div "All Assets" at bounding box center [0, 0] width 0 height 0
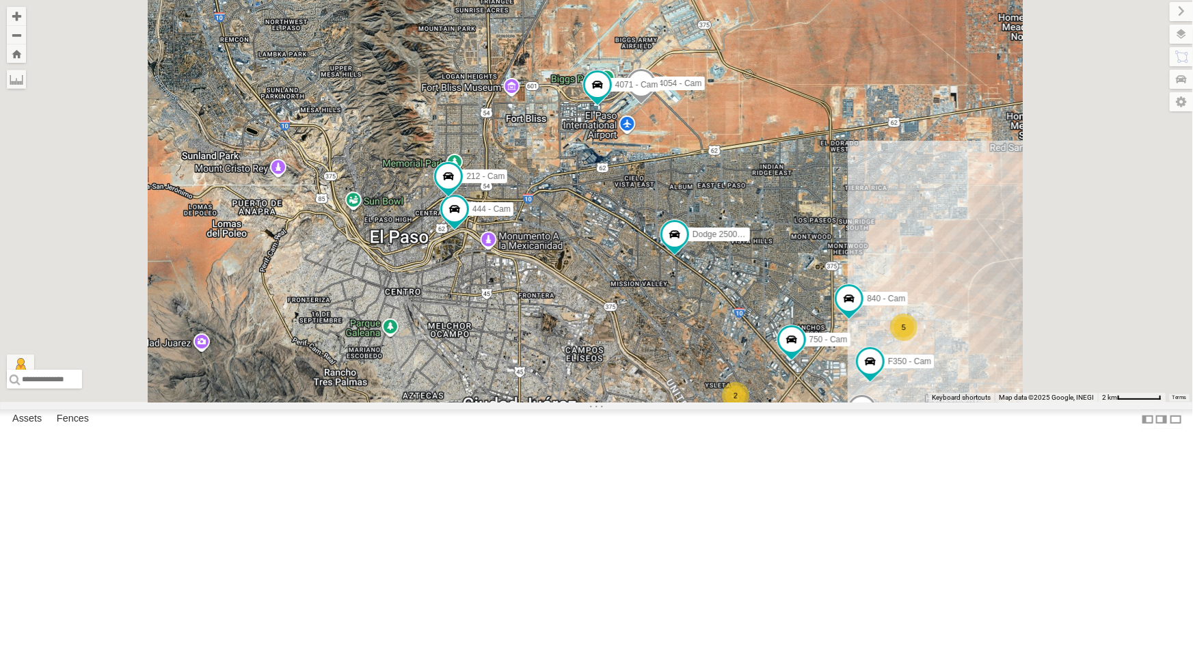
click at [0, 0] on div "4071 - Cam" at bounding box center [0, 0] width 0 height 0
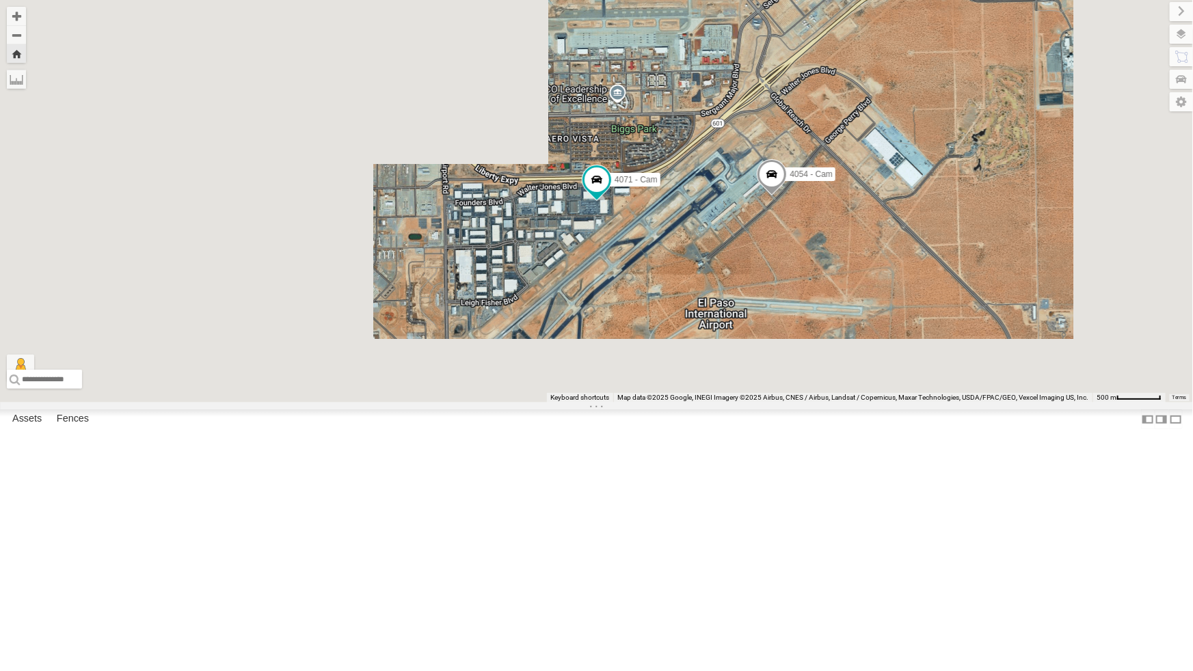
click at [0, 0] on div "All Assets" at bounding box center [0, 0] width 0 height 0
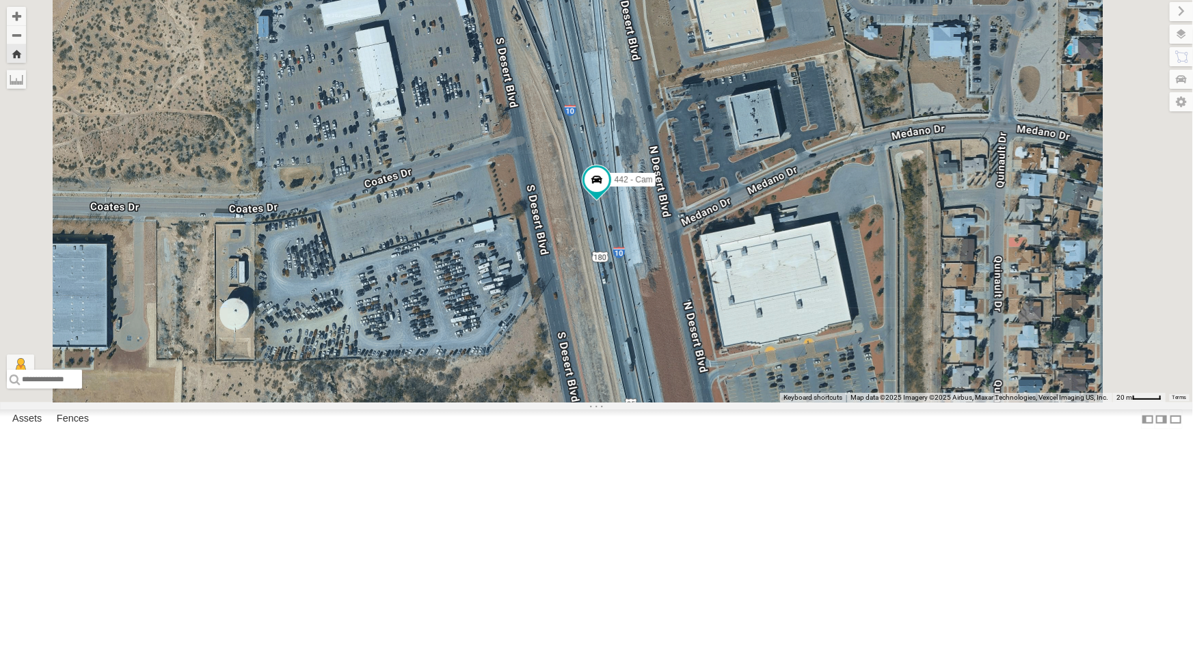
click at [0, 0] on div "4067 - Cam All Assets" at bounding box center [0, 0] width 0 height 0
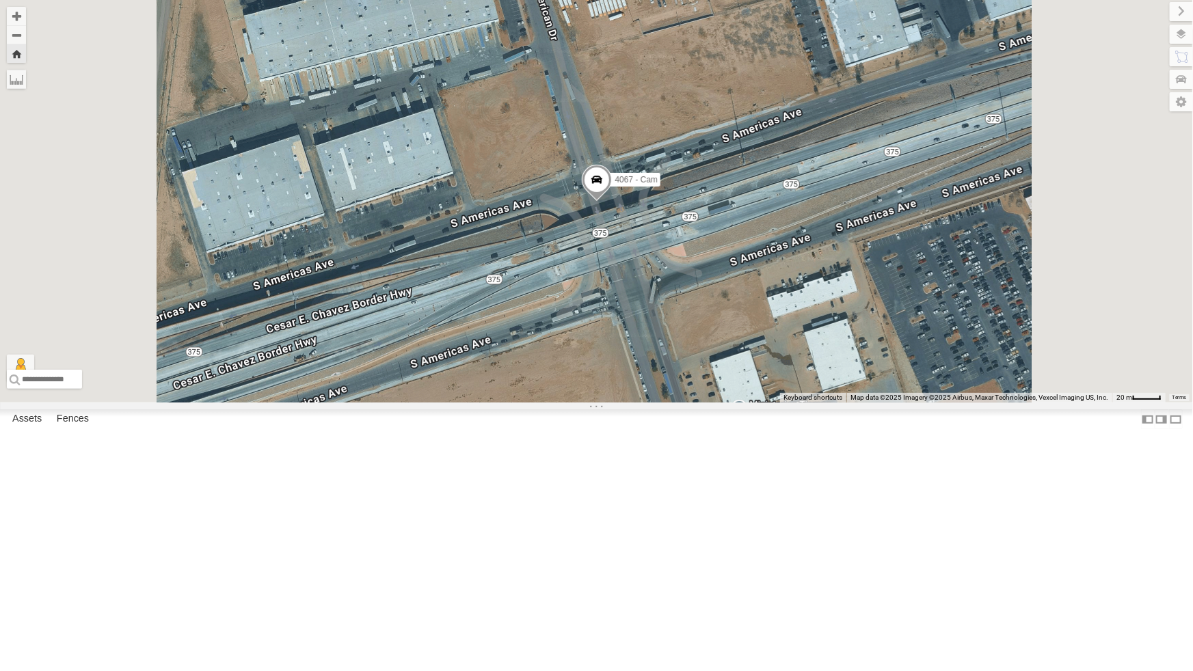
click at [0, 0] on div "442 - Cam" at bounding box center [0, 0] width 0 height 0
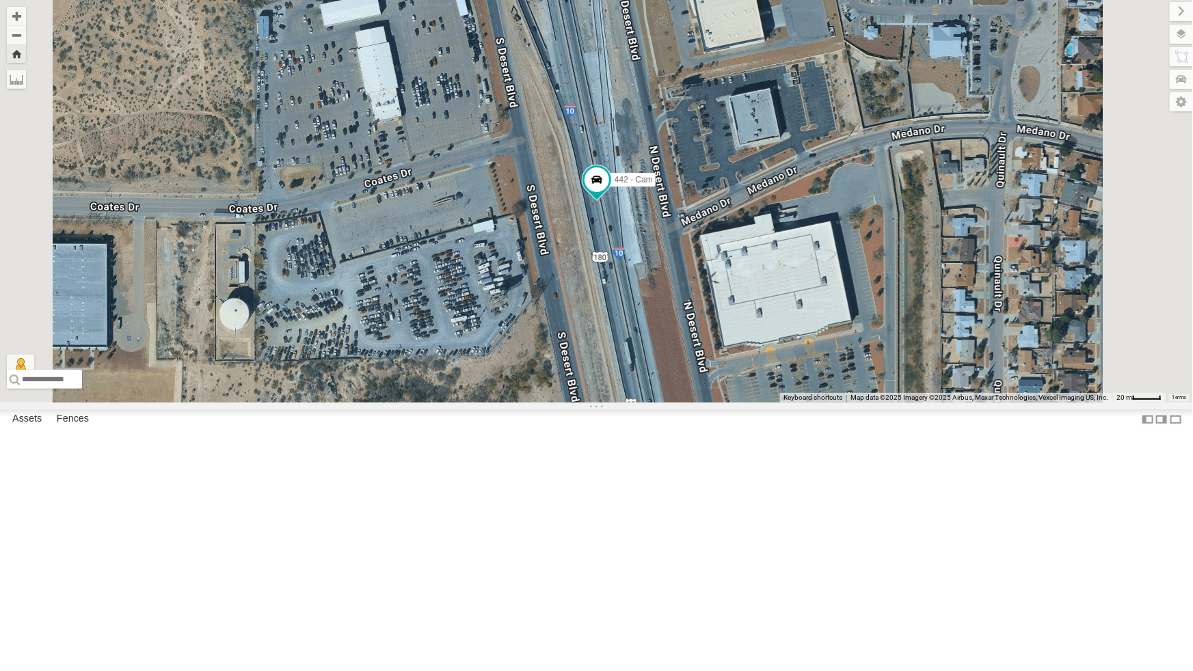
click at [0, 0] on div "All Assets" at bounding box center [0, 0] width 0 height 0
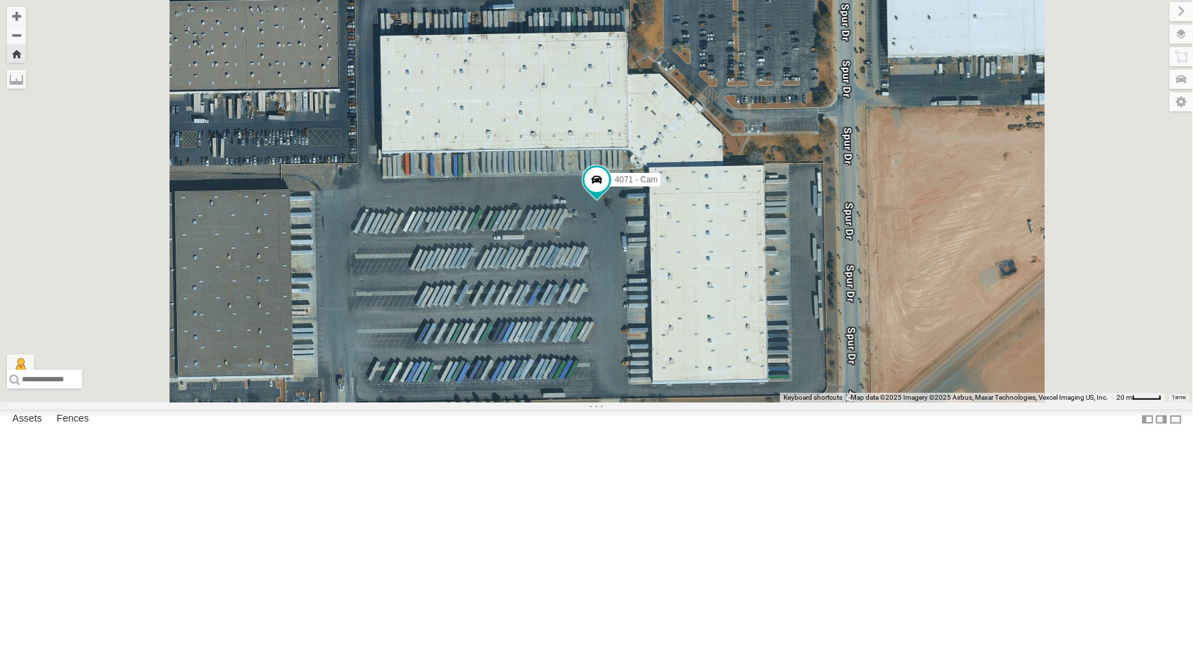
click at [0, 0] on div "All Assets" at bounding box center [0, 0] width 0 height 0
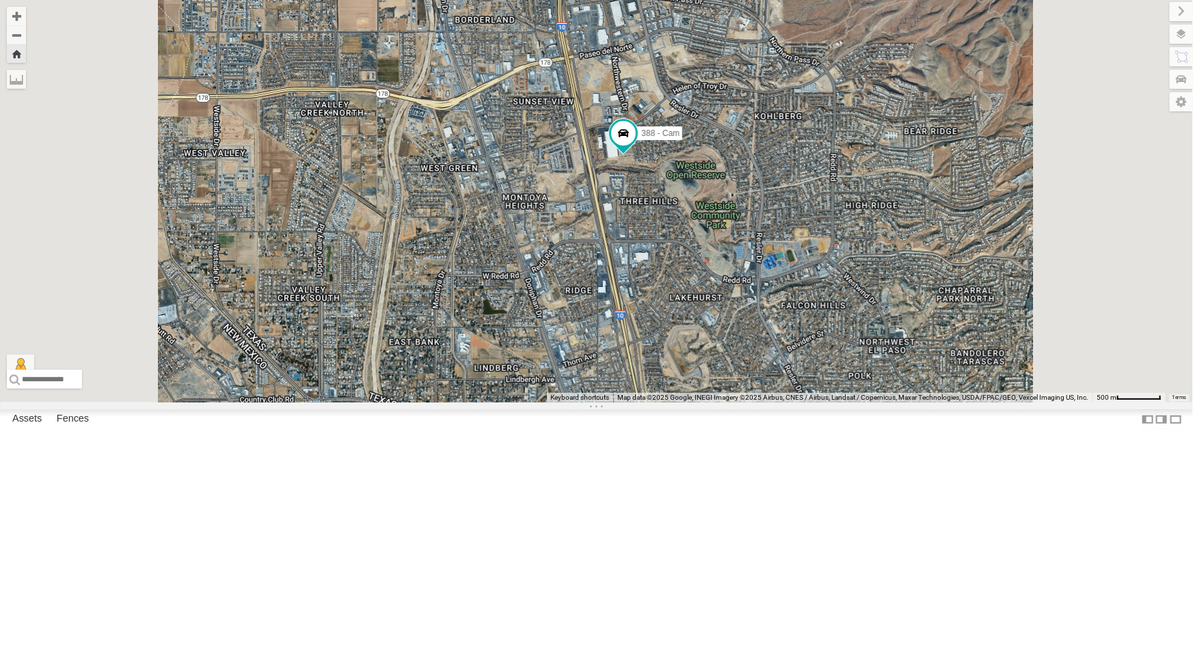
click at [0, 0] on div "442 - Cam" at bounding box center [0, 0] width 0 height 0
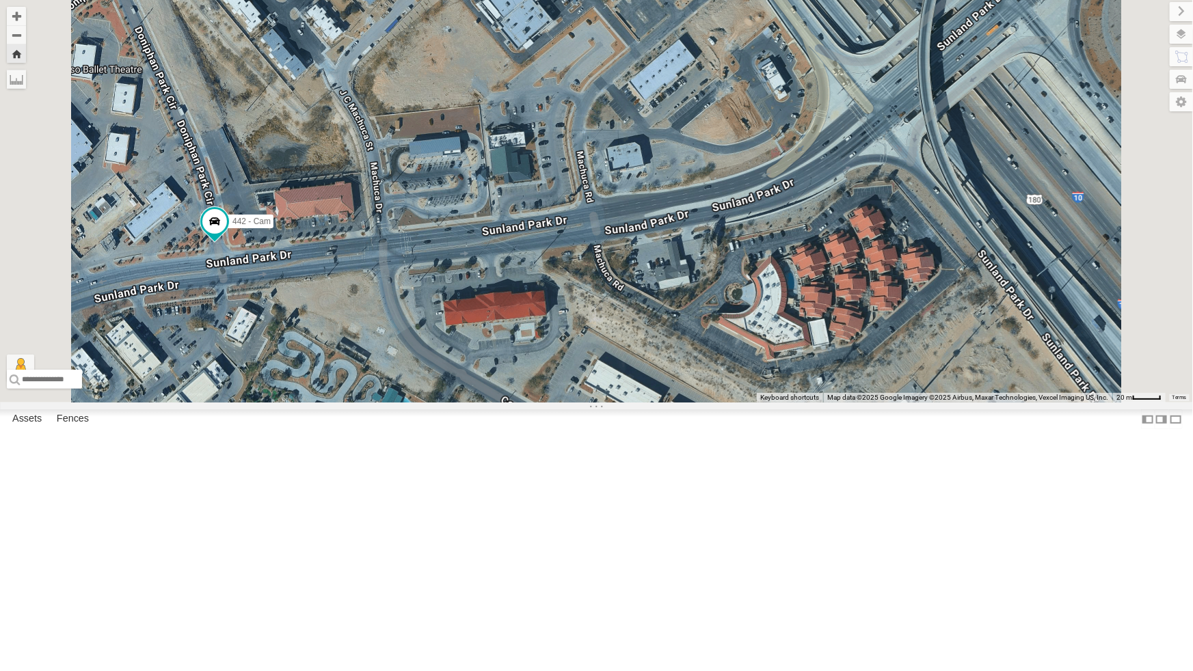
click at [0, 0] on div "4067 - Cam All Assets" at bounding box center [0, 0] width 0 height 0
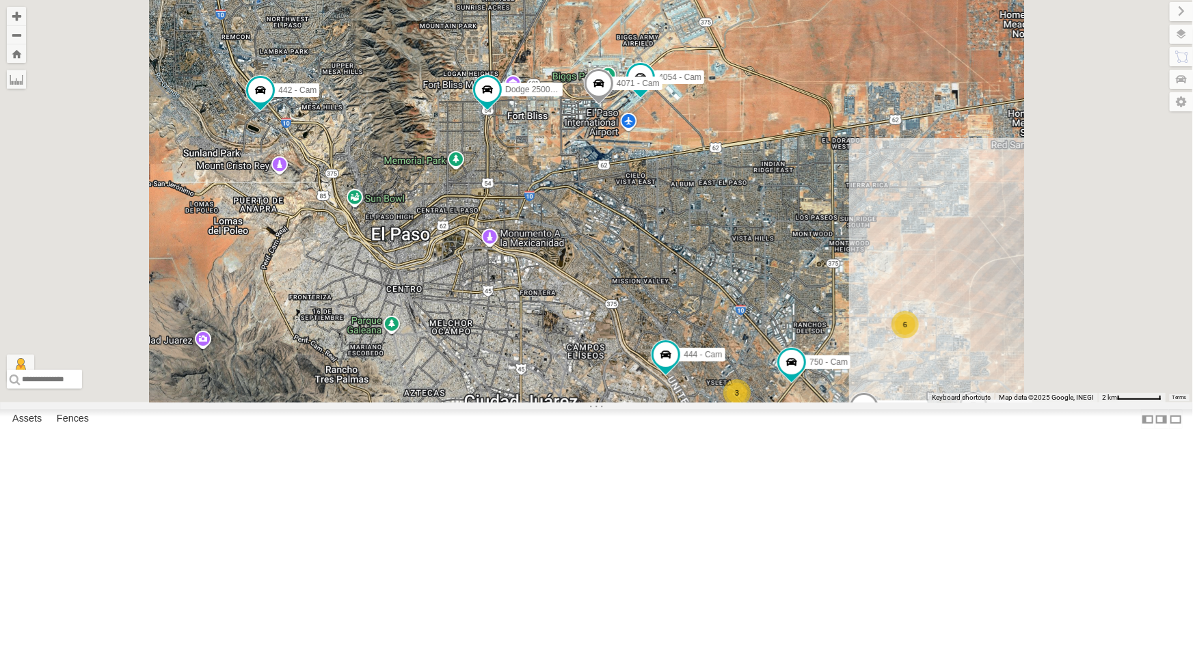
click at [0, 0] on div "442 - Cam" at bounding box center [0, 0] width 0 height 0
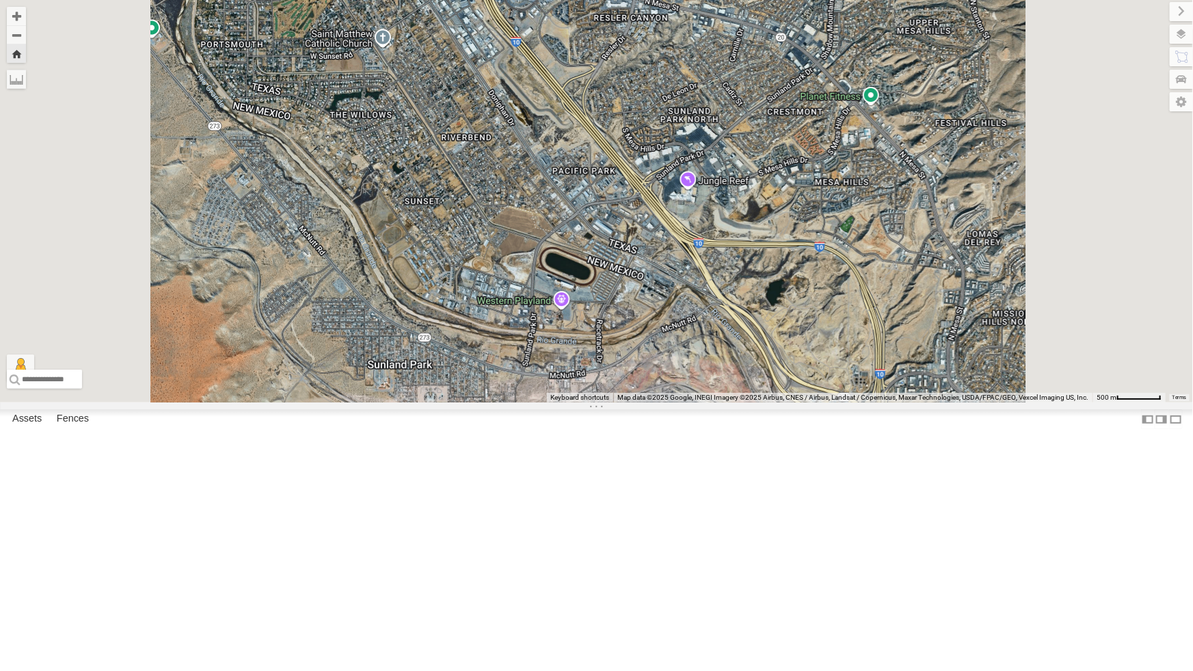
click at [0, 0] on div "442 - Cam" at bounding box center [0, 0] width 0 height 0
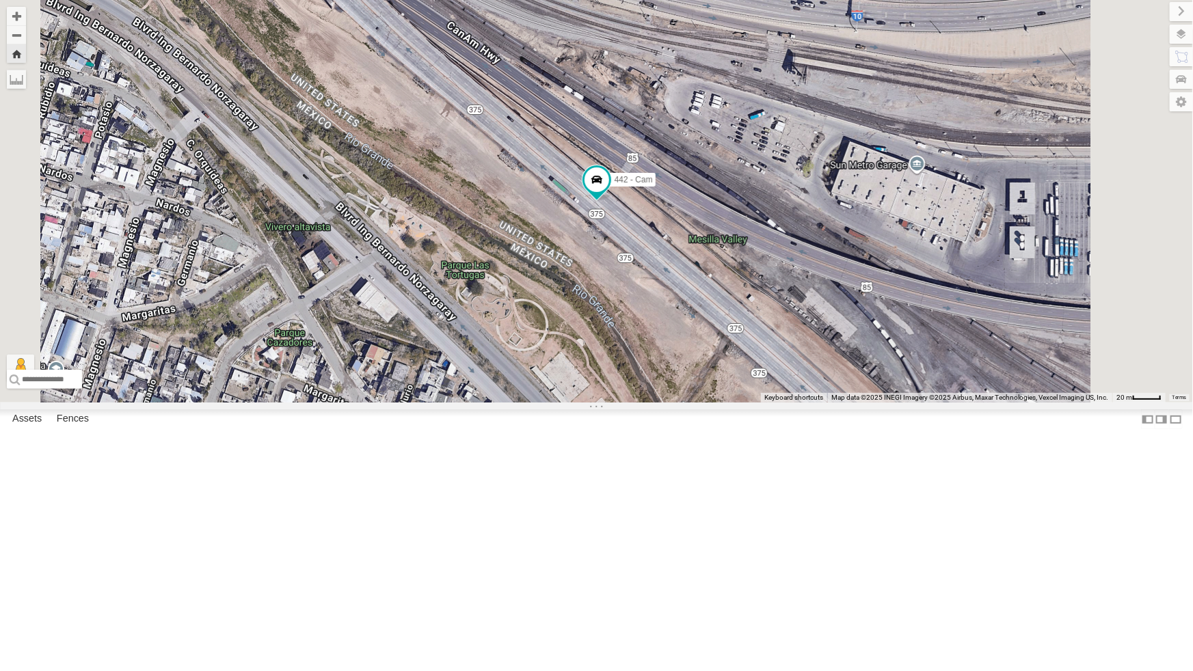
click at [0, 0] on div "4071 - Cam" at bounding box center [0, 0] width 0 height 0
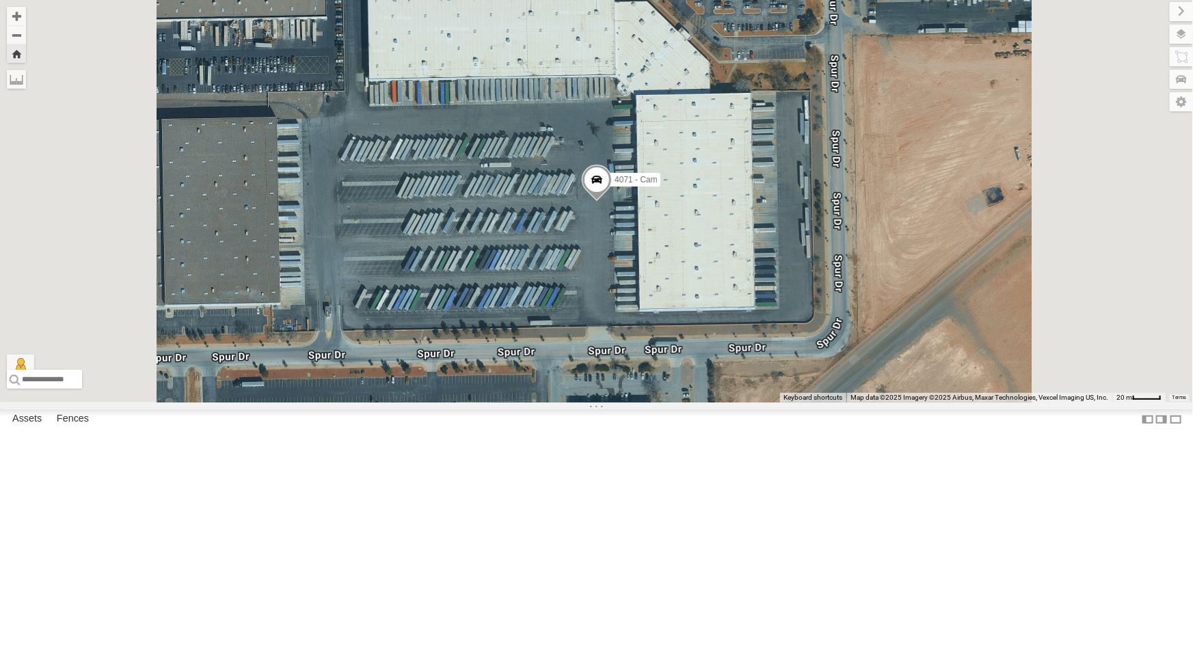
click at [0, 0] on div "442 - Cam" at bounding box center [0, 0] width 0 height 0
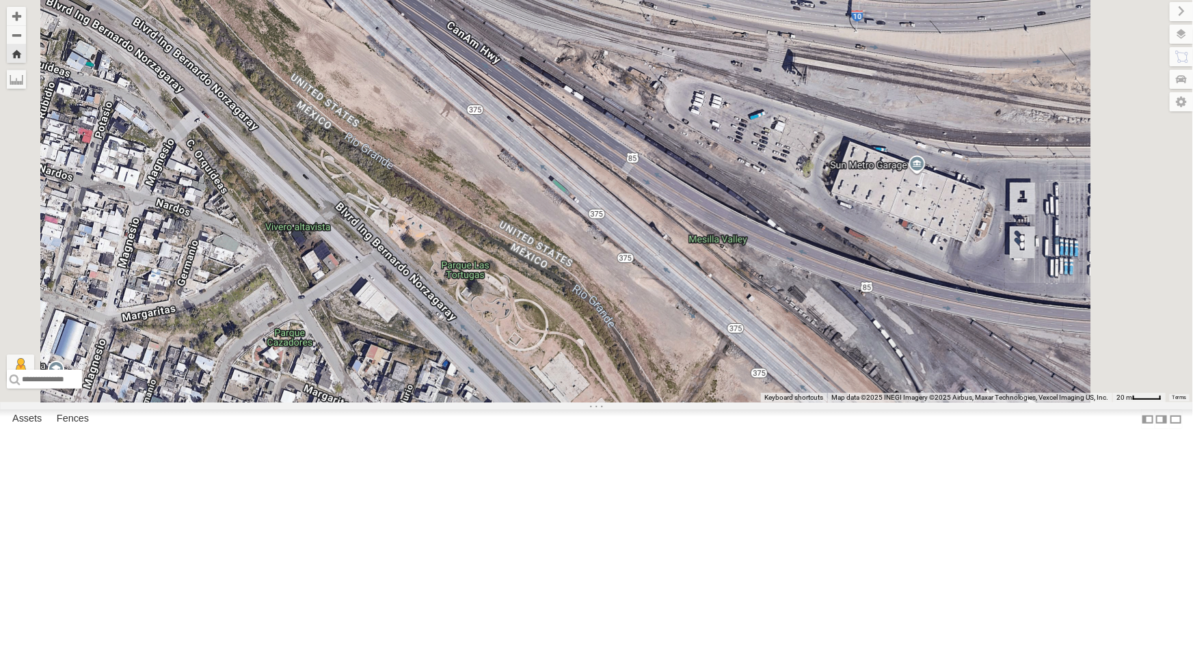
click at [0, 0] on div "442 - Cam" at bounding box center [0, 0] width 0 height 0
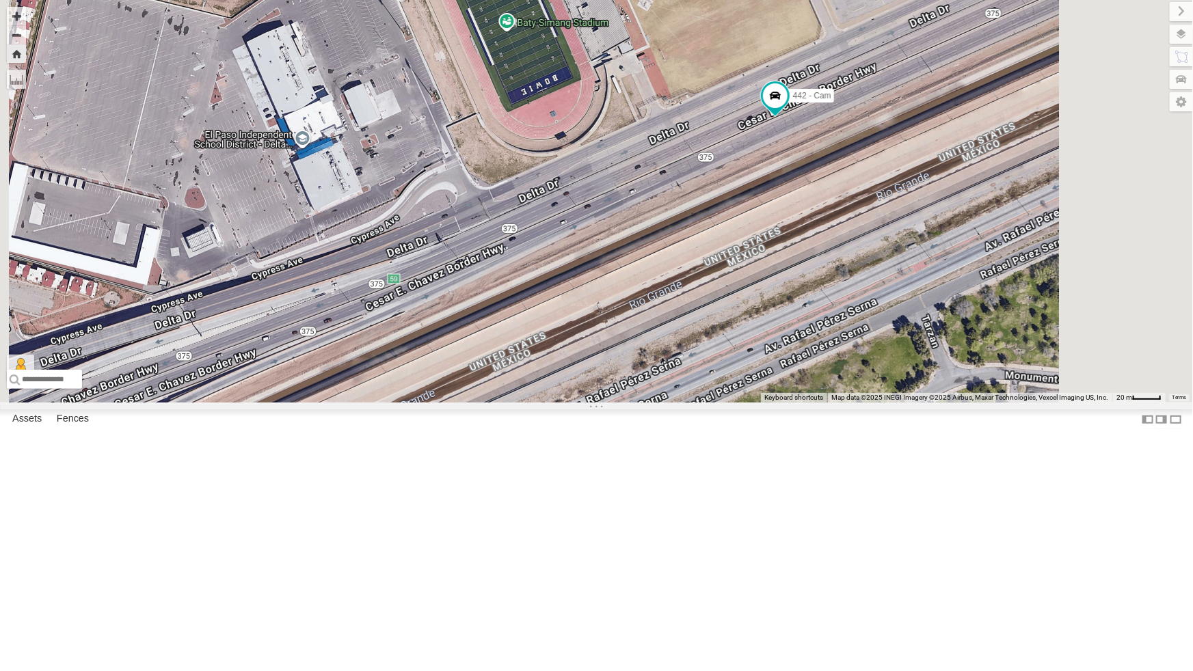
click at [0, 0] on div "442 - Cam" at bounding box center [0, 0] width 0 height 0
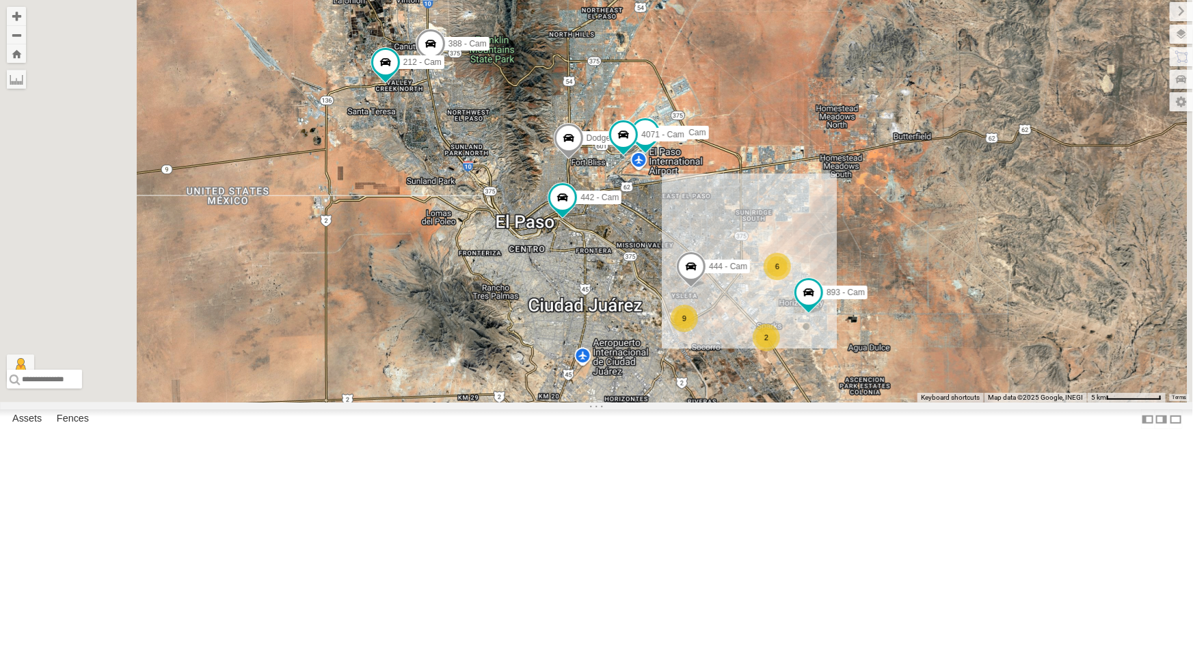
click at [0, 0] on div "4069 - Cam" at bounding box center [0, 0] width 0 height 0
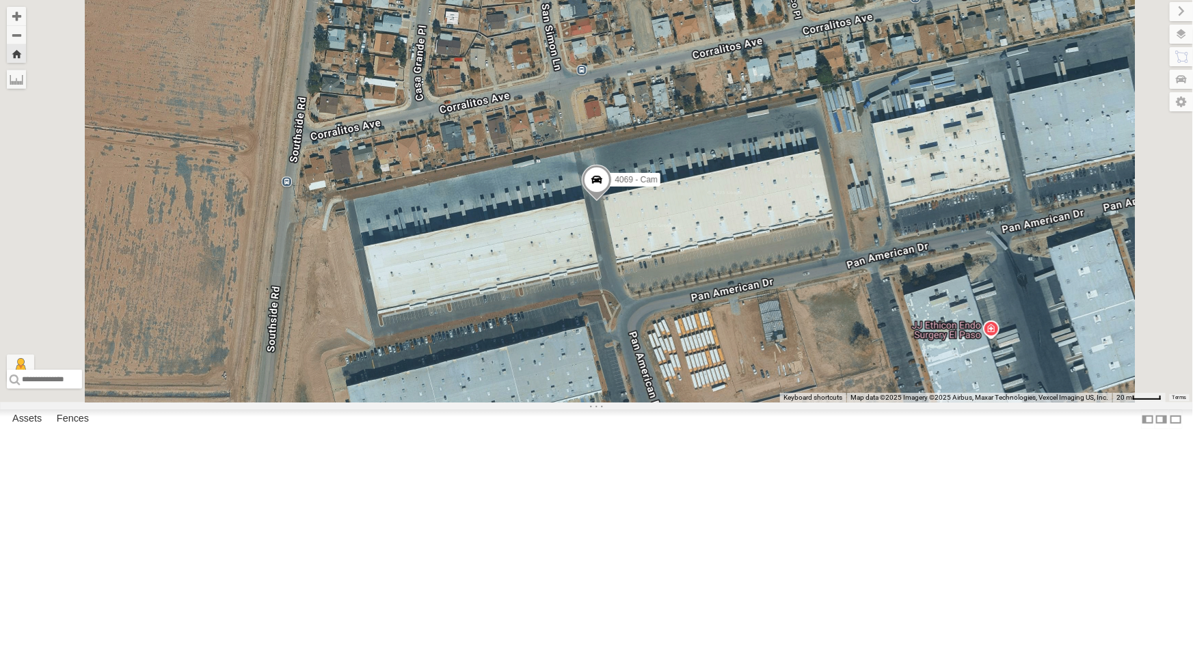
click at [0, 0] on div "4067 - Cam" at bounding box center [0, 0] width 0 height 0
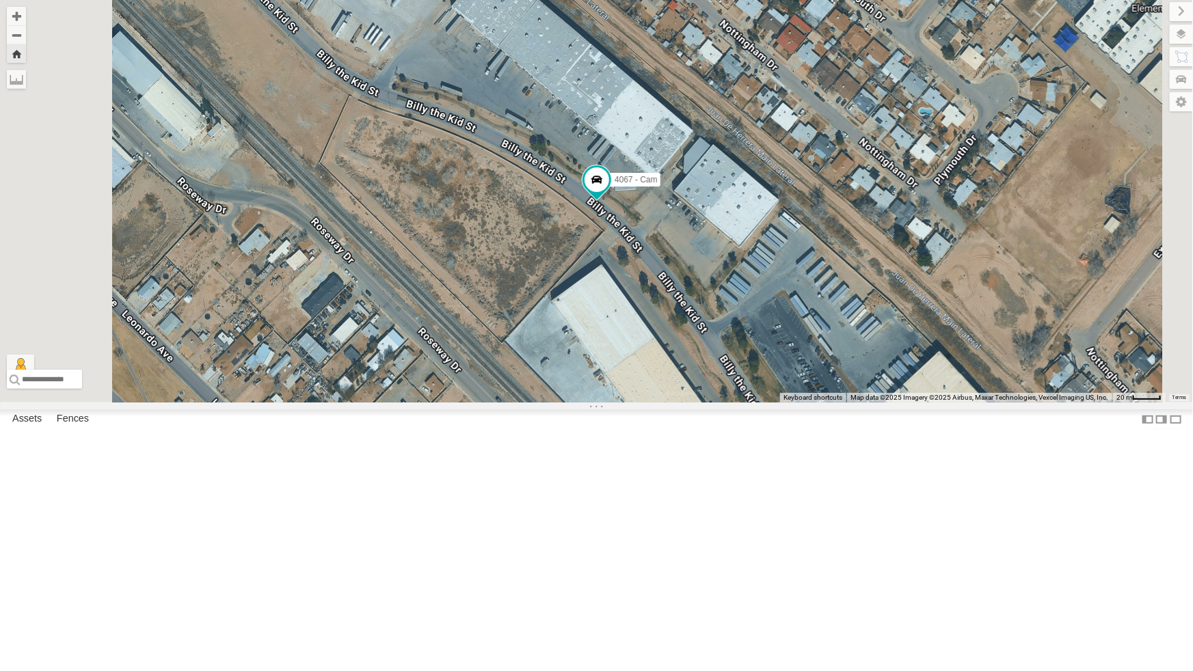
click at [0, 0] on div "442 - Cam" at bounding box center [0, 0] width 0 height 0
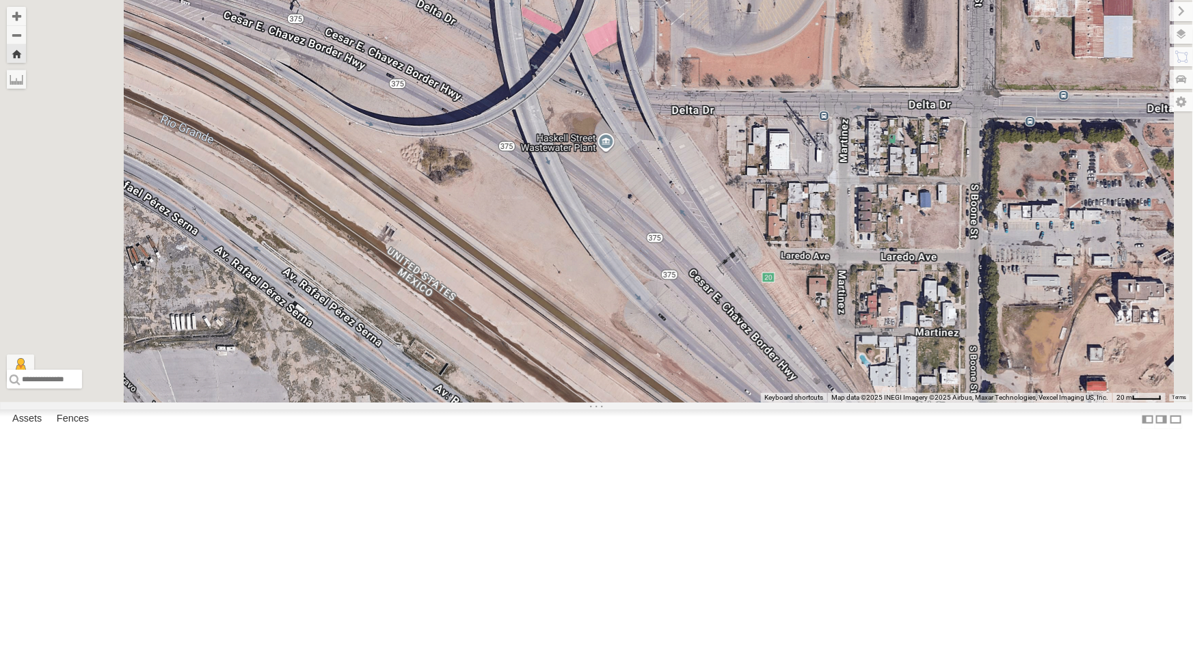
click at [0, 0] on div "442 - Cam" at bounding box center [0, 0] width 0 height 0
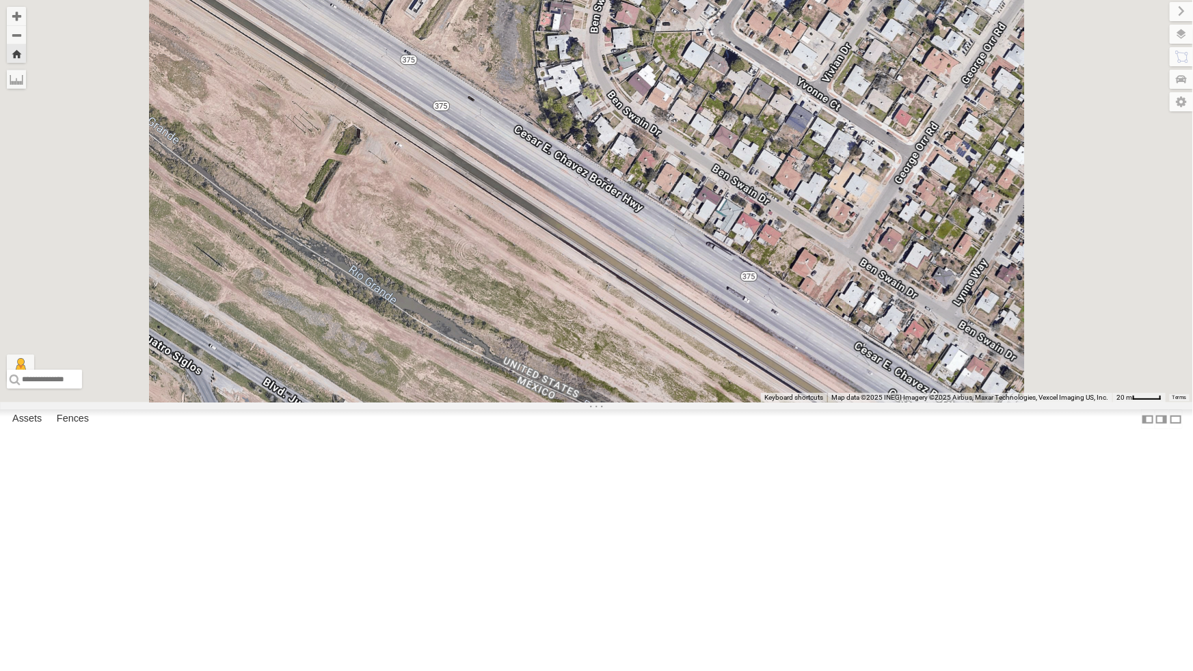
click at [0, 0] on div "442 - Cam" at bounding box center [0, 0] width 0 height 0
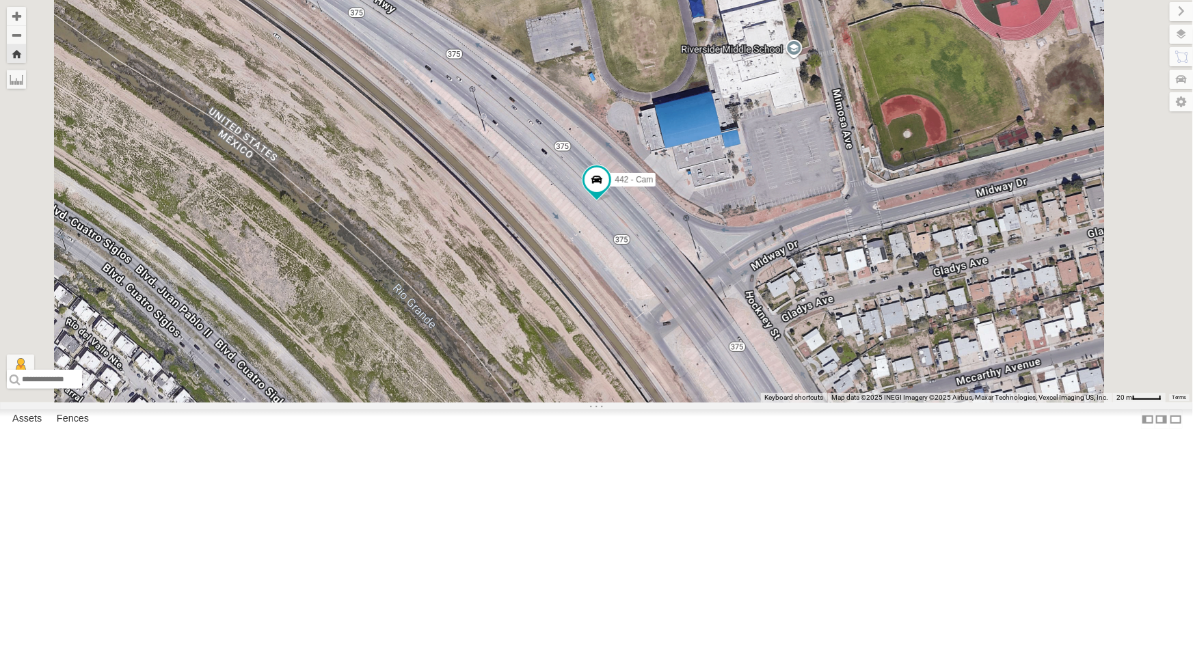
click at [0, 0] on div "All Assets" at bounding box center [0, 0] width 0 height 0
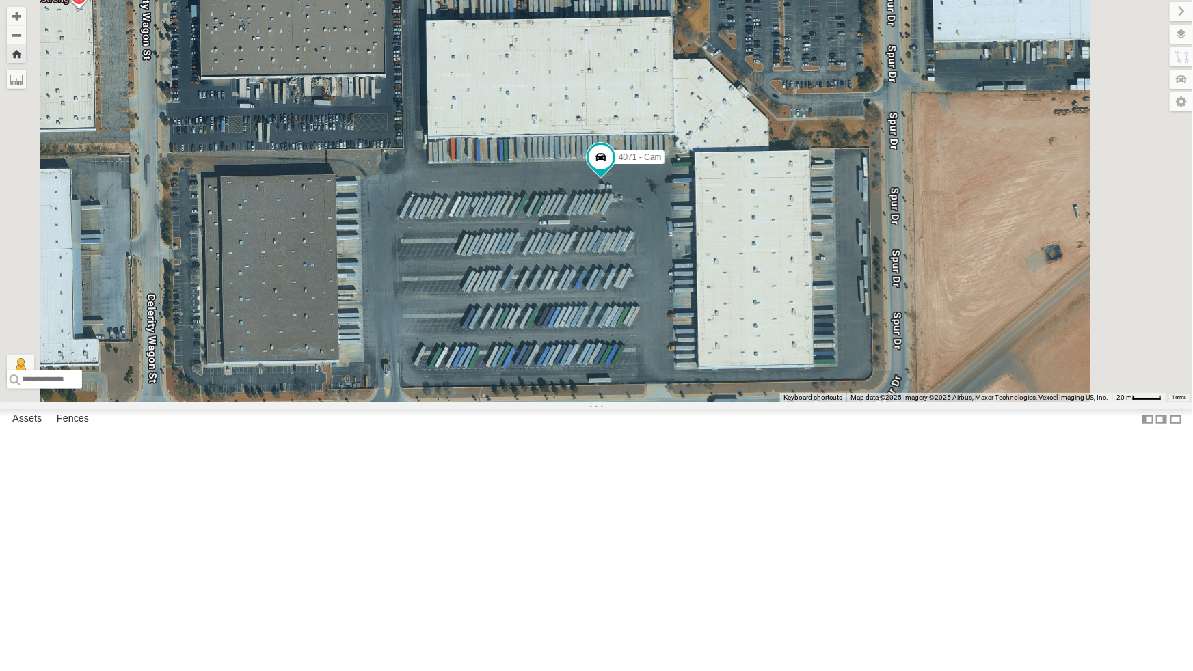
click at [0, 0] on div "All Assets" at bounding box center [0, 0] width 0 height 0
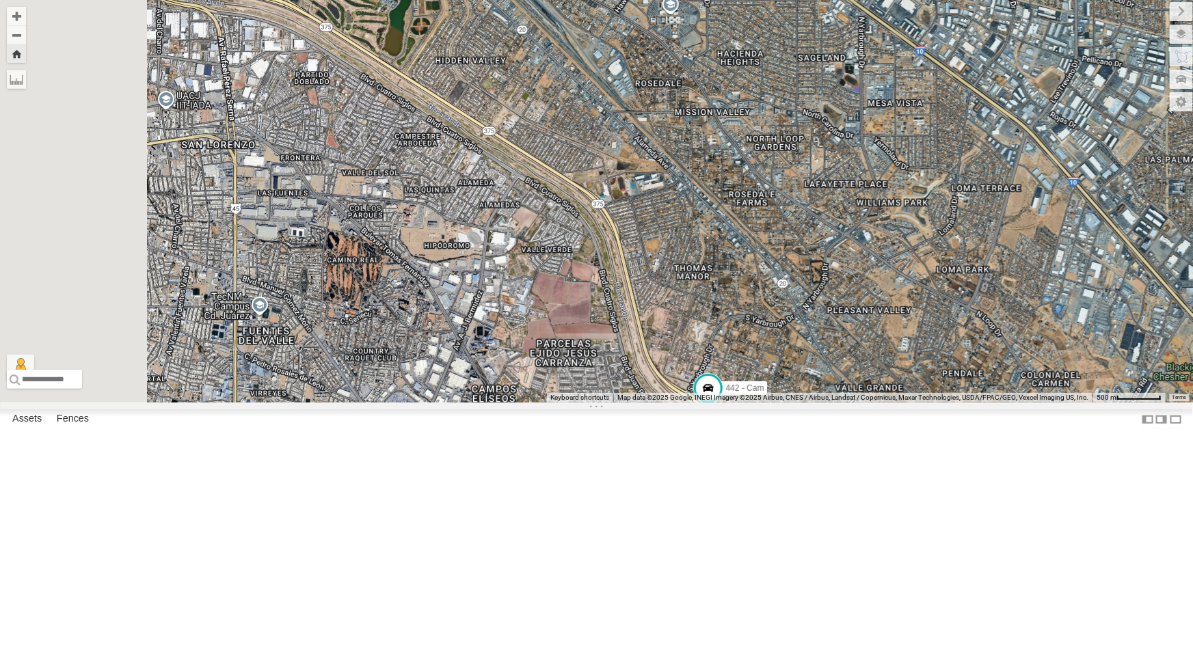
click at [0, 0] on div "All Assets" at bounding box center [0, 0] width 0 height 0
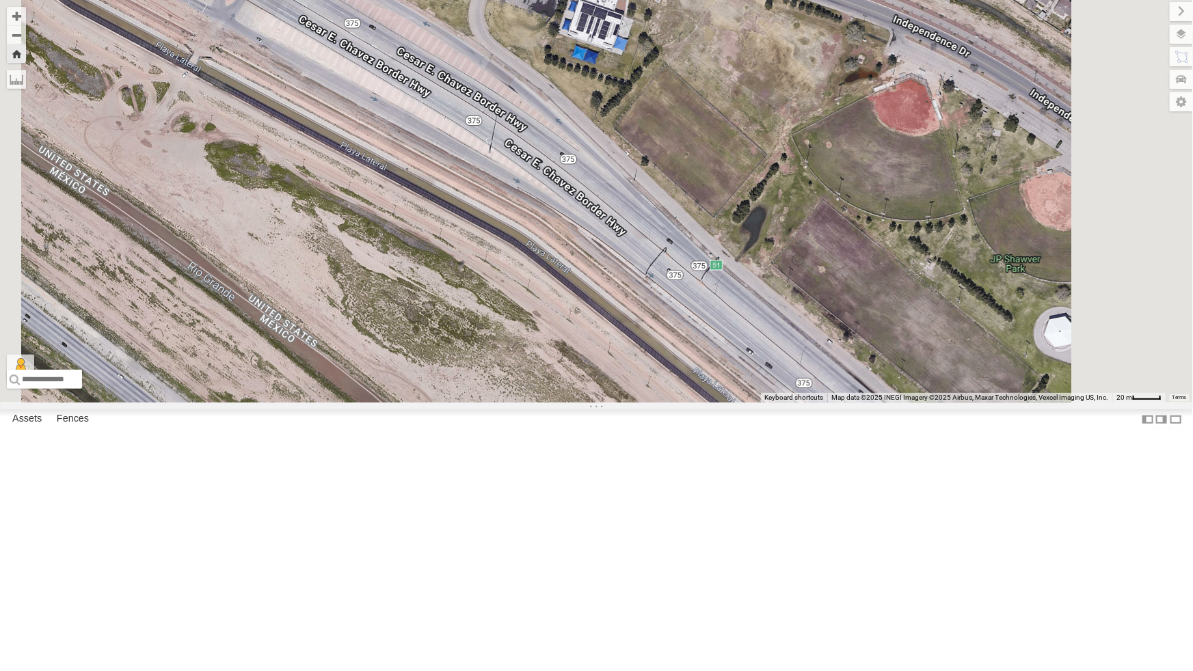
click at [0, 0] on div "442 - Cam" at bounding box center [0, 0] width 0 height 0
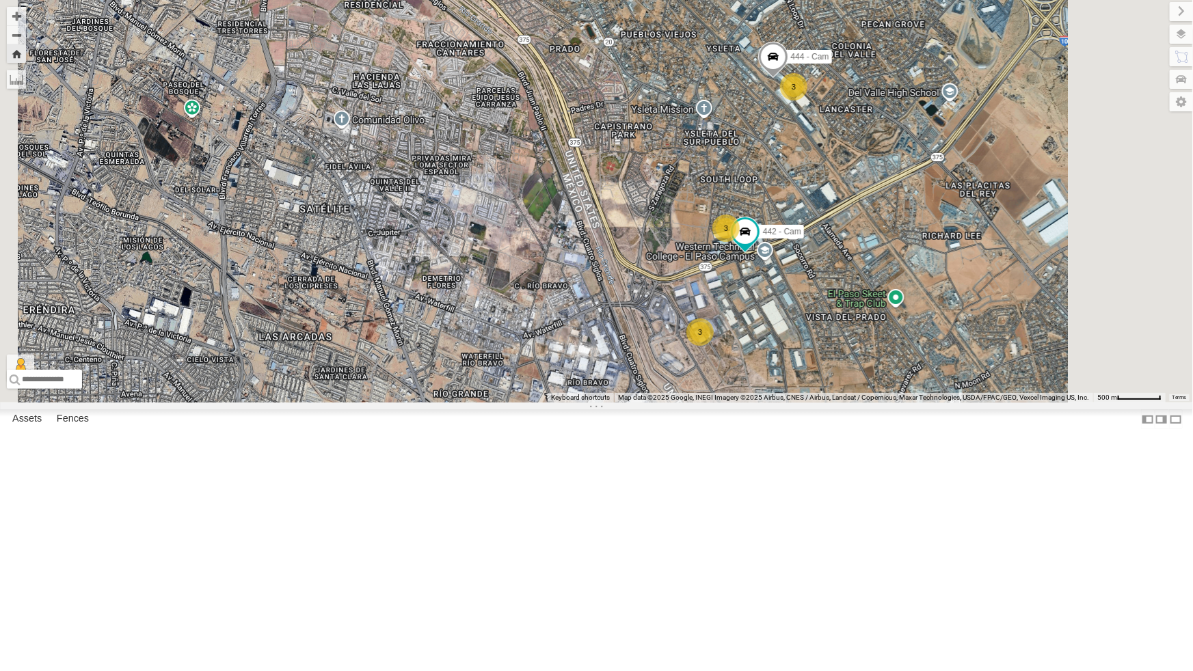
click at [0, 0] on div "442 - Cam" at bounding box center [0, 0] width 0 height 0
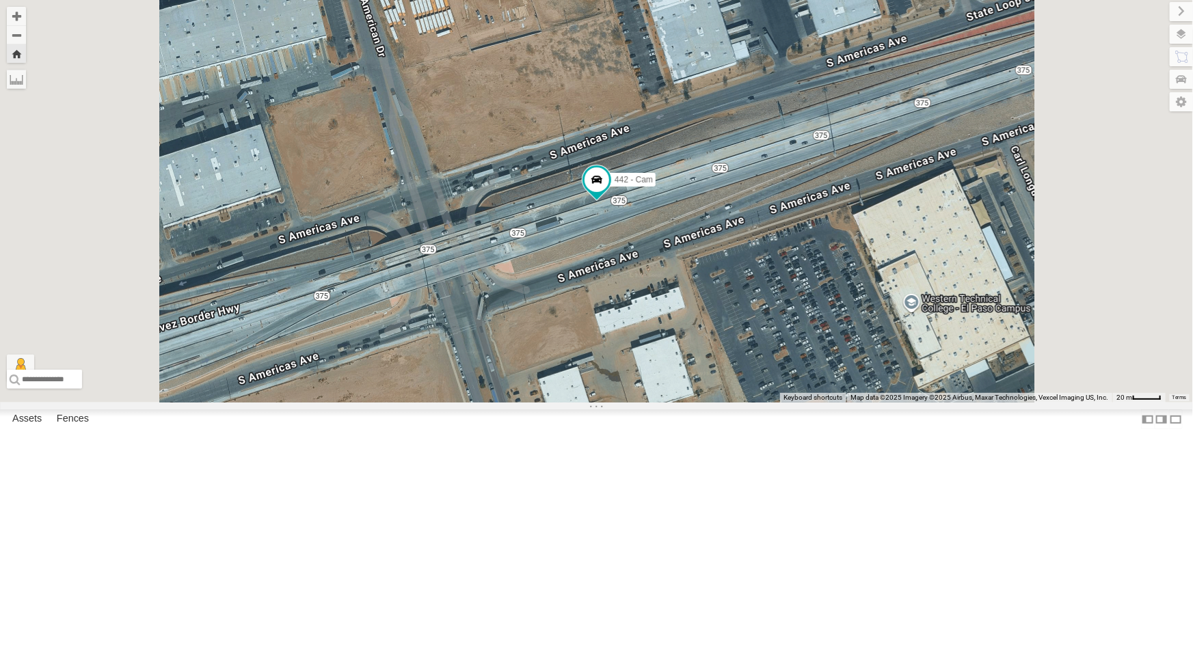
click at [0, 0] on div "442 - Cam" at bounding box center [0, 0] width 0 height 0
click at [0, 0] on div "All Assets" at bounding box center [0, 0] width 0 height 0
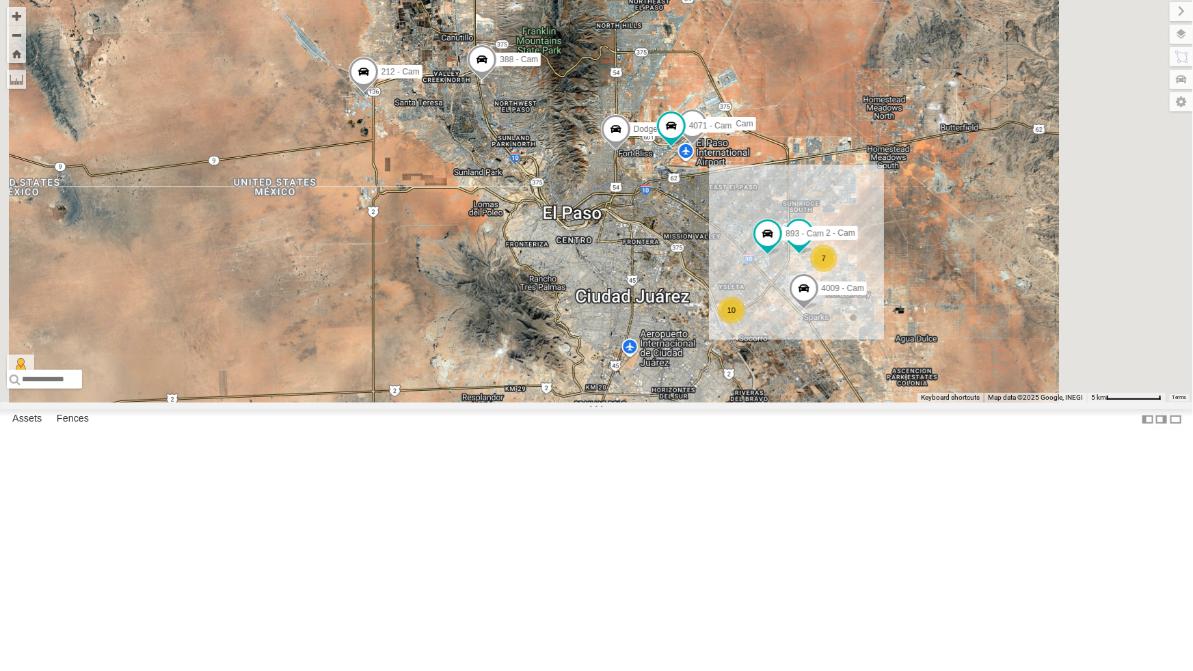
click at [0, 0] on div "All Assets" at bounding box center [0, 0] width 0 height 0
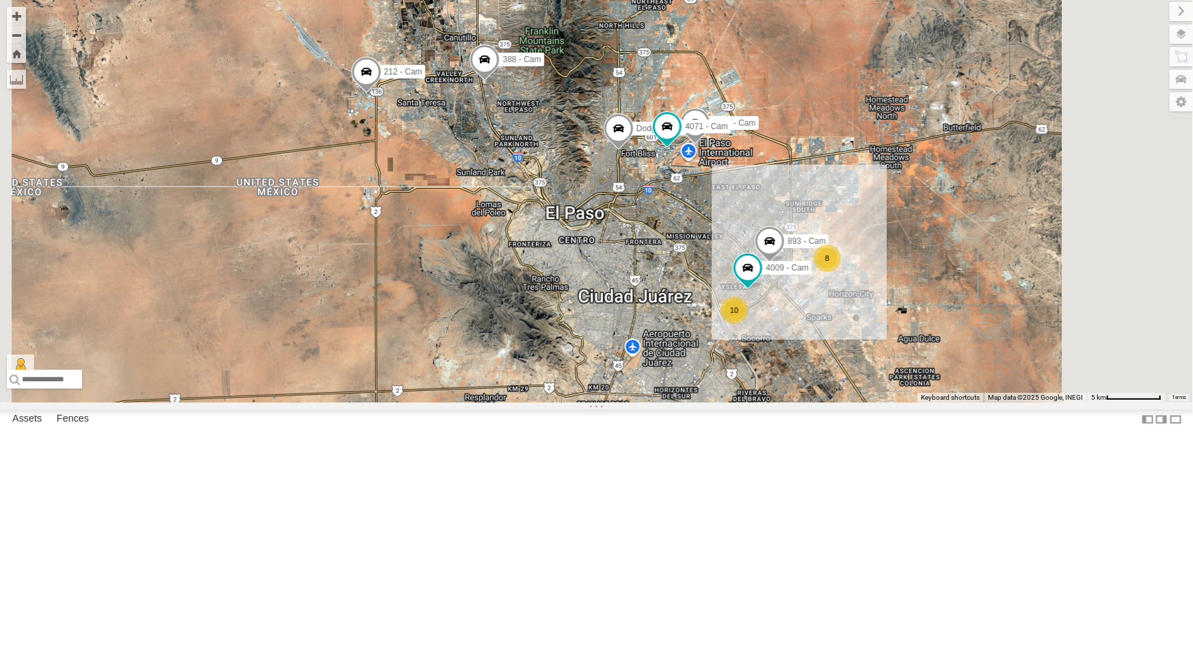
click at [0, 0] on div "4071 - Cam" at bounding box center [0, 0] width 0 height 0
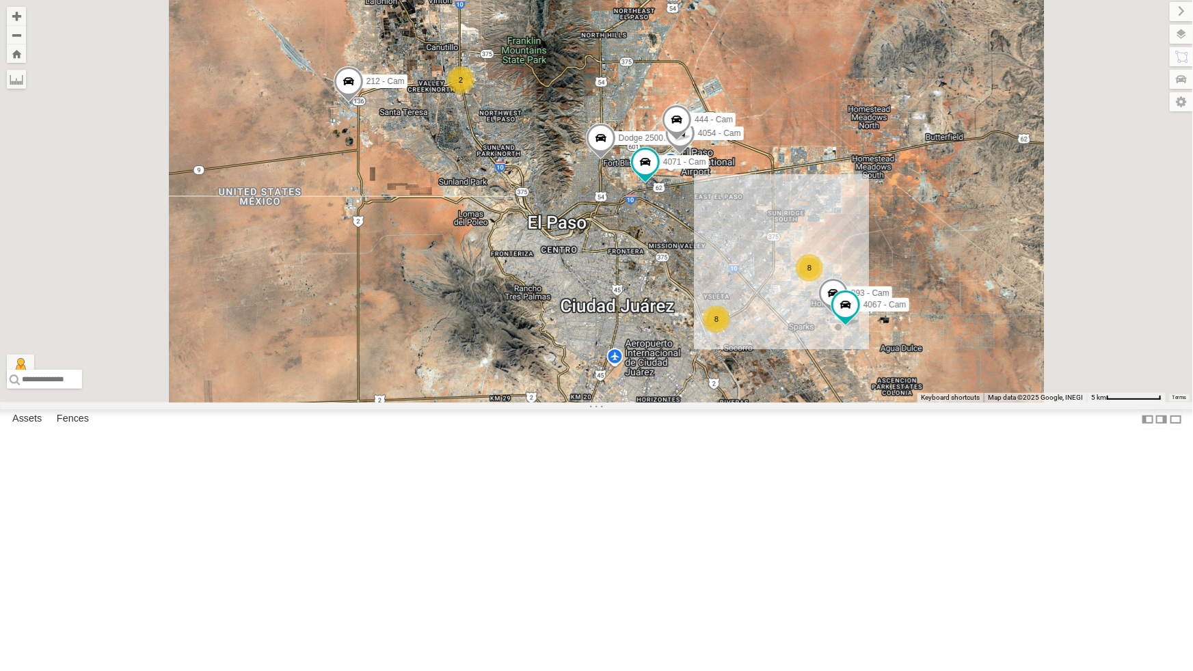
click at [0, 0] on div "4071 - Cam" at bounding box center [0, 0] width 0 height 0
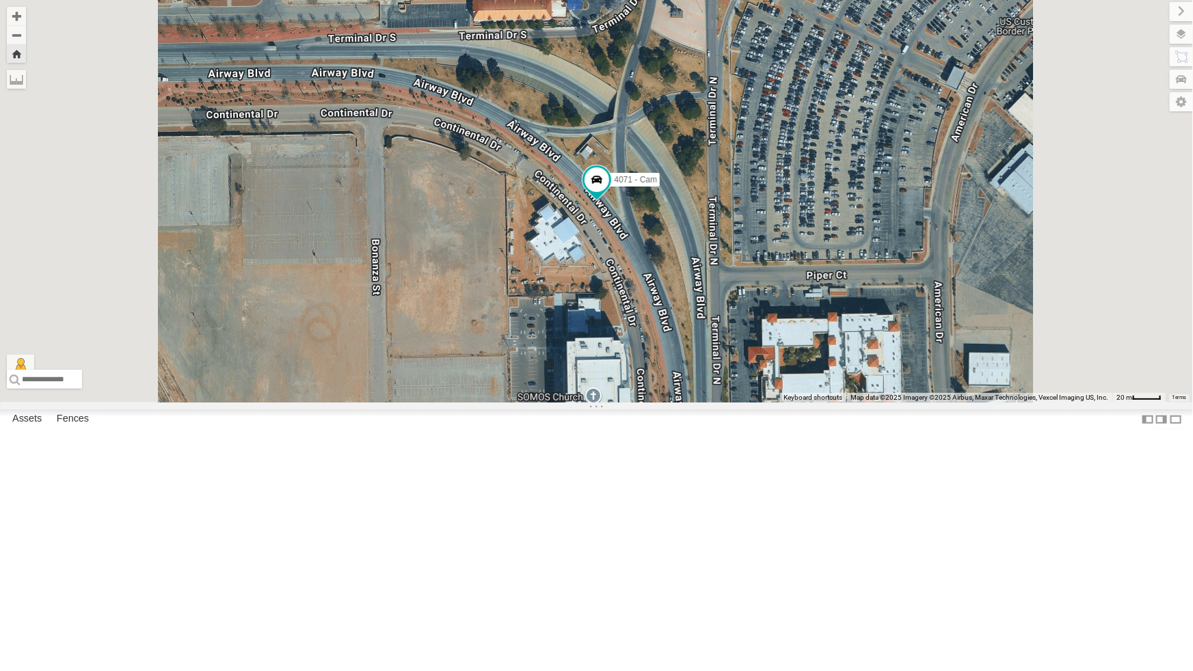
click at [0, 0] on div "442 - Cam" at bounding box center [0, 0] width 0 height 0
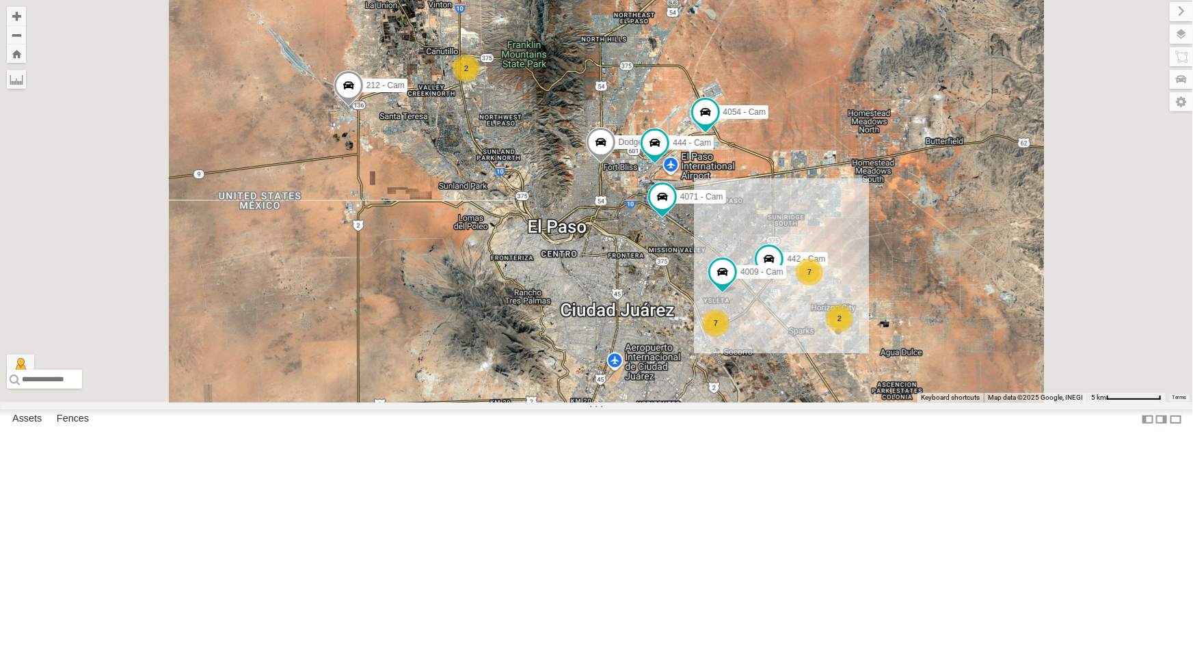
click at [0, 0] on div "442 - Cam" at bounding box center [0, 0] width 0 height 0
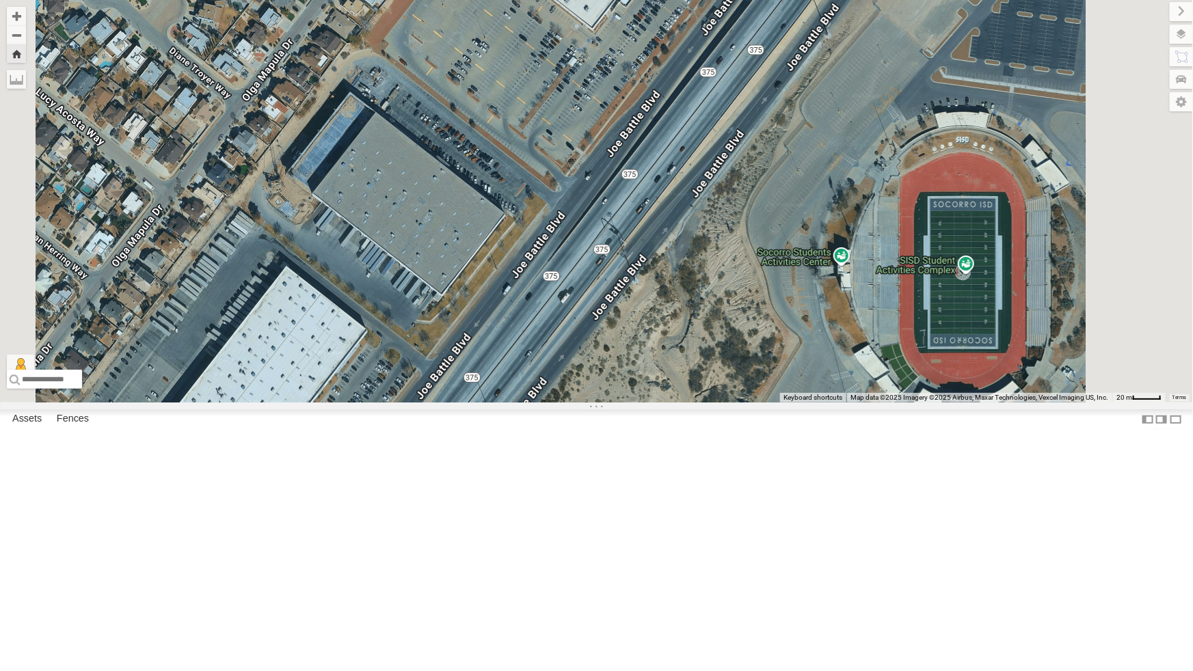
click at [0, 0] on div "All Assets" at bounding box center [0, 0] width 0 height 0
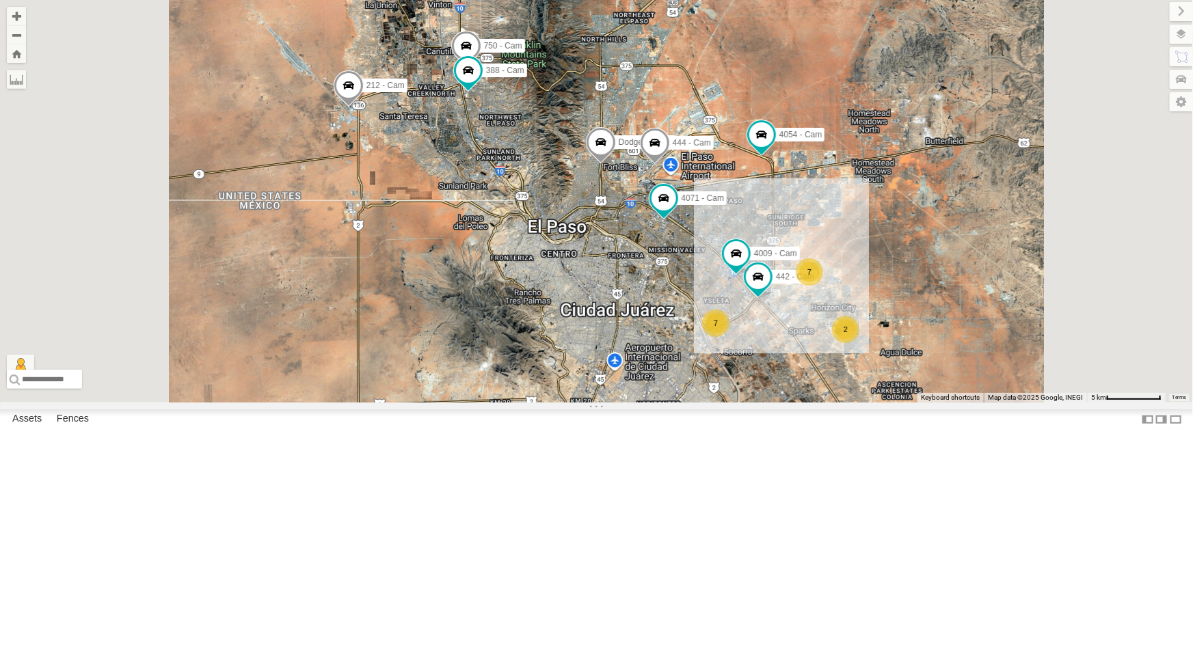
click at [0, 0] on div "442 - Cam" at bounding box center [0, 0] width 0 height 0
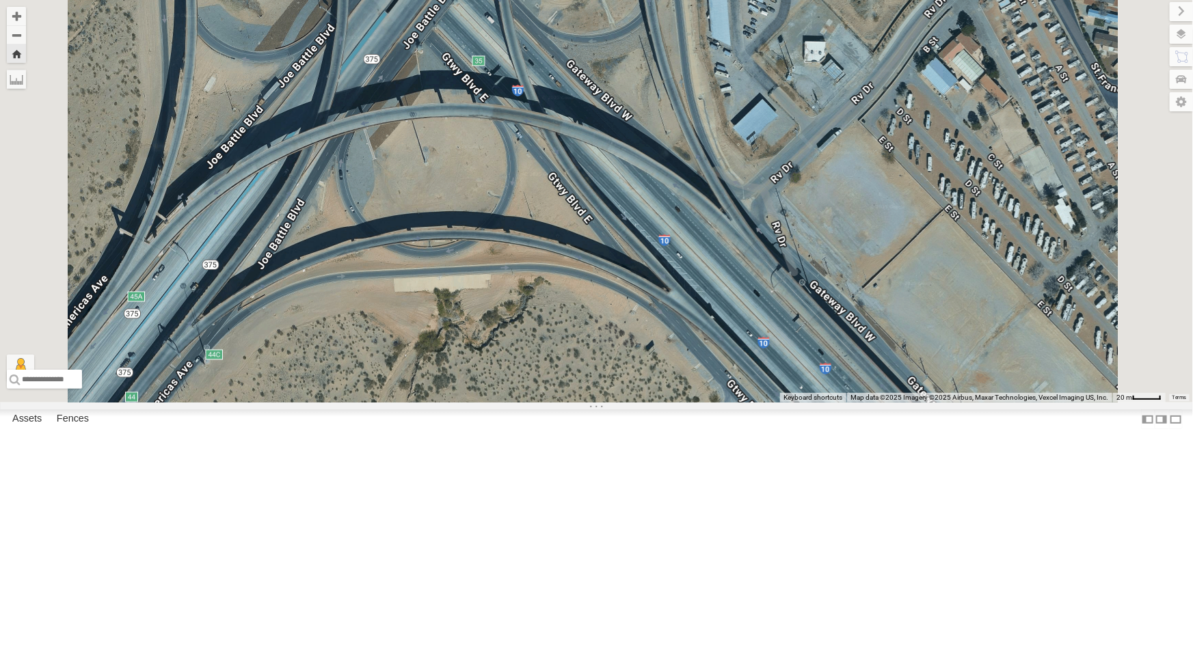
click at [0, 0] on div "442 - Cam" at bounding box center [0, 0] width 0 height 0
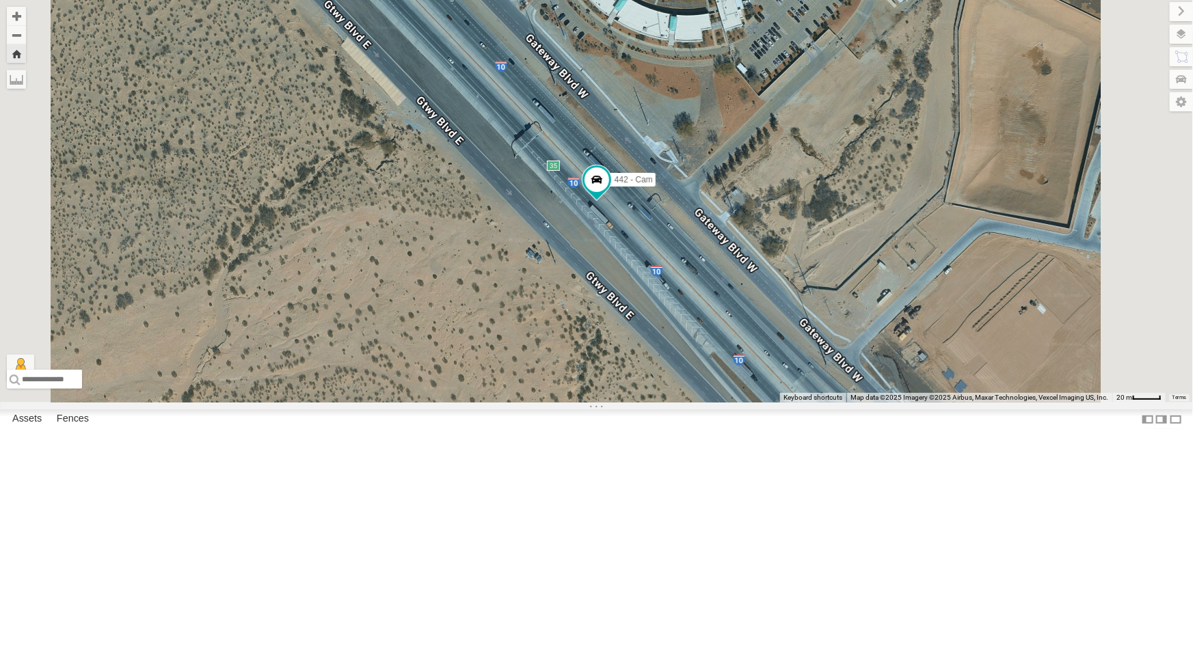
click at [0, 0] on div "442 - Cam" at bounding box center [0, 0] width 0 height 0
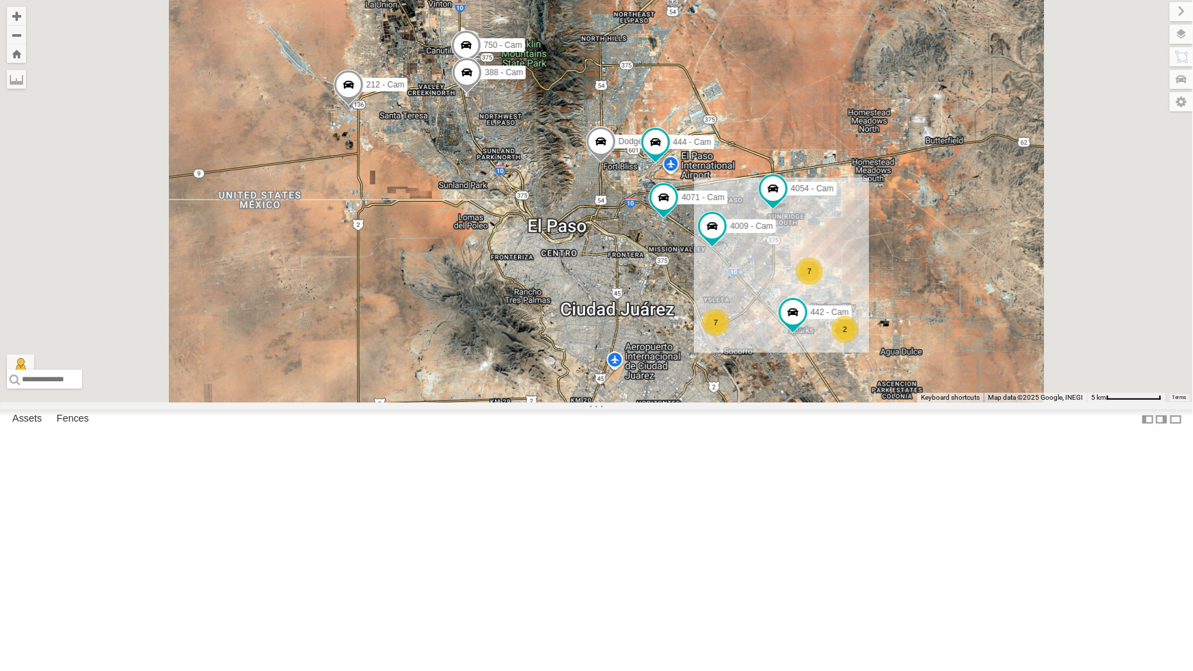
click at [0, 0] on div "442 - Cam" at bounding box center [0, 0] width 0 height 0
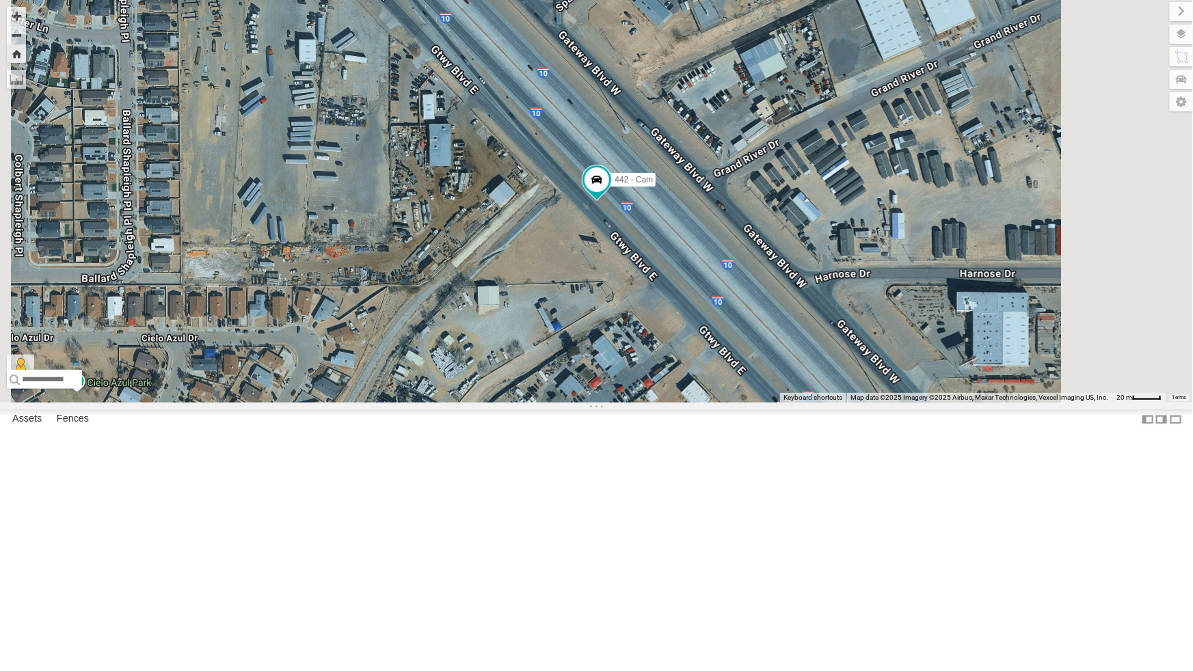
click at [0, 0] on div "4071 - Cam" at bounding box center [0, 0] width 0 height 0
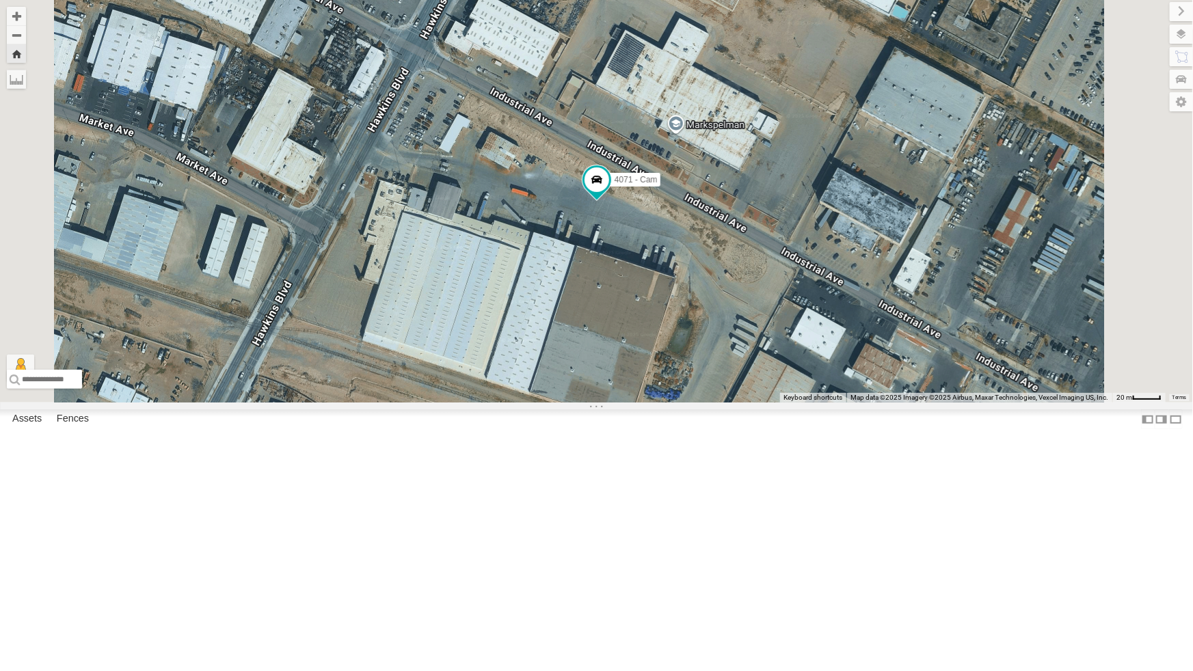
click at [0, 0] on div "442 - Cam All Assets Gateway Blvd E El Paso 31.66911 -106.2483 Video" at bounding box center [0, 0] width 0 height 0
click at [0, 0] on div "442 - Cam" at bounding box center [0, 0] width 0 height 0
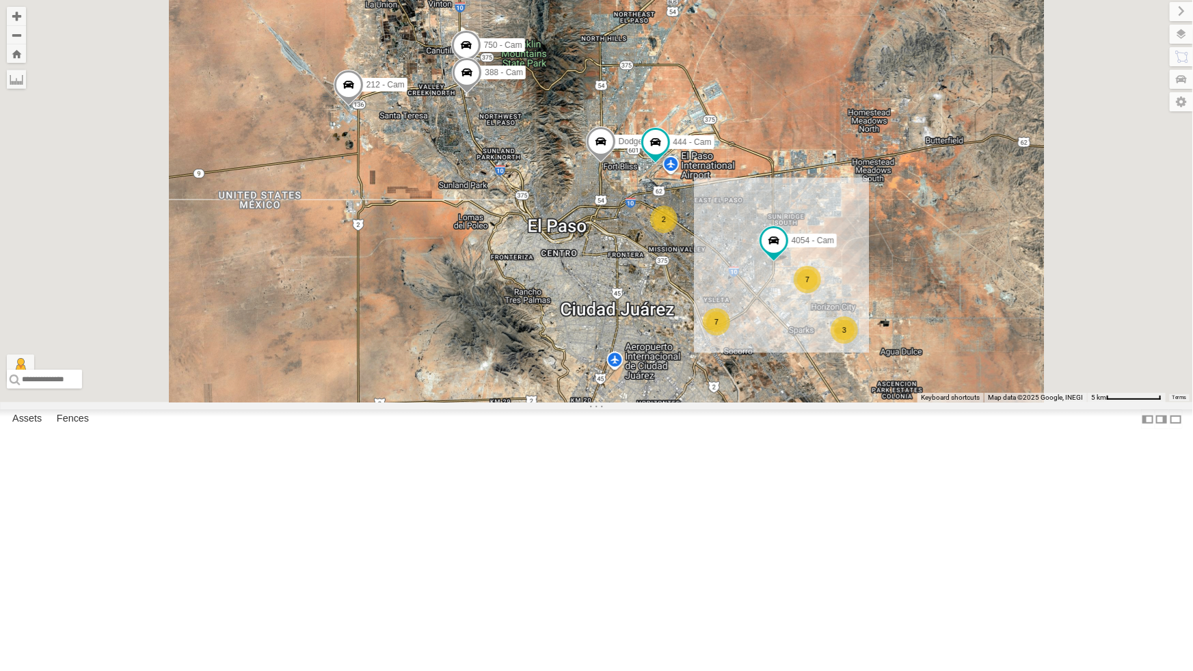
click at [0, 0] on div "442 - Cam" at bounding box center [0, 0] width 0 height 0
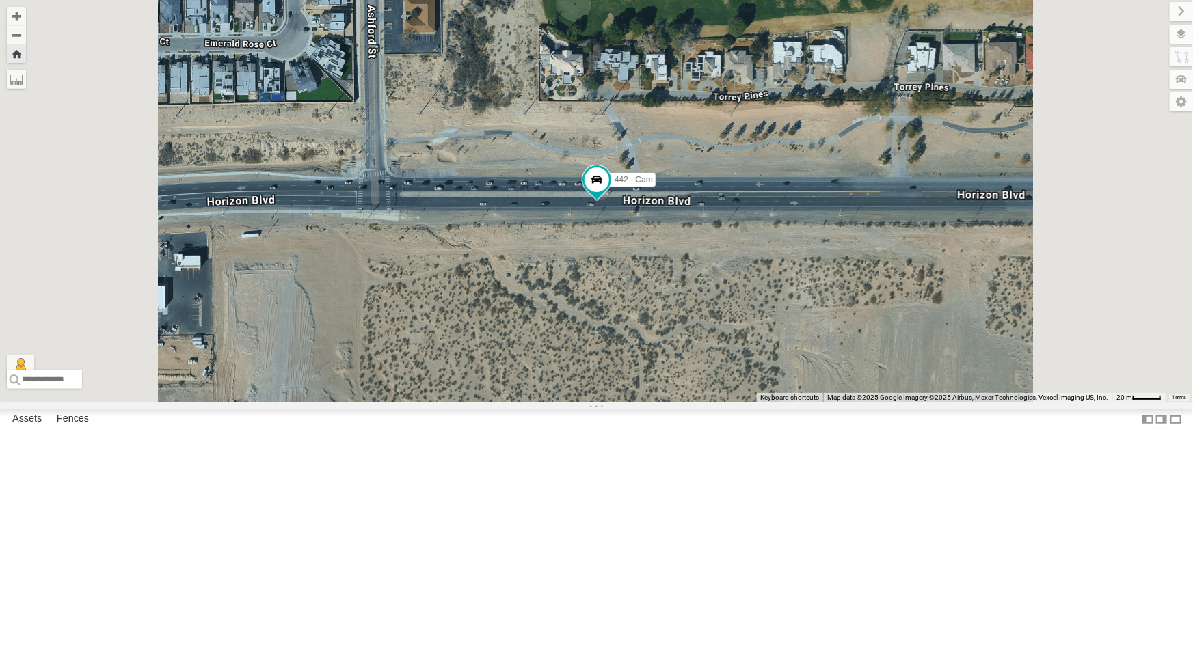
click at [0, 0] on div "All Assets" at bounding box center [0, 0] width 0 height 0
click at [0, 0] on div "4071 - Cam" at bounding box center [0, 0] width 0 height 0
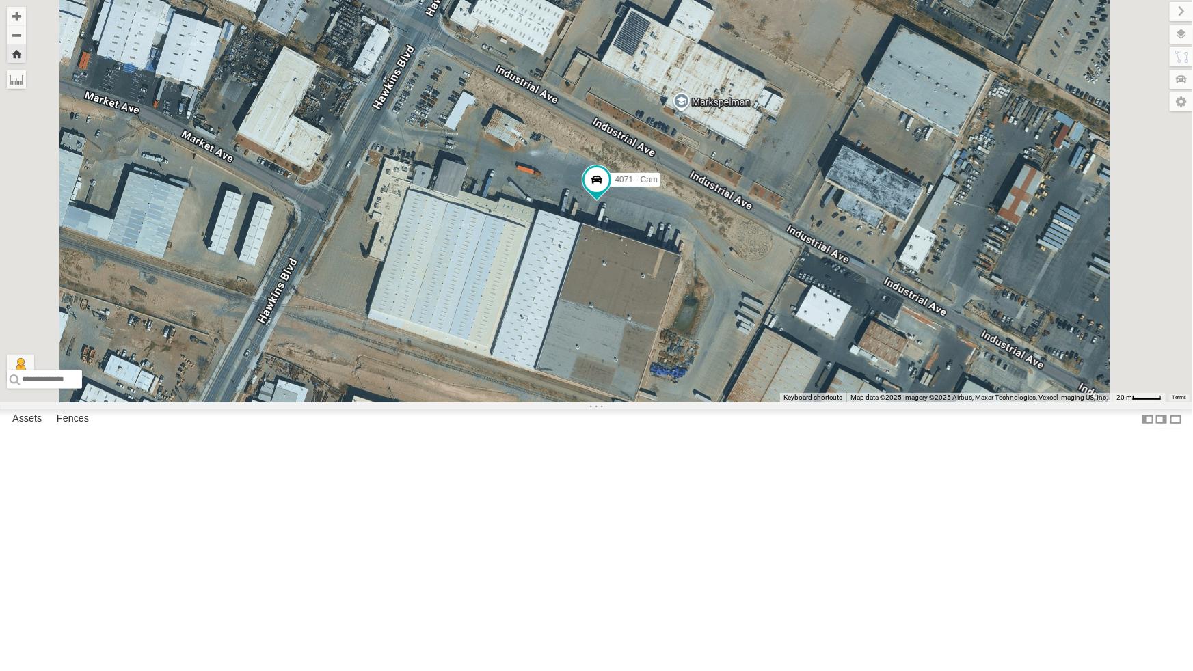
click at [0, 0] on div "442 - Cam All Assets" at bounding box center [0, 0] width 0 height 0
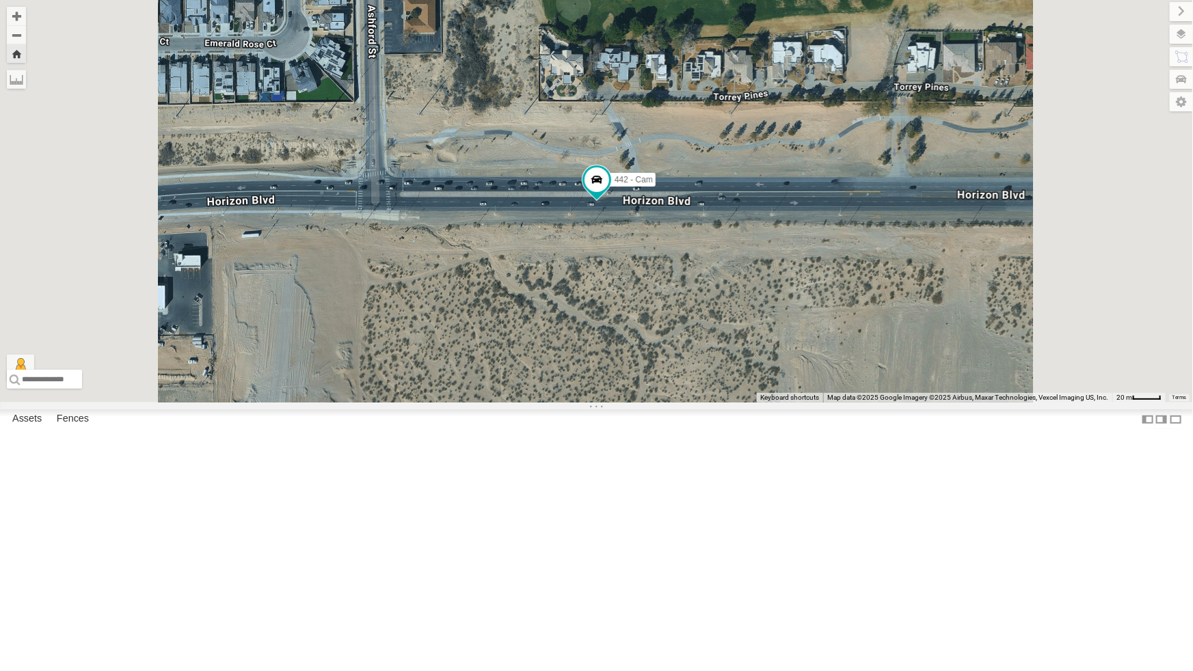
click at [0, 0] on div "4067 - Cam" at bounding box center [0, 0] width 0 height 0
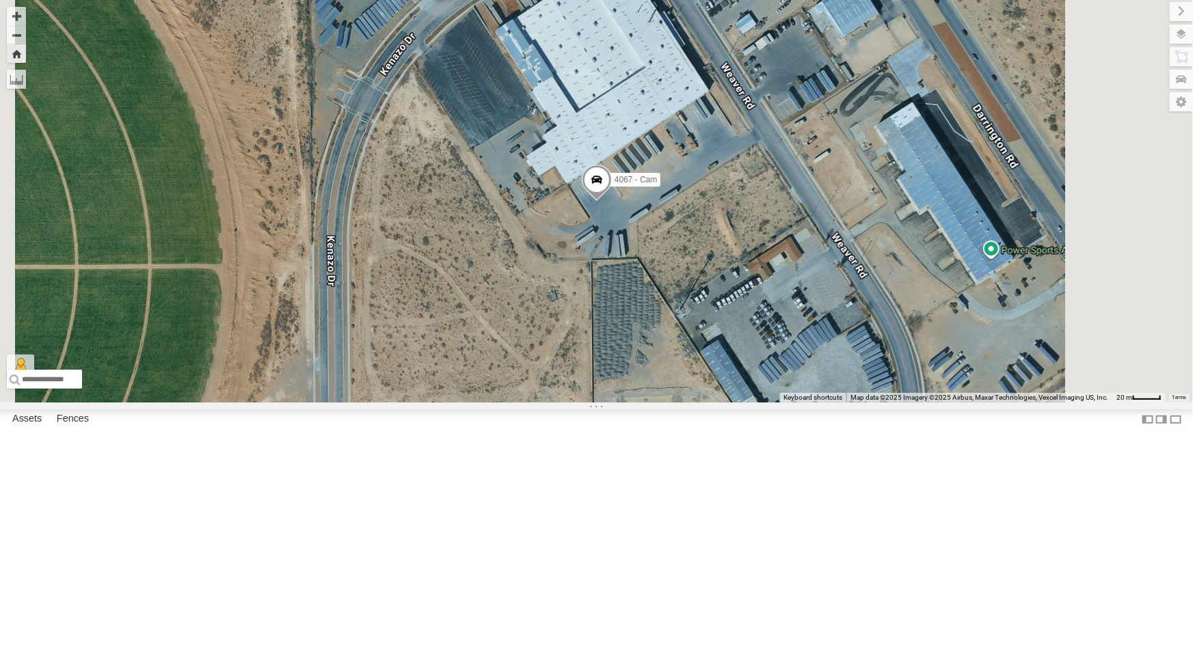
click at [26, 55] on button "Zoom Home" at bounding box center [16, 53] width 19 height 18
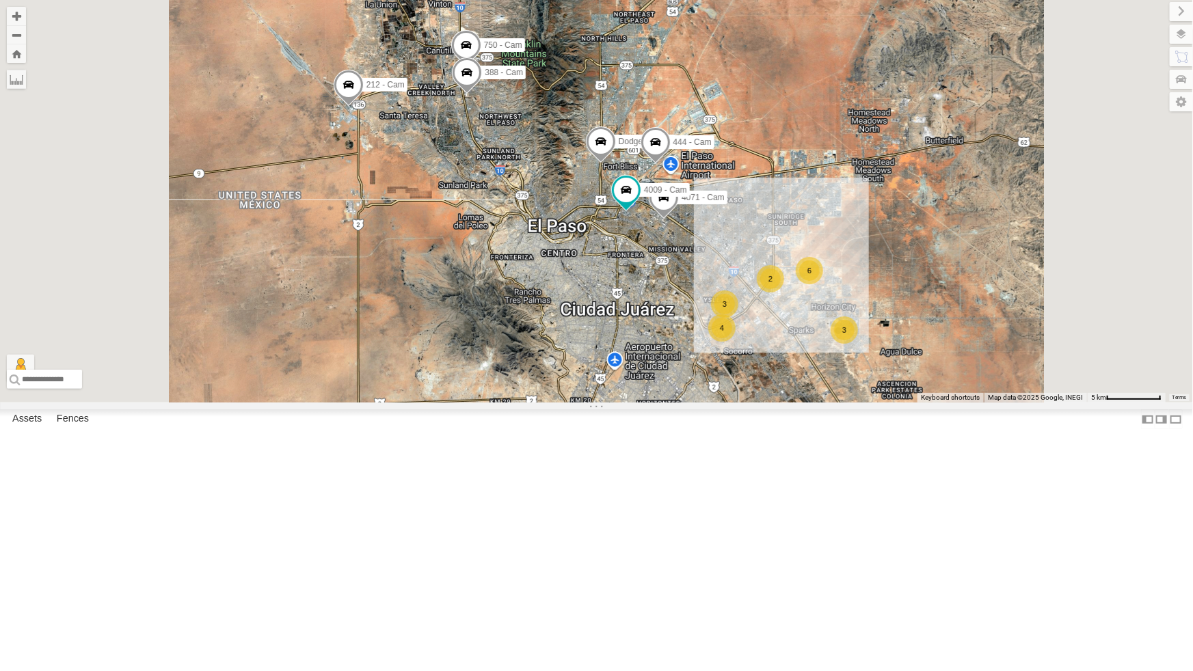
click at [858, 344] on div "3" at bounding box center [843, 329] width 27 height 27
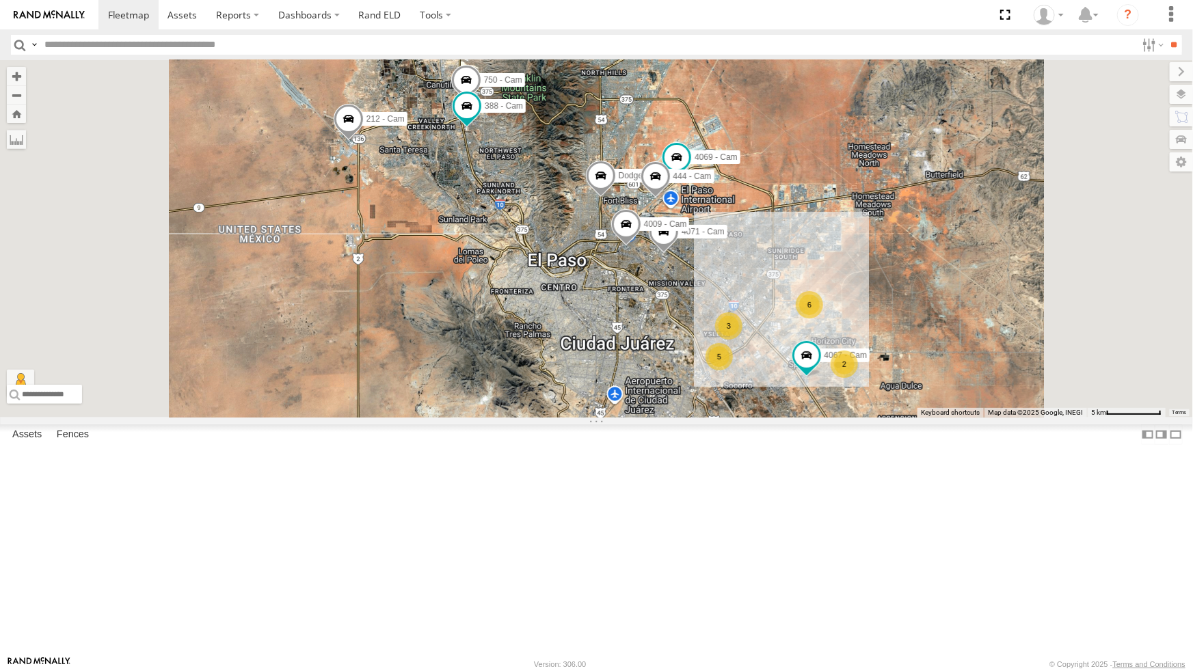
click at [0, 0] on div "4071 - Cam" at bounding box center [0, 0] width 0 height 0
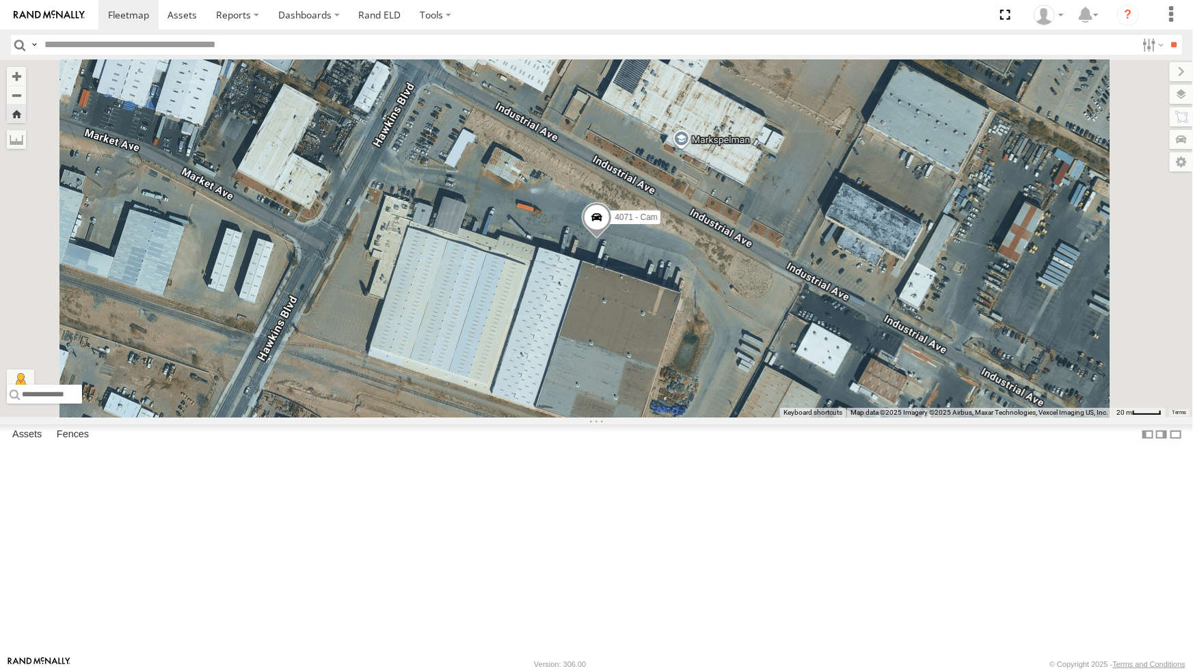
click at [0, 0] on div "442 - Cam All Assets" at bounding box center [0, 0] width 0 height 0
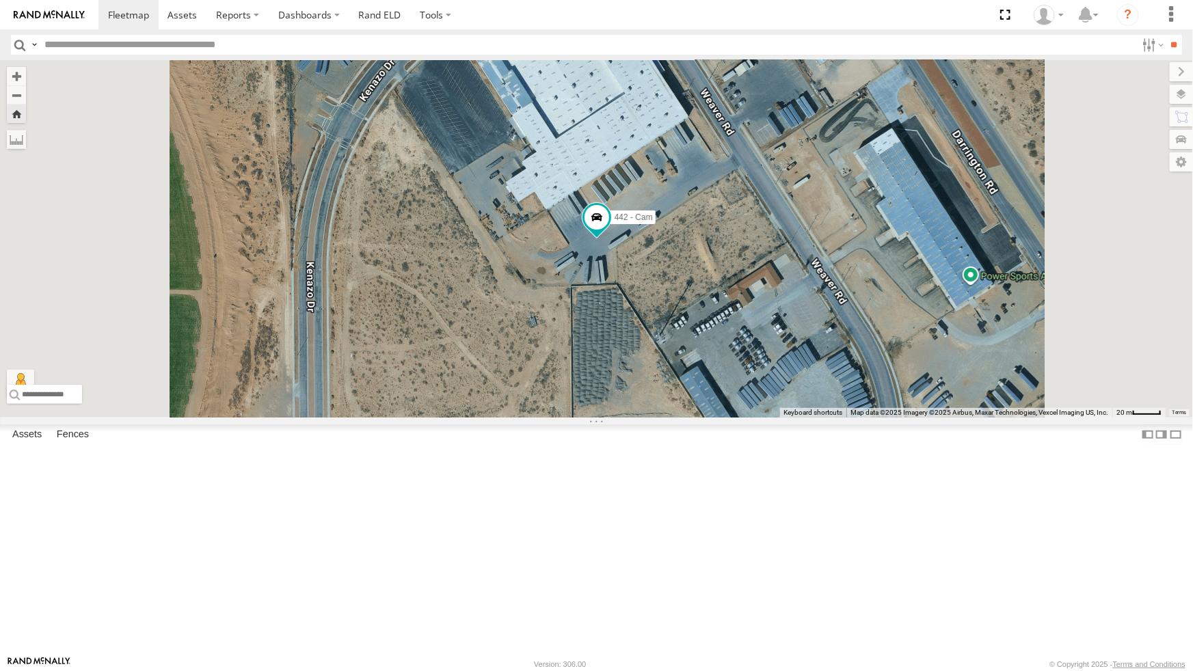
click at [0, 0] on div "4067 - Cam" at bounding box center [0, 0] width 0 height 0
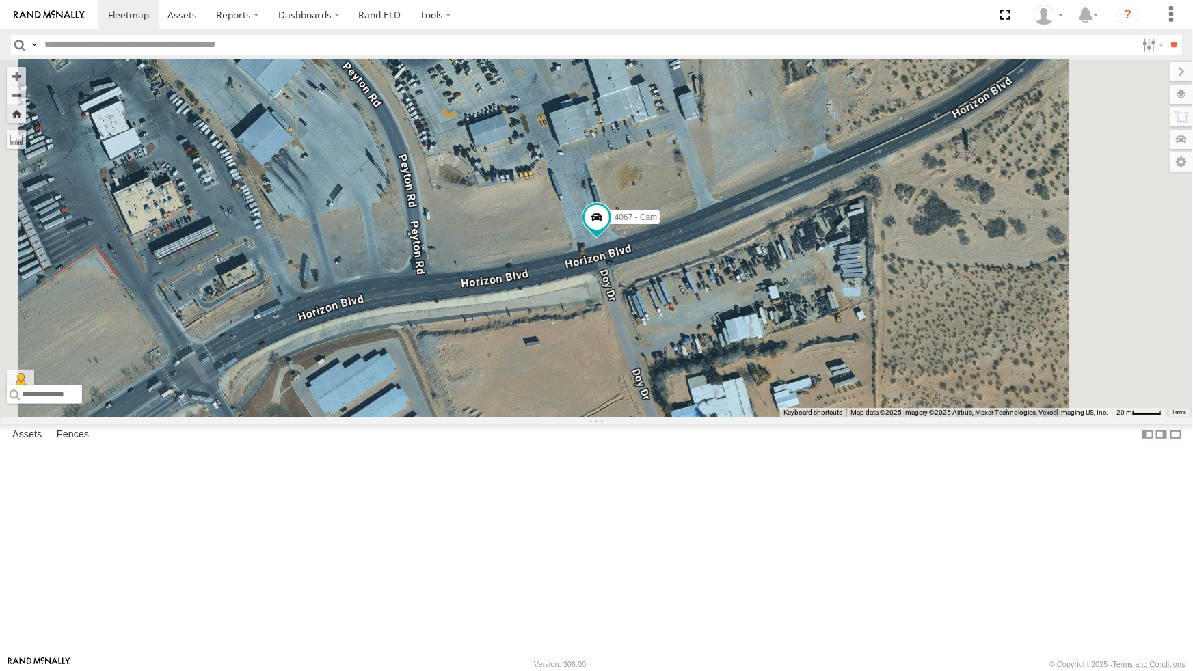
click at [0, 0] on div "All Assets" at bounding box center [0, 0] width 0 height 0
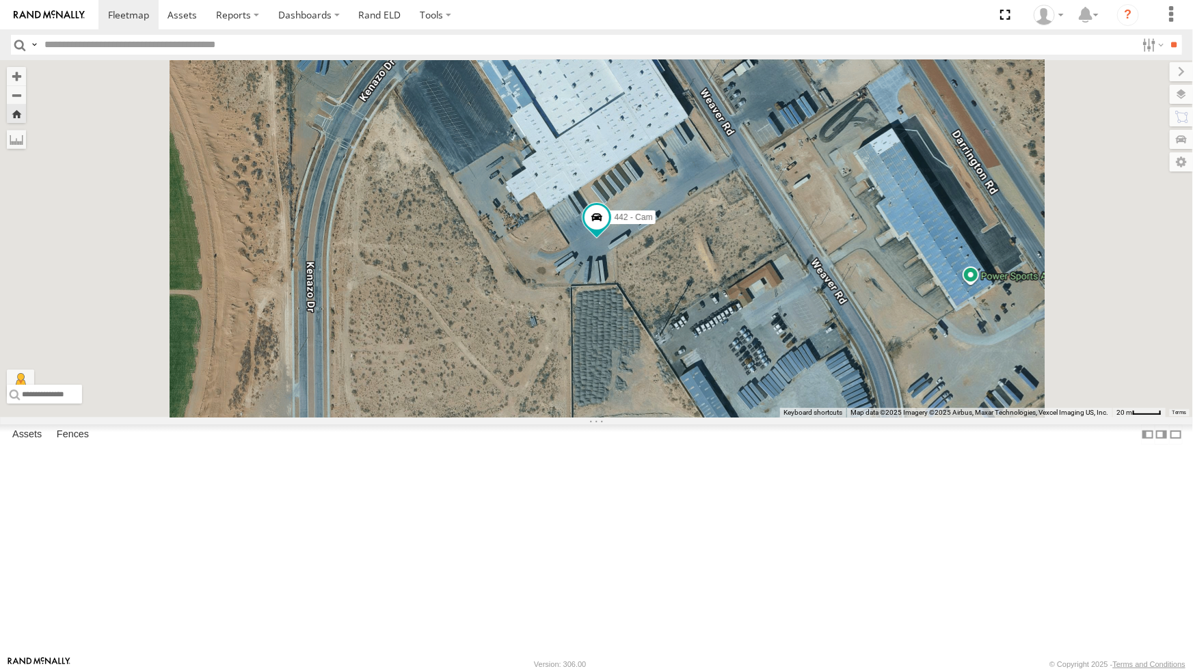
click at [0, 0] on div "All Assets" at bounding box center [0, 0] width 0 height 0
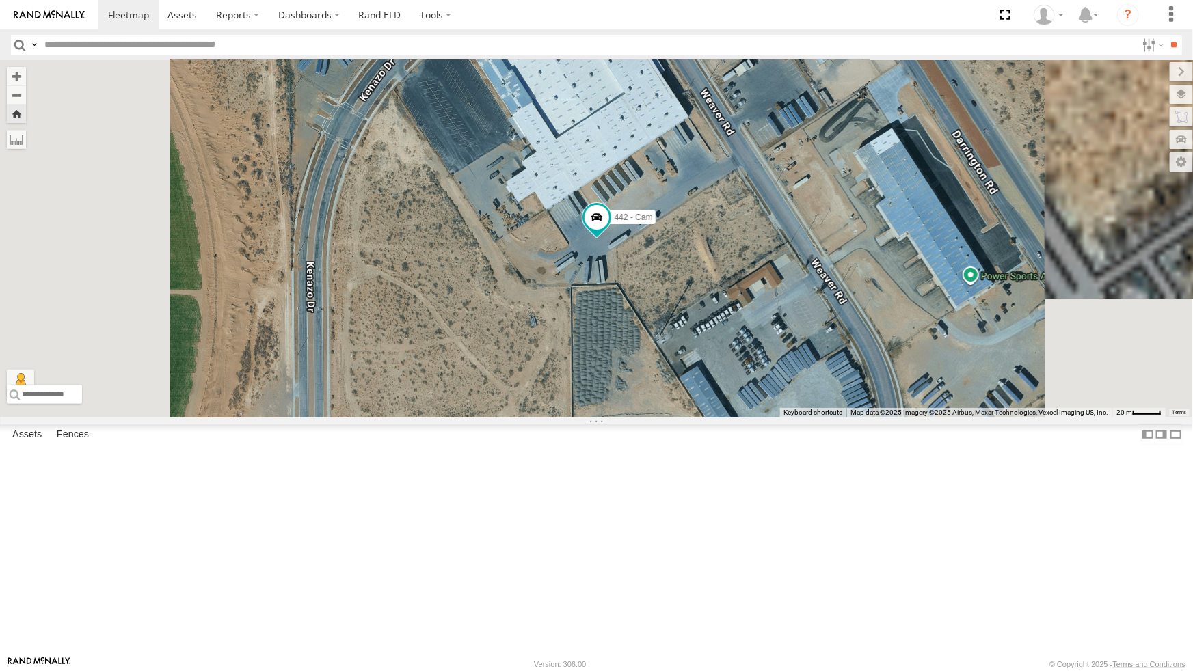
click at [0, 0] on div "All Assets" at bounding box center [0, 0] width 0 height 0
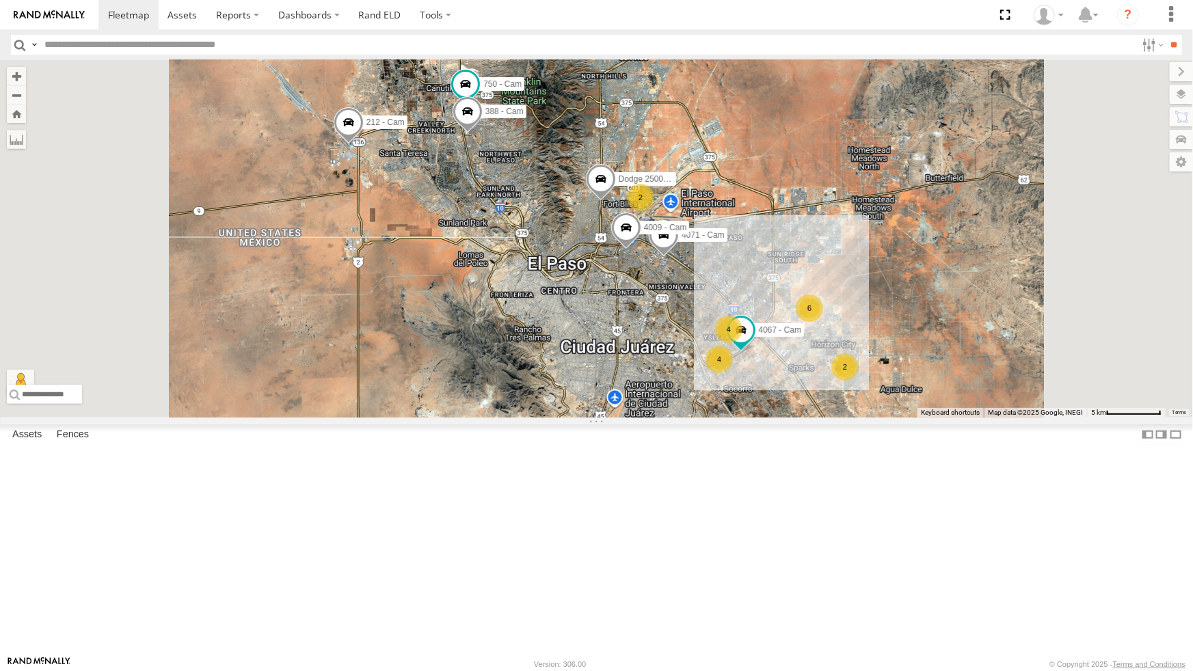
click at [0, 0] on div "All Assets" at bounding box center [0, 0] width 0 height 0
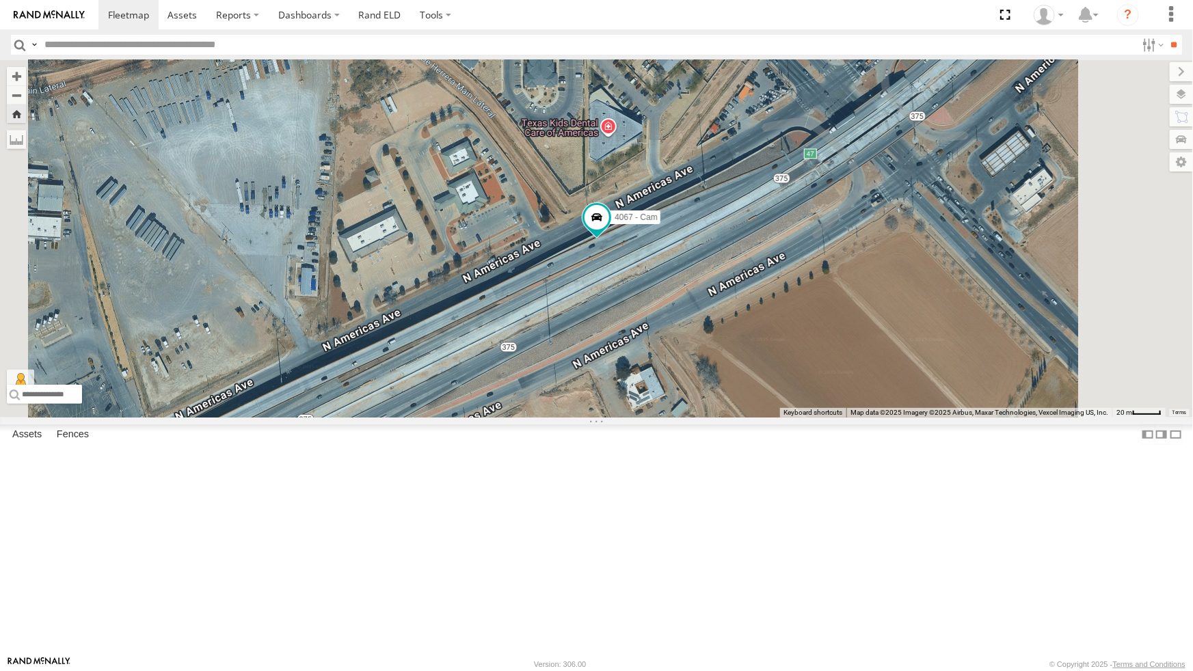
click at [0, 0] on div "4069 - Cam All Assets" at bounding box center [0, 0] width 0 height 0
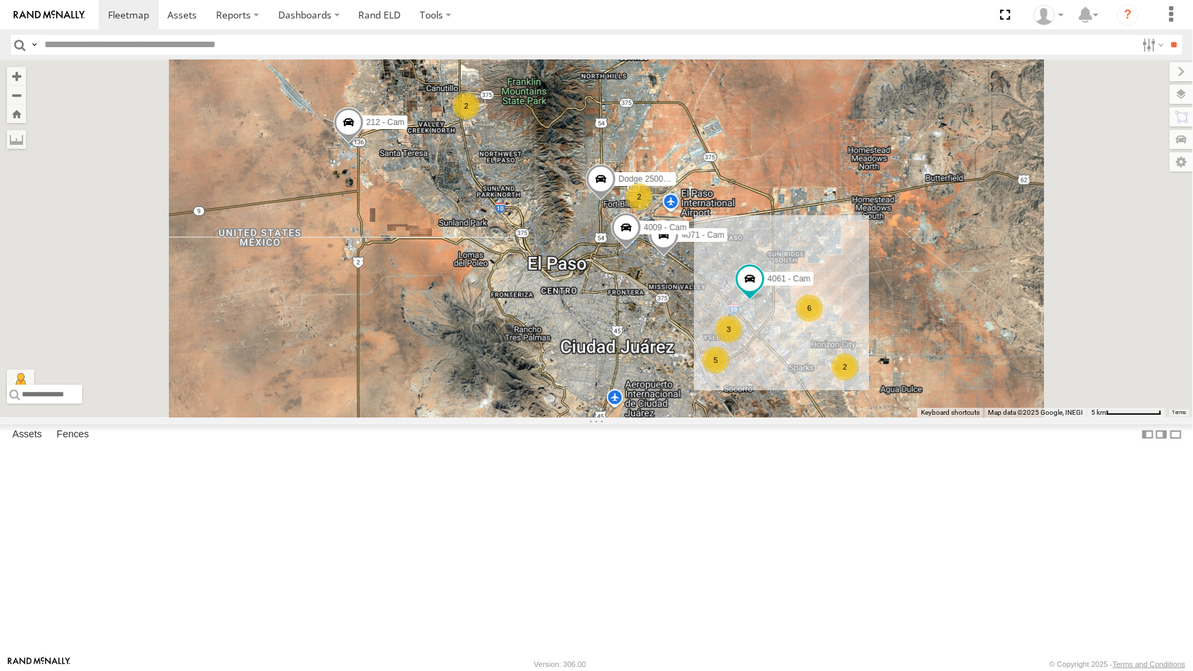
click at [858, 381] on div "2" at bounding box center [844, 366] width 27 height 27
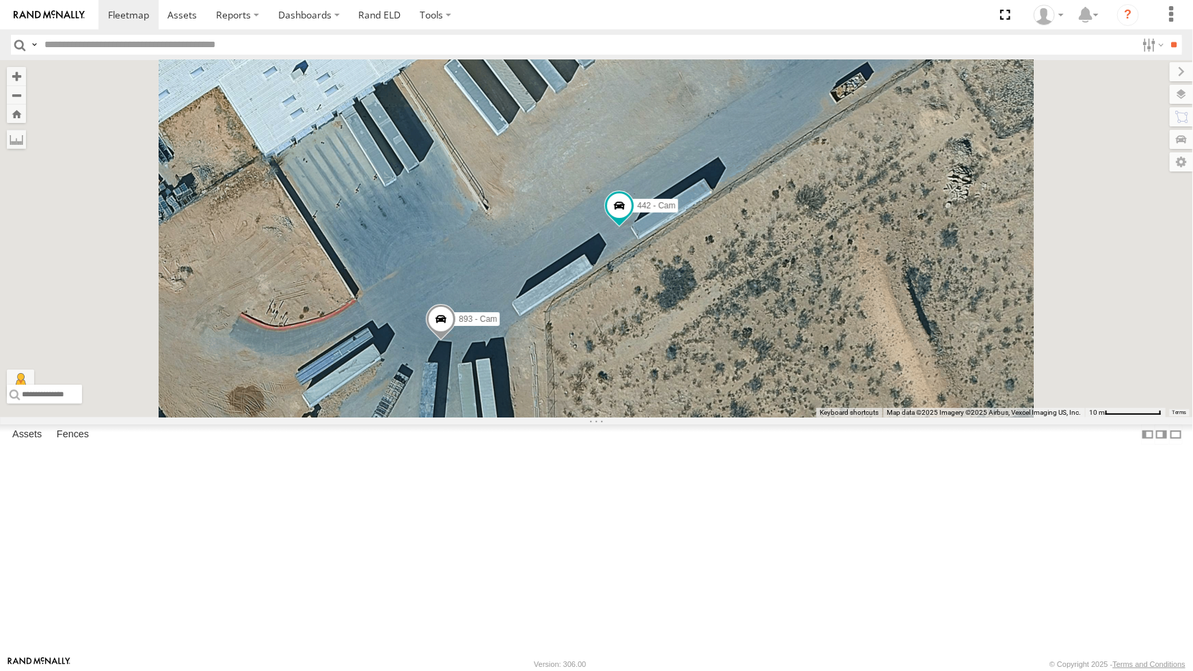
click at [0, 0] on div "4071 - Cam" at bounding box center [0, 0] width 0 height 0
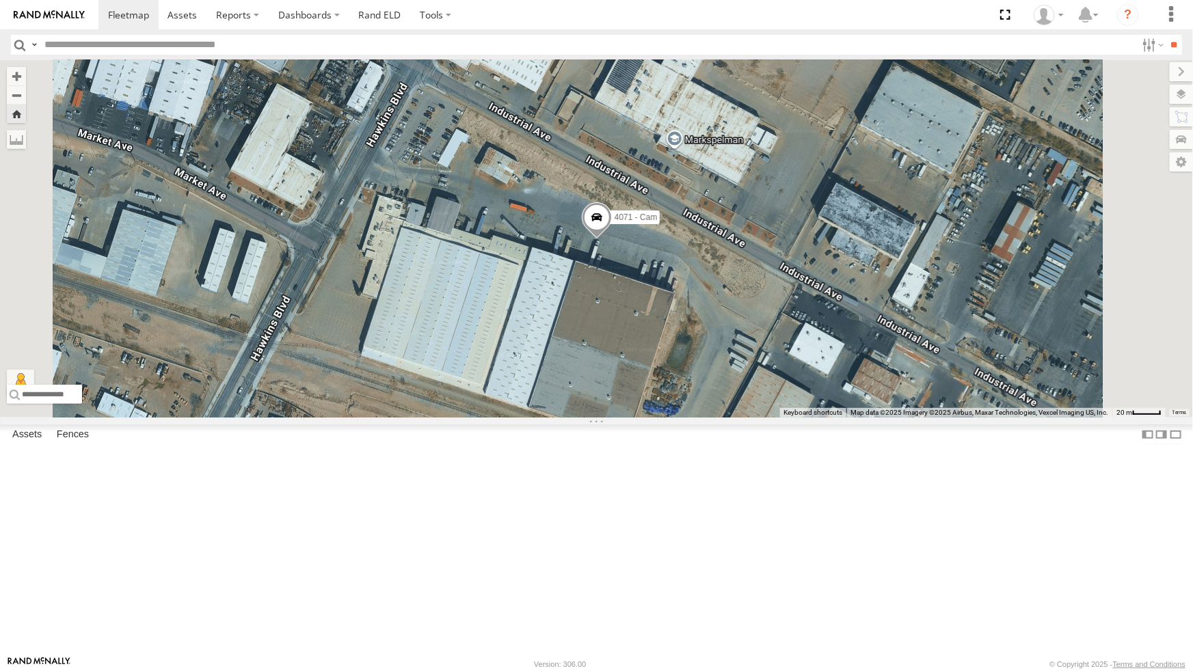
click at [0, 0] on div "442 - Cam" at bounding box center [0, 0] width 0 height 0
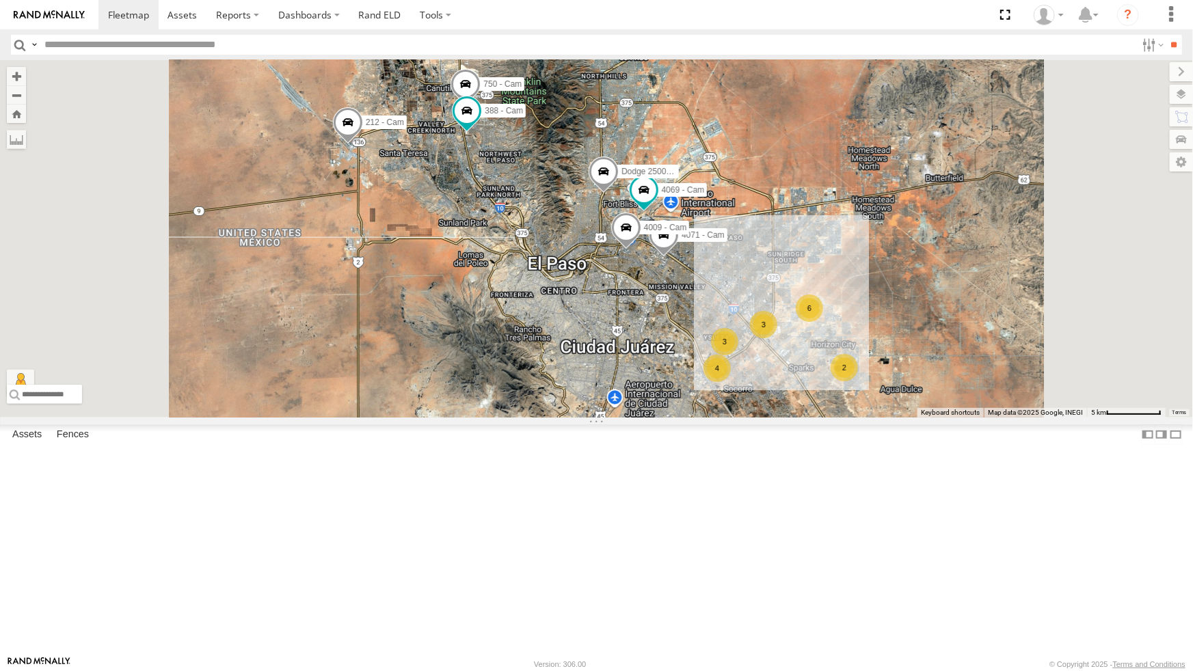
click at [0, 0] on div "442 - Cam" at bounding box center [0, 0] width 0 height 0
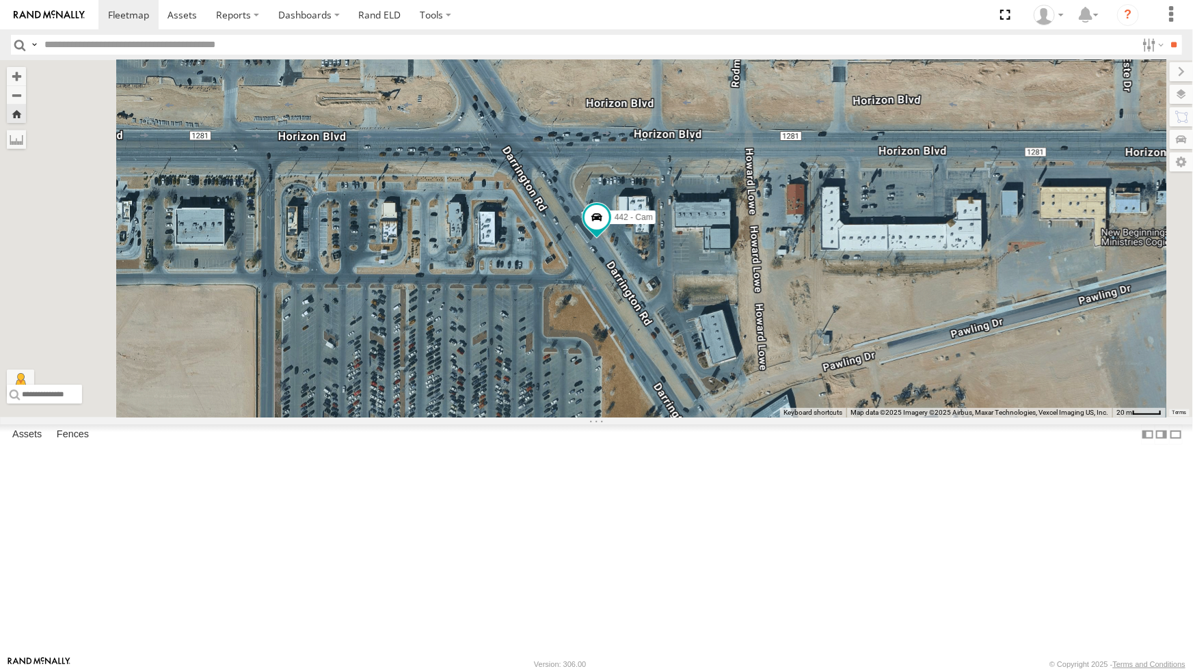
click at [0, 0] on div "442 - Cam" at bounding box center [0, 0] width 0 height 0
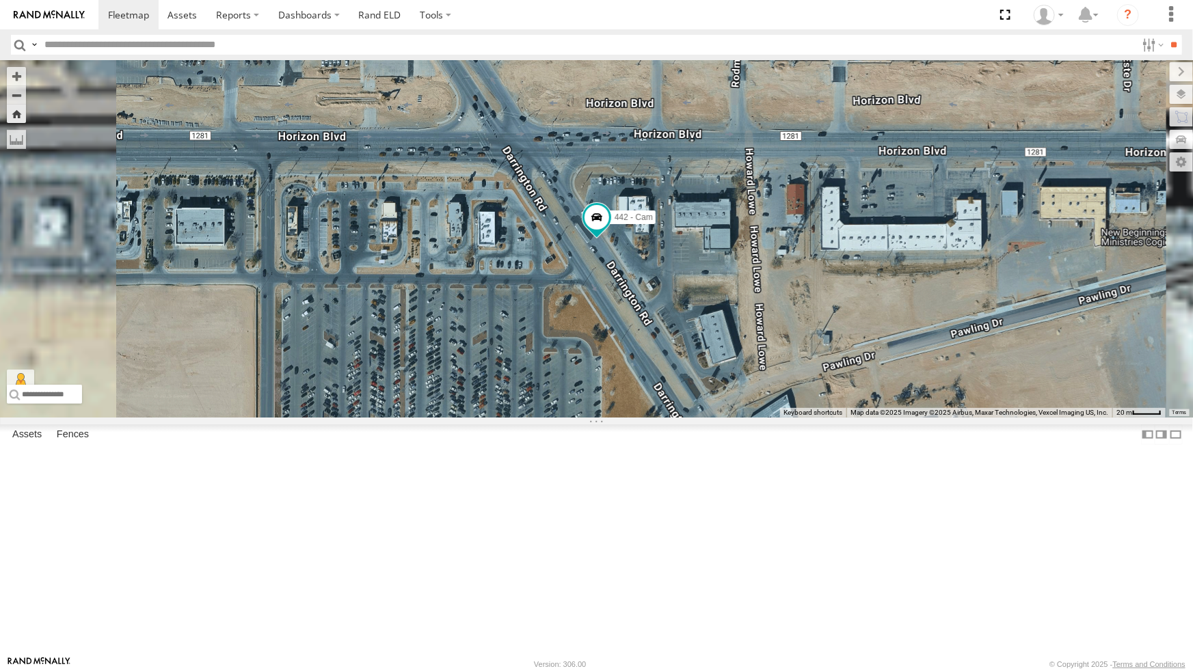
click at [0, 0] on div "442 - Cam" at bounding box center [0, 0] width 0 height 0
click at [1169, 444] on label at bounding box center [1176, 434] width 14 height 20
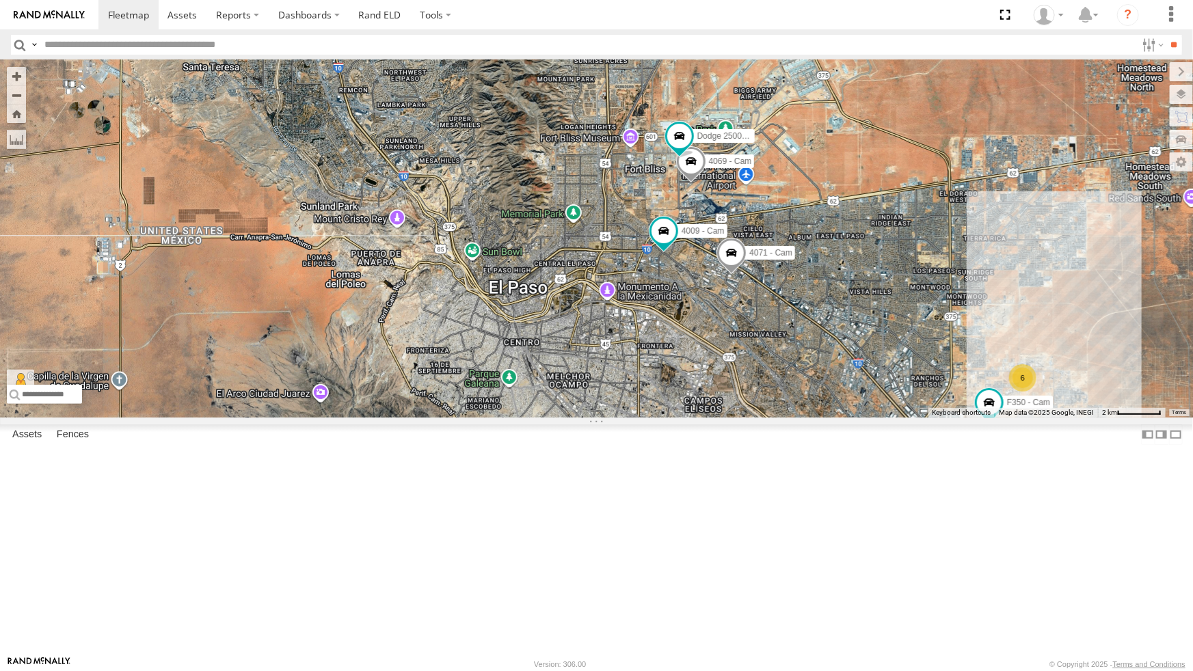
click at [696, 183] on span at bounding box center [690, 164] width 30 height 37
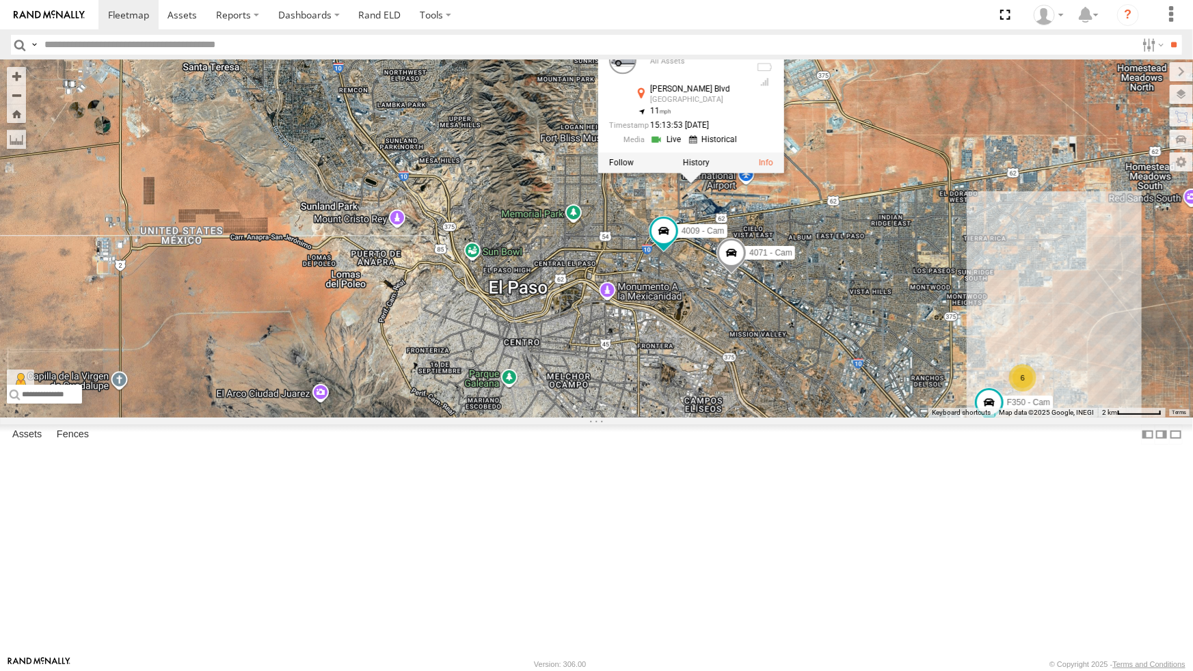
click at [619, 173] on div at bounding box center [690, 162] width 186 height 21
click at [618, 167] on label at bounding box center [620, 163] width 25 height 10
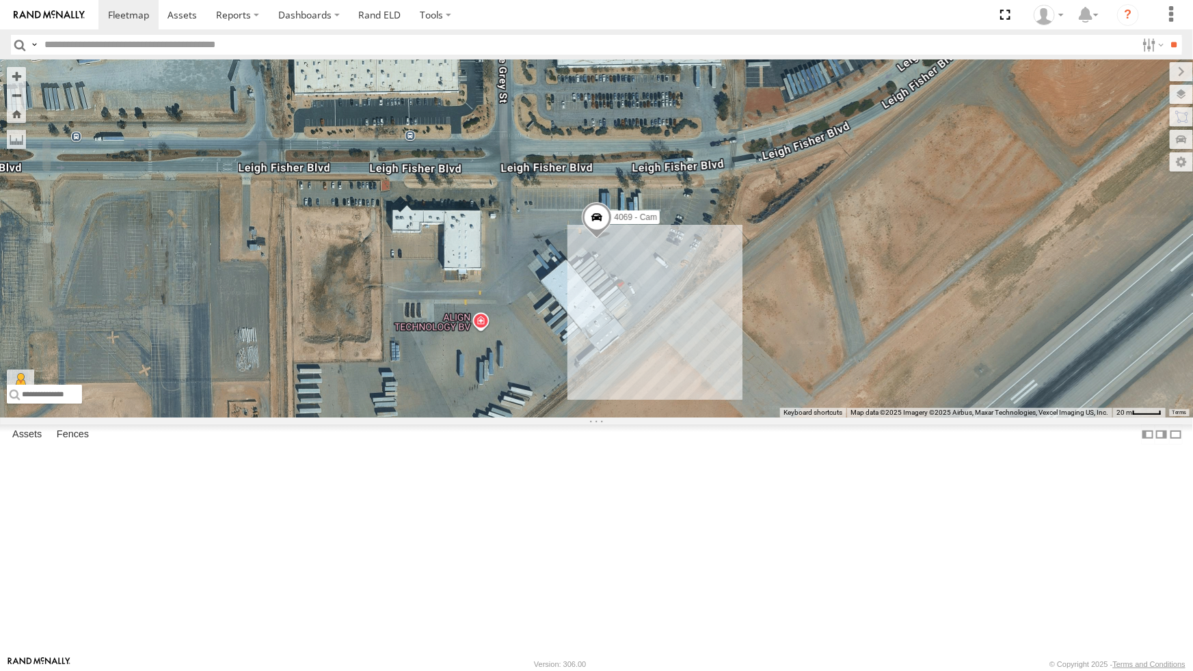
click at [594, 239] on span at bounding box center [596, 220] width 30 height 37
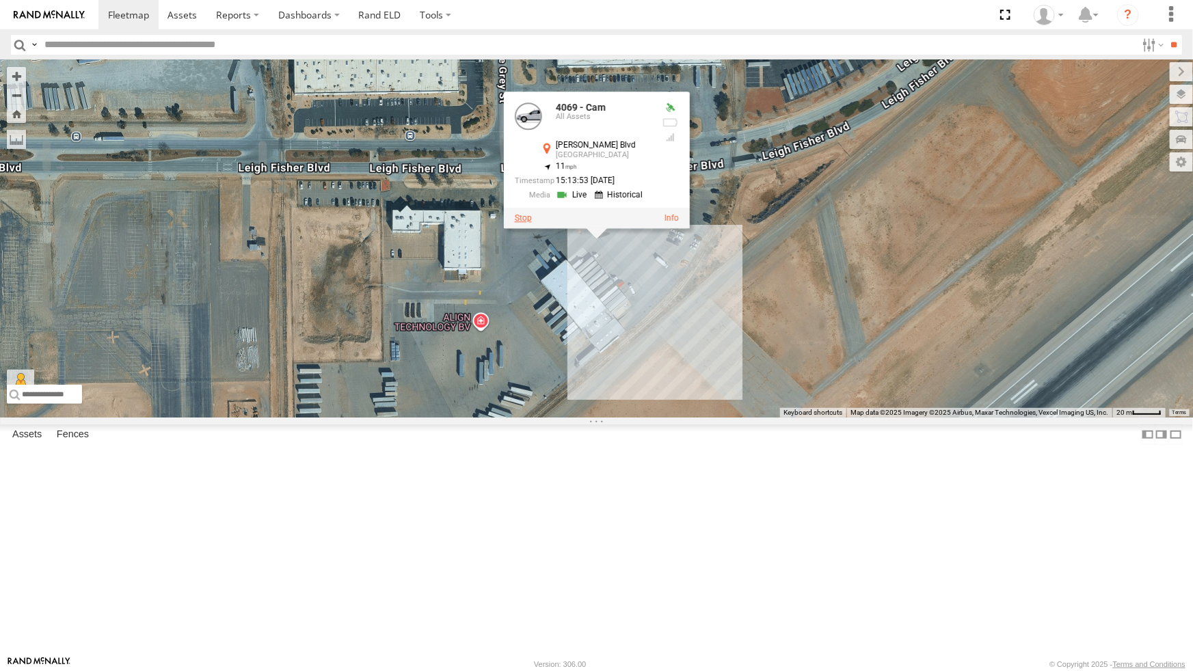
click at [526, 223] on label at bounding box center [522, 218] width 17 height 10
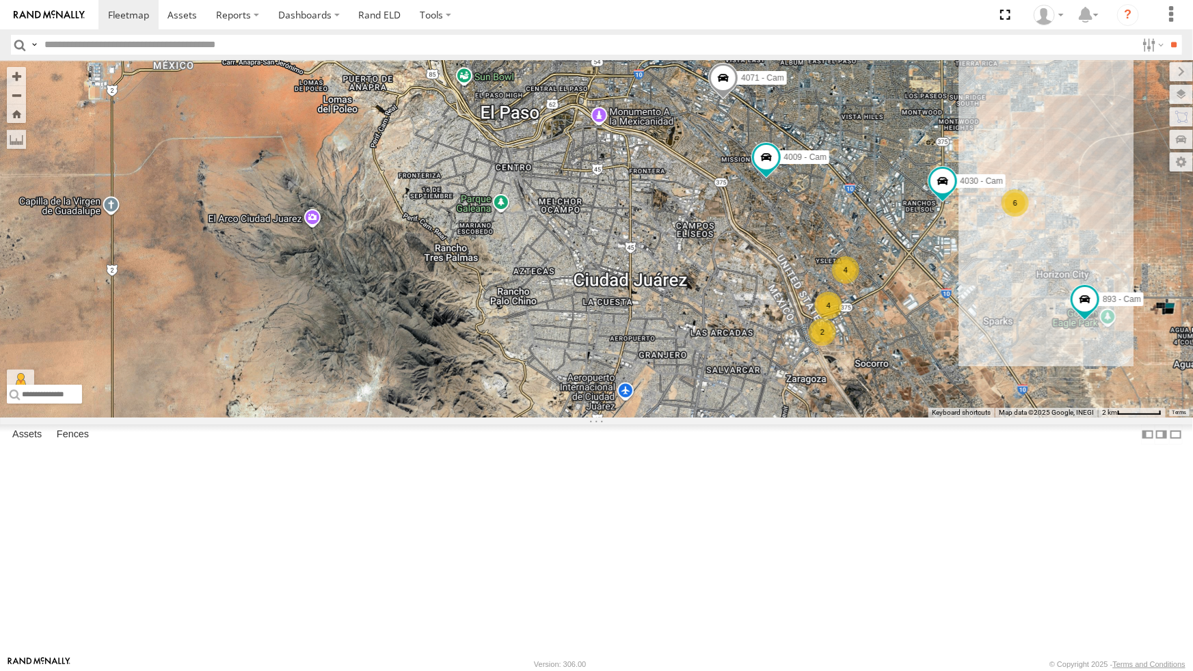
drag, startPoint x: 927, startPoint y: 567, endPoint x: 919, endPoint y: 389, distance: 178.6
click at [919, 389] on div "4069 - Cam 893 - Cam 6 4 Dodge 2500 - Cam 4 2 4030 - Cam 2 4071 - Cam 4009 - Ca…" at bounding box center [596, 238] width 1193 height 357
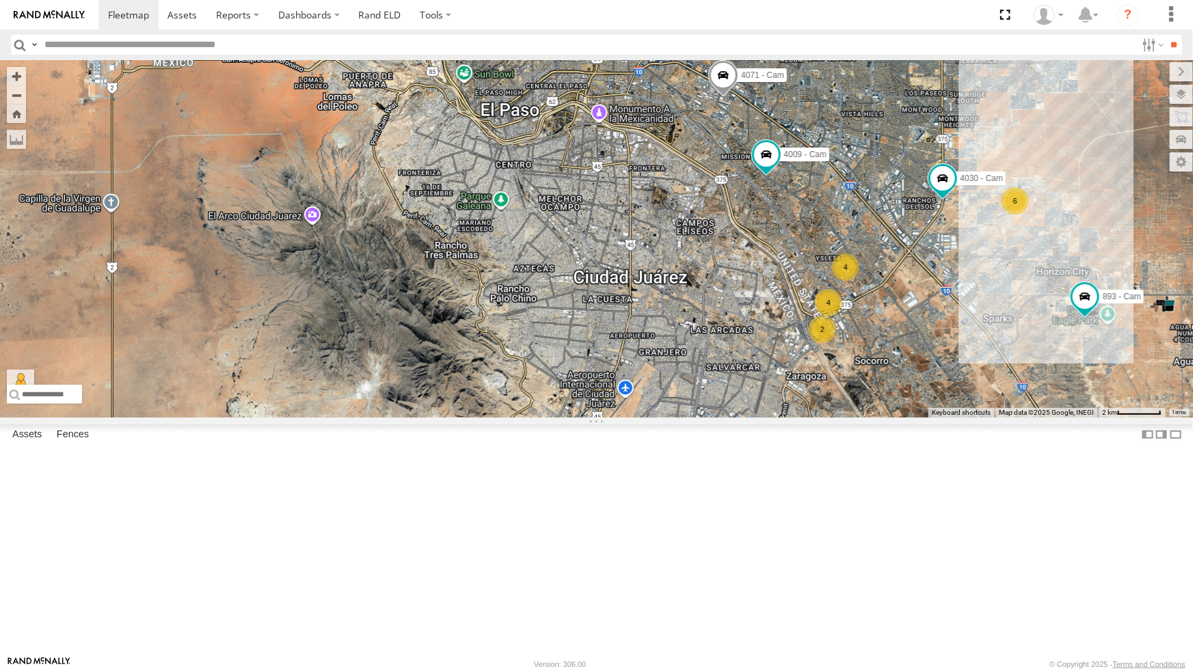
click at [816, 343] on div "2" at bounding box center [822, 329] width 27 height 27
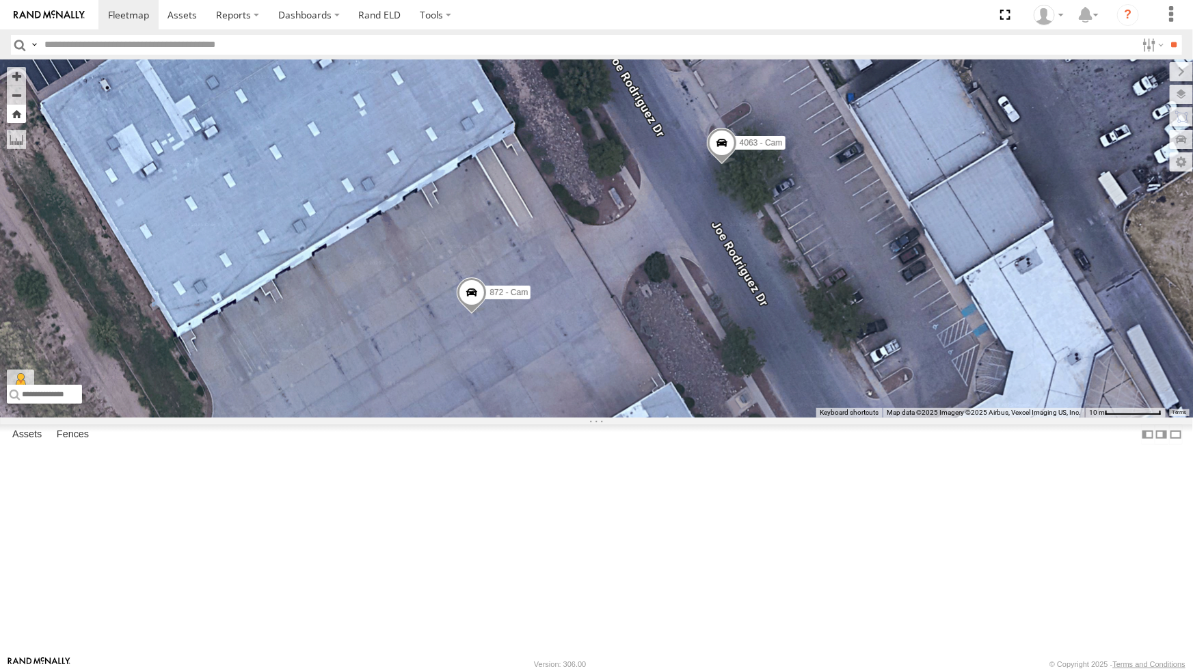
click at [23, 105] on button "Zoom Home" at bounding box center [16, 114] width 19 height 18
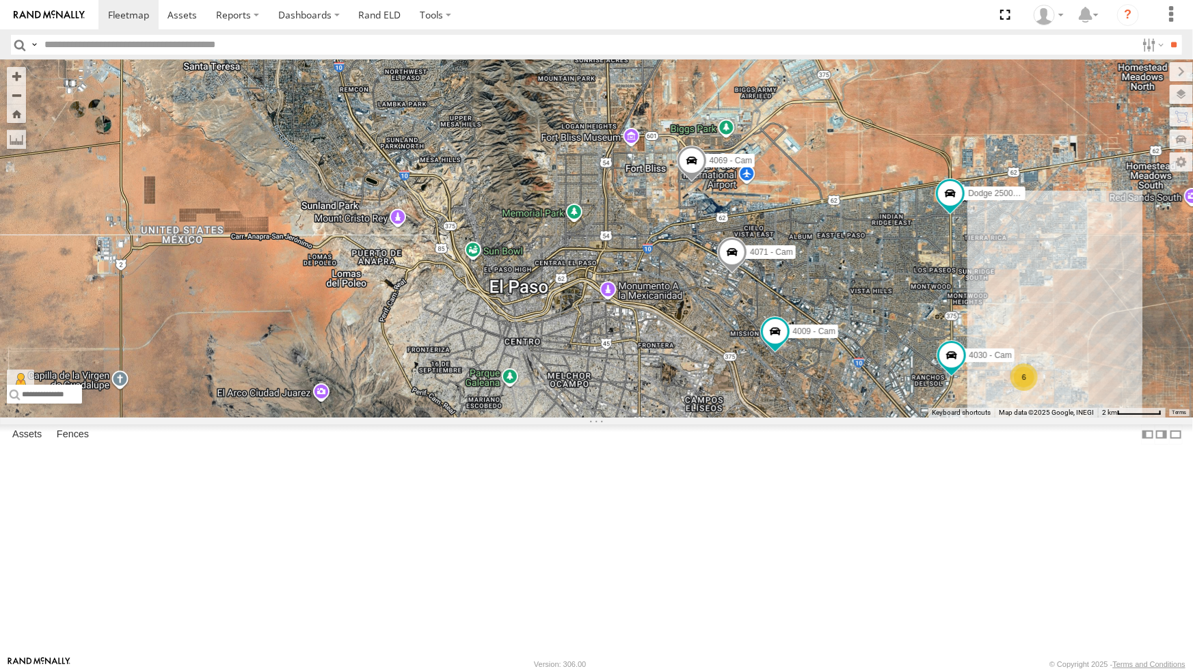
click at [307, 307] on div "4069 - Cam 893 - Cam 6 4 Dodge 2500 - Cam 4 2 4030 - Cam 2 4071 - Cam 4009 - Ca…" at bounding box center [596, 238] width 1193 height 357
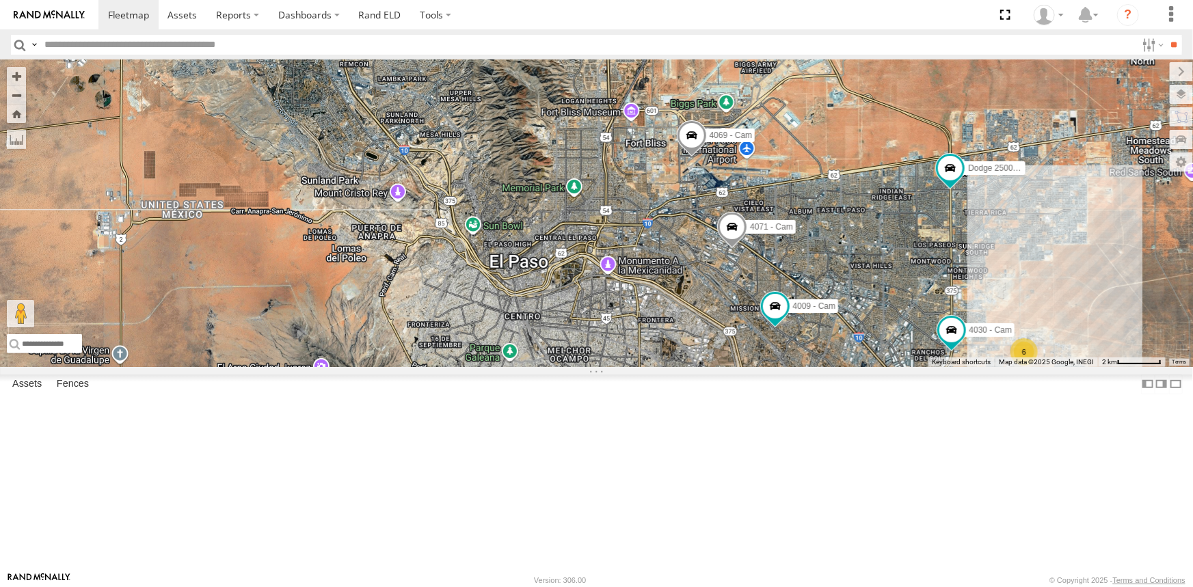
click at [0, 0] on label at bounding box center [0, 0] width 0 height 0
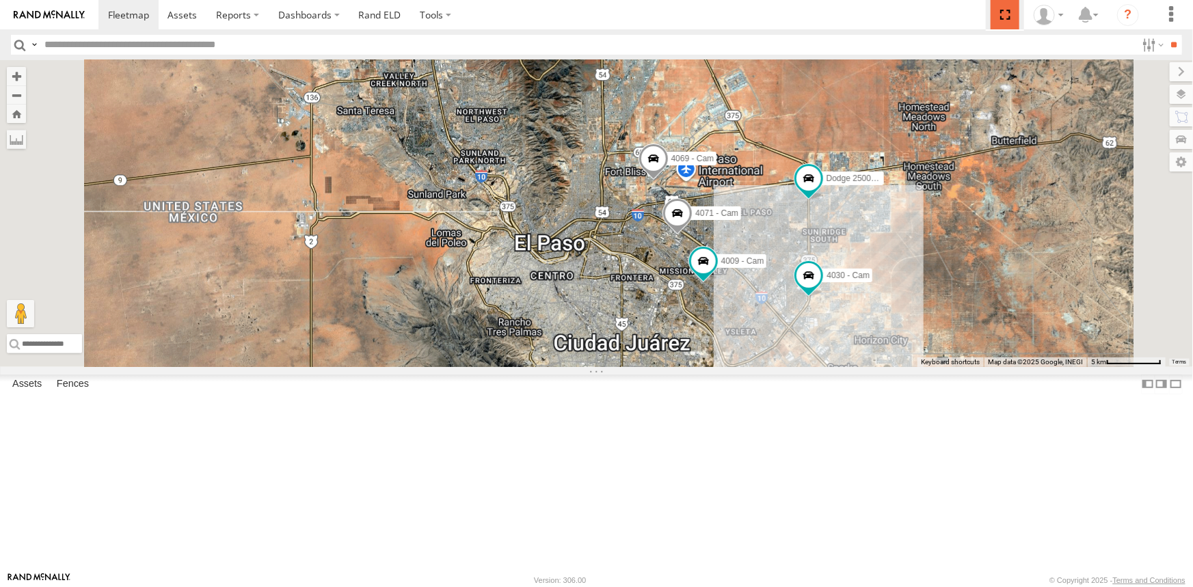
click at [1008, 12] on span at bounding box center [1004, 14] width 28 height 29
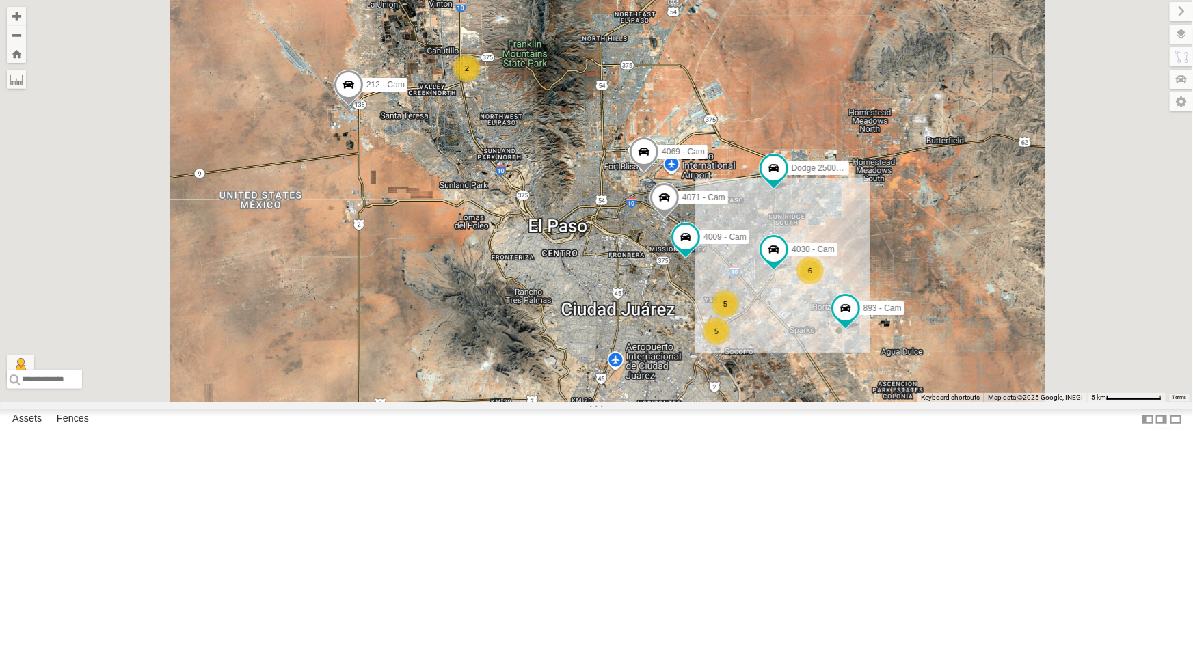
click at [0, 0] on div "442 - Cam" at bounding box center [0, 0] width 0 height 0
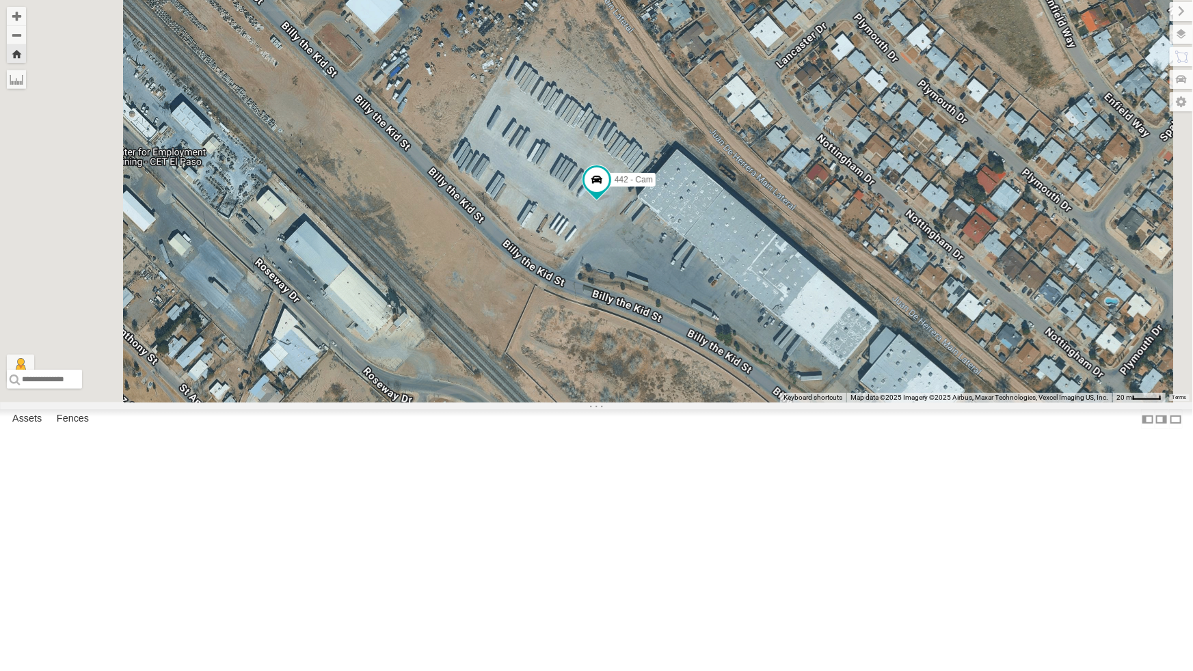
click at [0, 0] on div "4071 - Cam" at bounding box center [0, 0] width 0 height 0
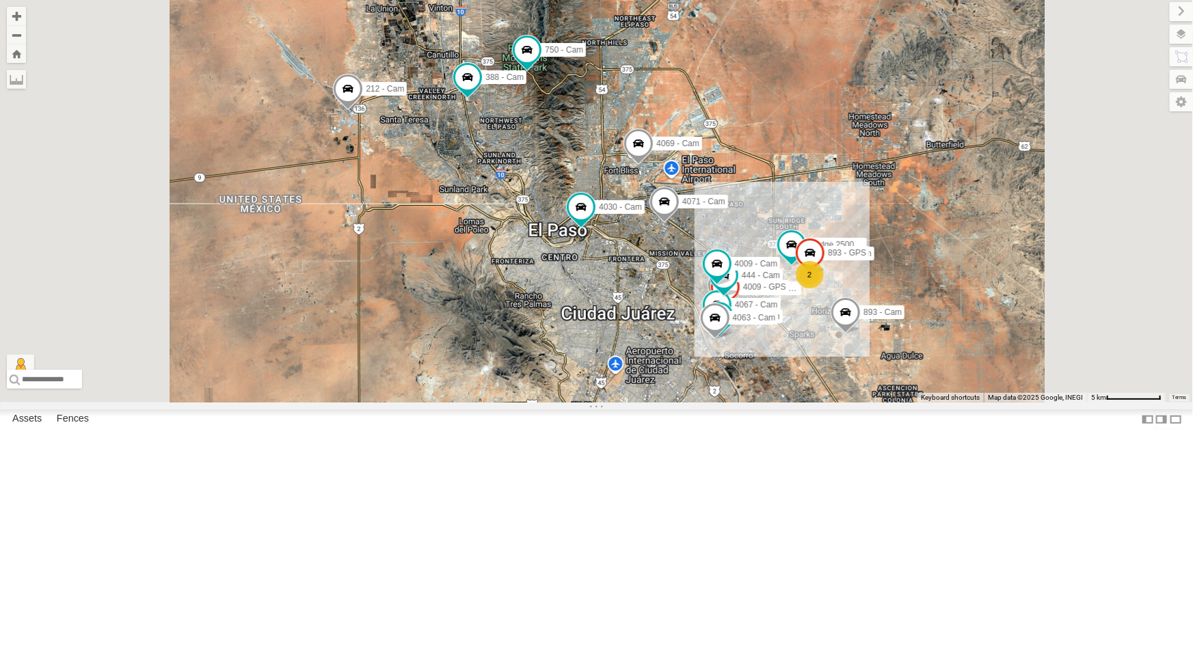
click at [0, 0] on div "442 - Cam" at bounding box center [0, 0] width 0 height 0
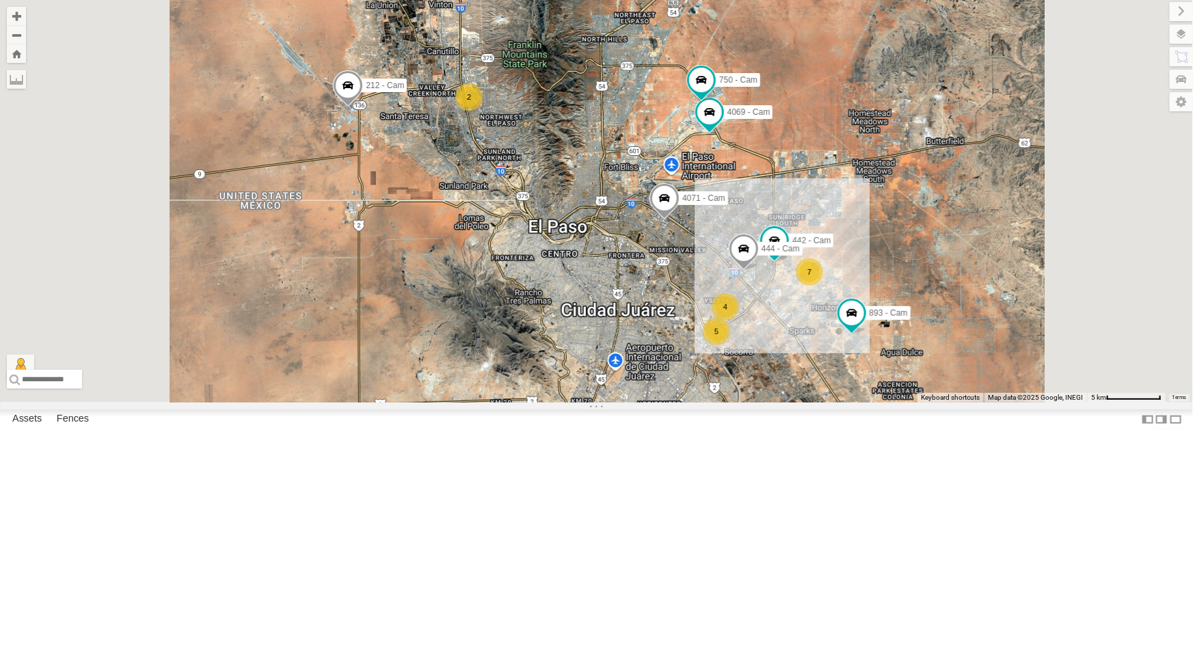
click at [0, 0] on div "442 - Cam" at bounding box center [0, 0] width 0 height 0
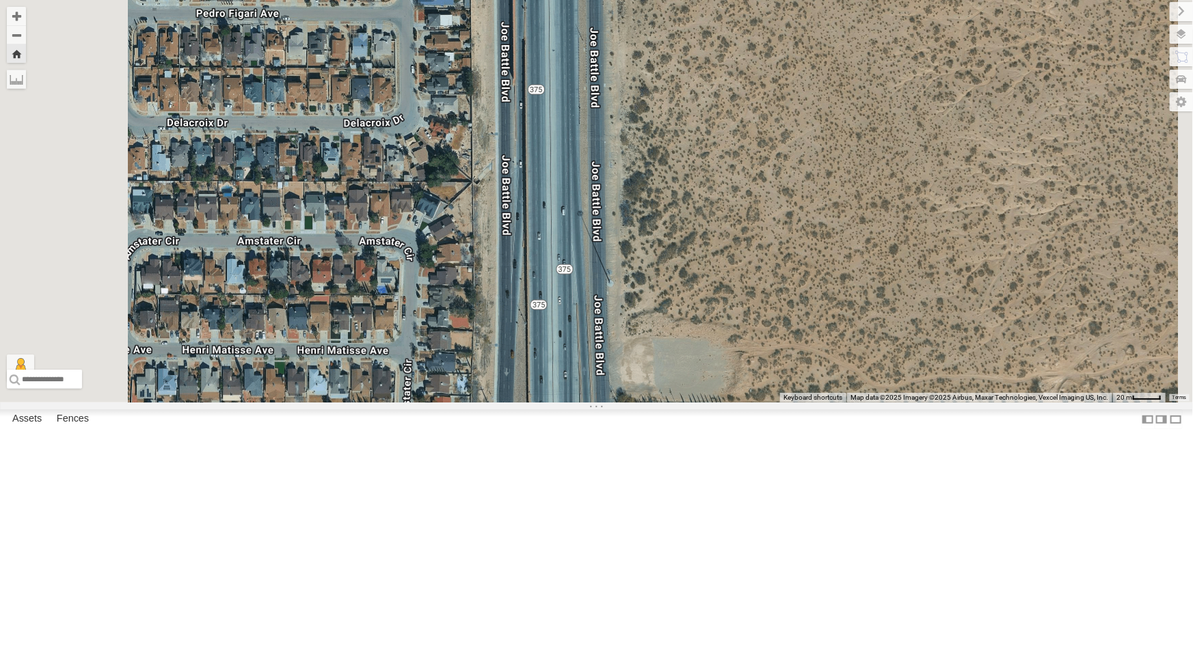
click at [0, 0] on div "442 - Cam" at bounding box center [0, 0] width 0 height 0
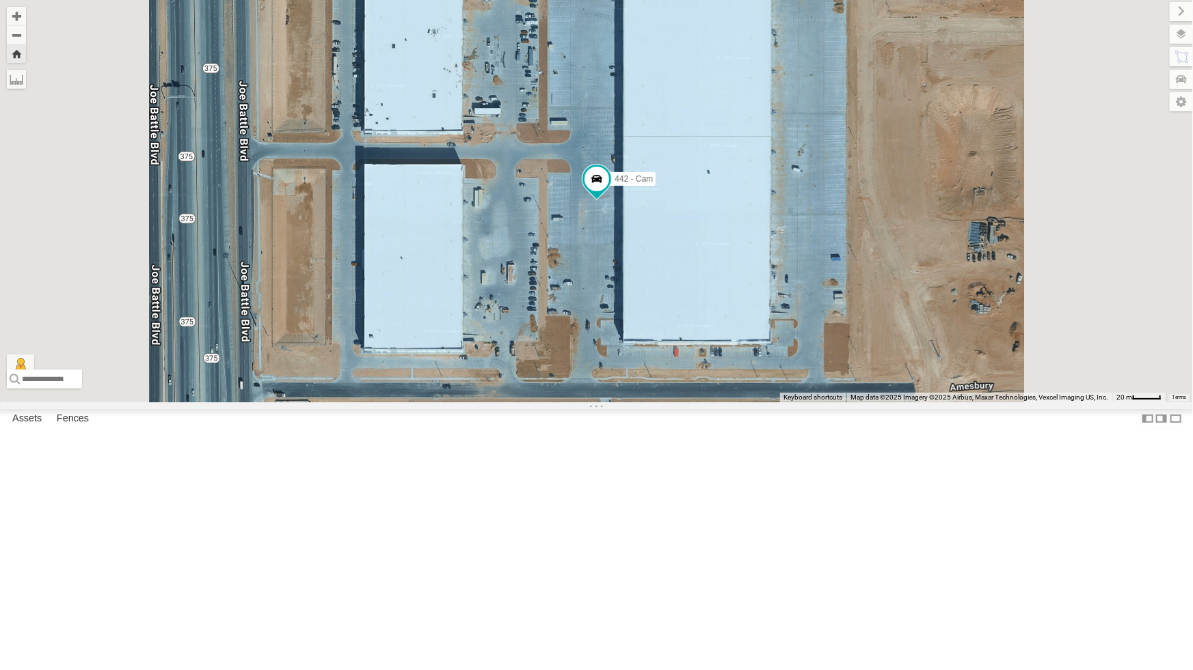
click at [561, 371] on div "442 - Cam" at bounding box center [596, 201] width 1193 height 403
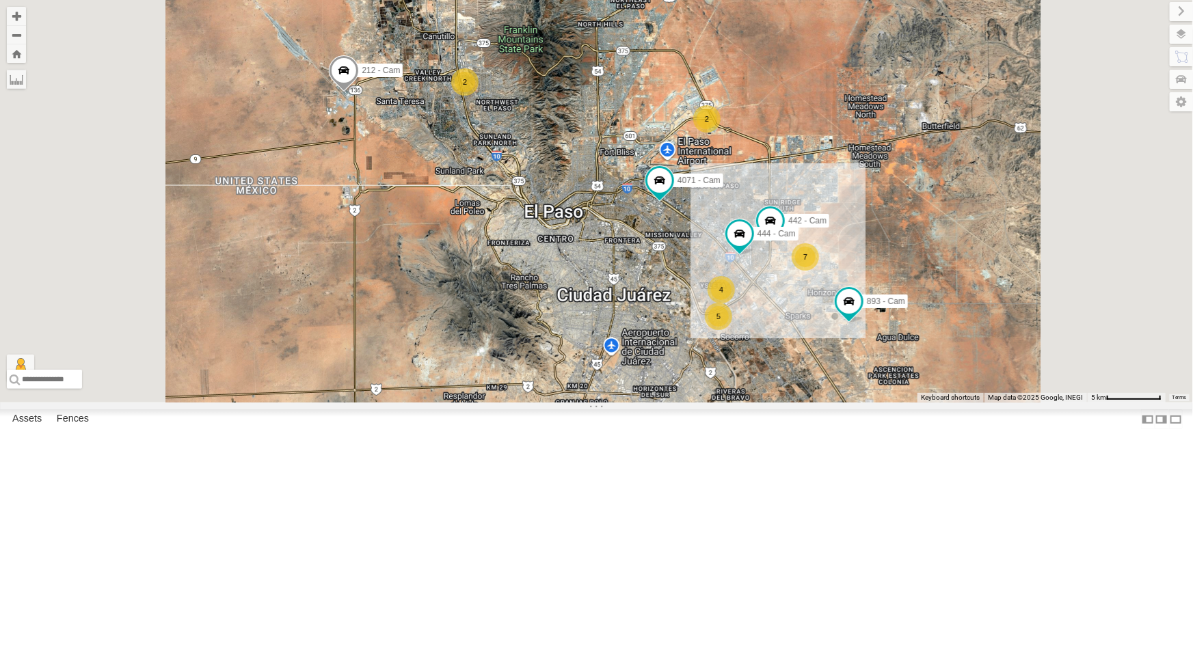
click at [0, 0] on div "All Assets" at bounding box center [0, 0] width 0 height 0
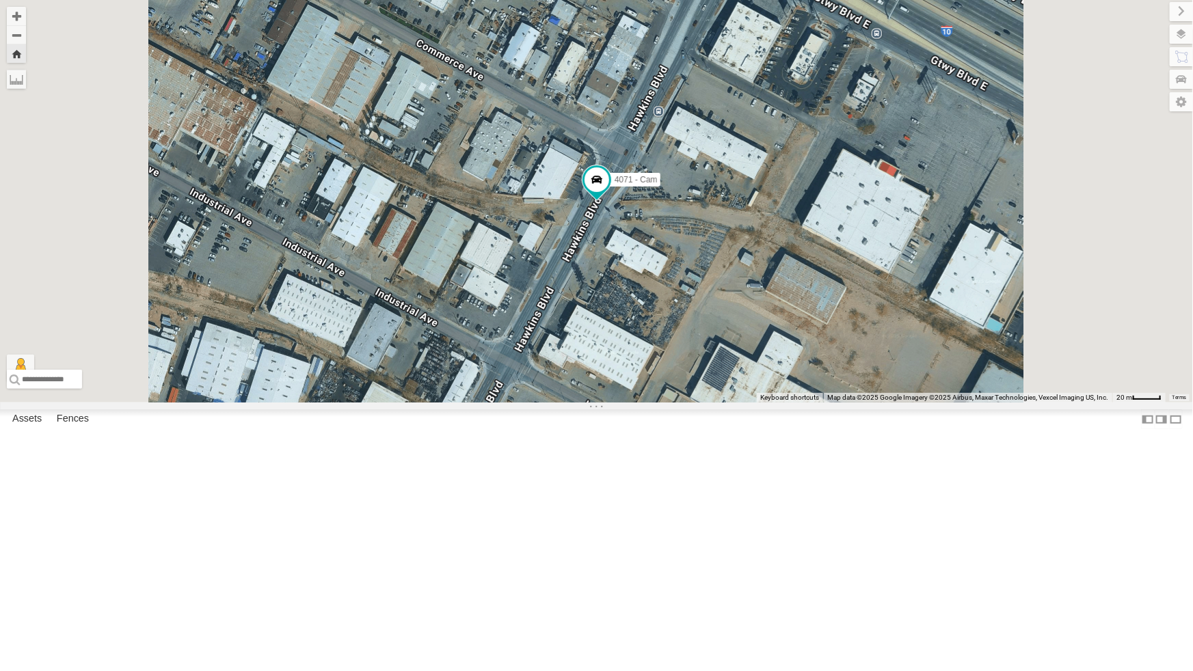
click at [0, 0] on div "442 - Cam All Assets" at bounding box center [0, 0] width 0 height 0
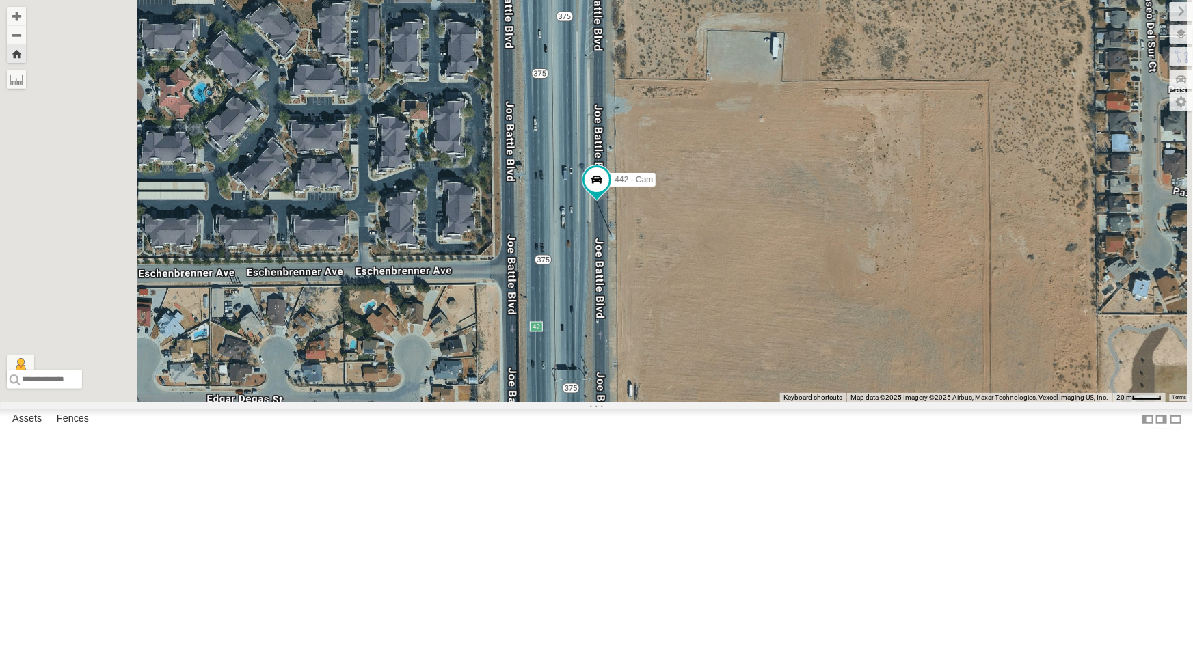
click at [0, 0] on div "442 - Cam All Assets" at bounding box center [0, 0] width 0 height 0
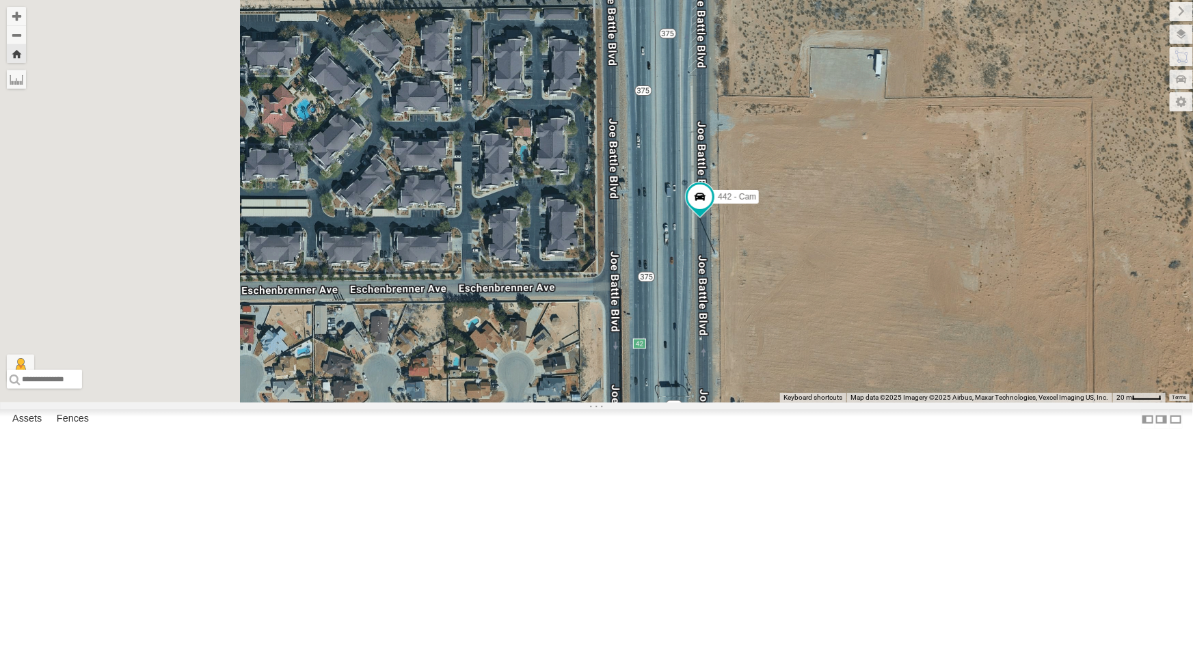
drag, startPoint x: 508, startPoint y: 318, endPoint x: 616, endPoint y: 335, distance: 108.5
click at [616, 335] on div "442 - Cam" at bounding box center [596, 201] width 1193 height 403
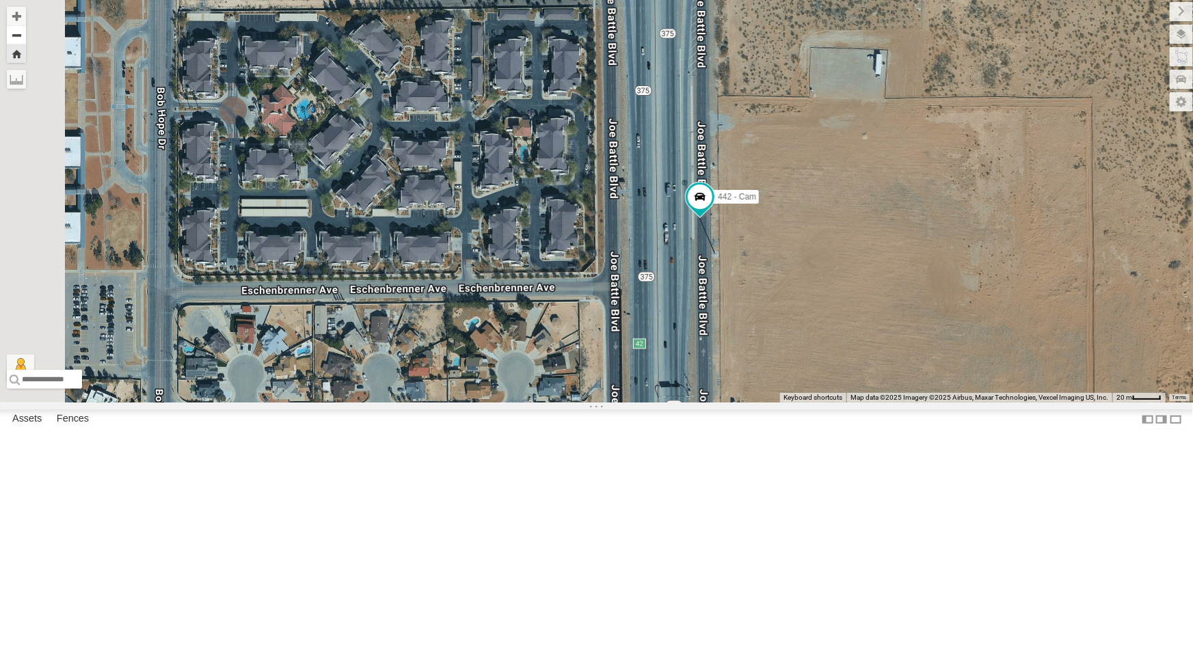
click at [26, 33] on button "Zoom out" at bounding box center [16, 34] width 19 height 19
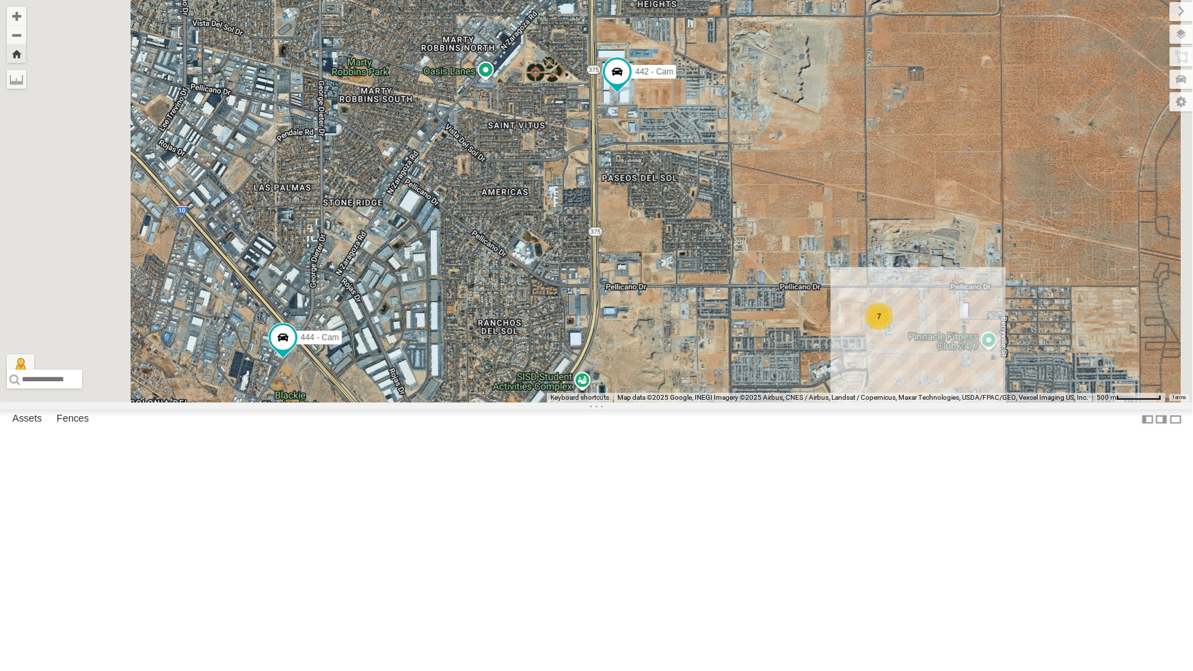
click at [7, 25] on button "Zoom out" at bounding box center [16, 34] width 19 height 19
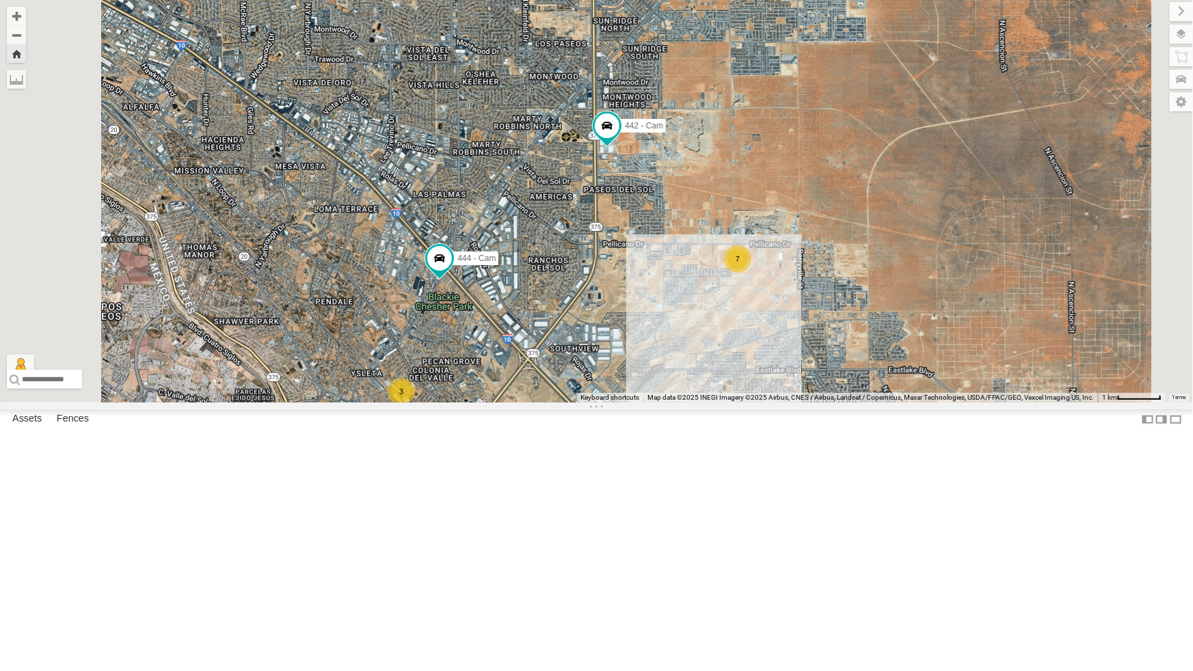
click at [0, 0] on div "442 - Cam" at bounding box center [0, 0] width 0 height 0
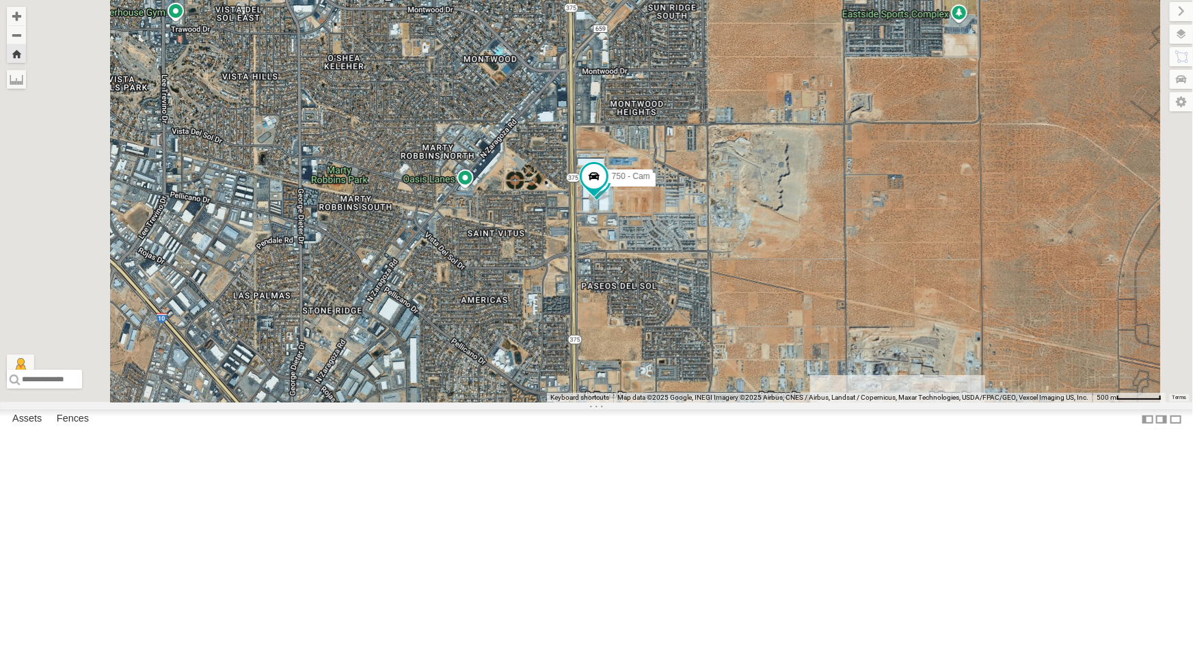
click at [0, 0] on div "4071 - Cam" at bounding box center [0, 0] width 0 height 0
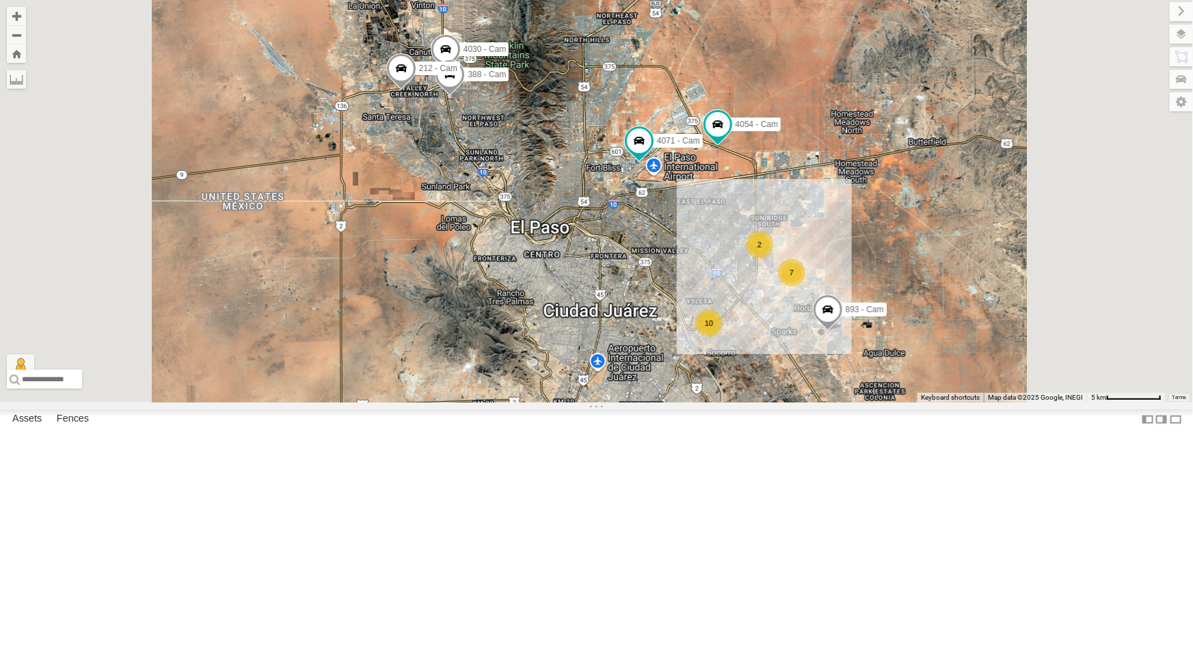
click at [0, 0] on div "442 - Cam" at bounding box center [0, 0] width 0 height 0
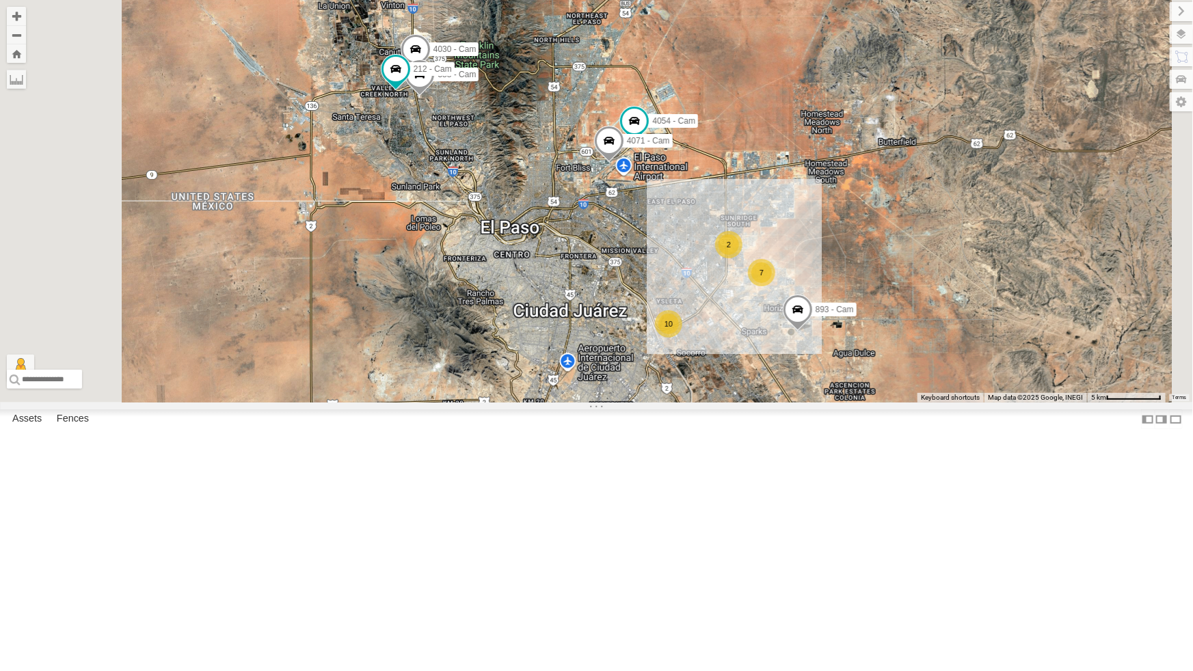
click at [562, 403] on div "10 893 - Cam 7 2 4054 - Cam 4030 - Cam 388 - Cam 4071 - Cam 212 - Cam" at bounding box center [596, 201] width 1193 height 403
click at [595, 403] on div "10 893 - Cam 7 2 4054 - Cam 4030 - Cam 388 - Cam 4071 - Cam 212 - Cam" at bounding box center [596, 201] width 1193 height 403
click at [0, 0] on div "442 - Cam" at bounding box center [0, 0] width 0 height 0
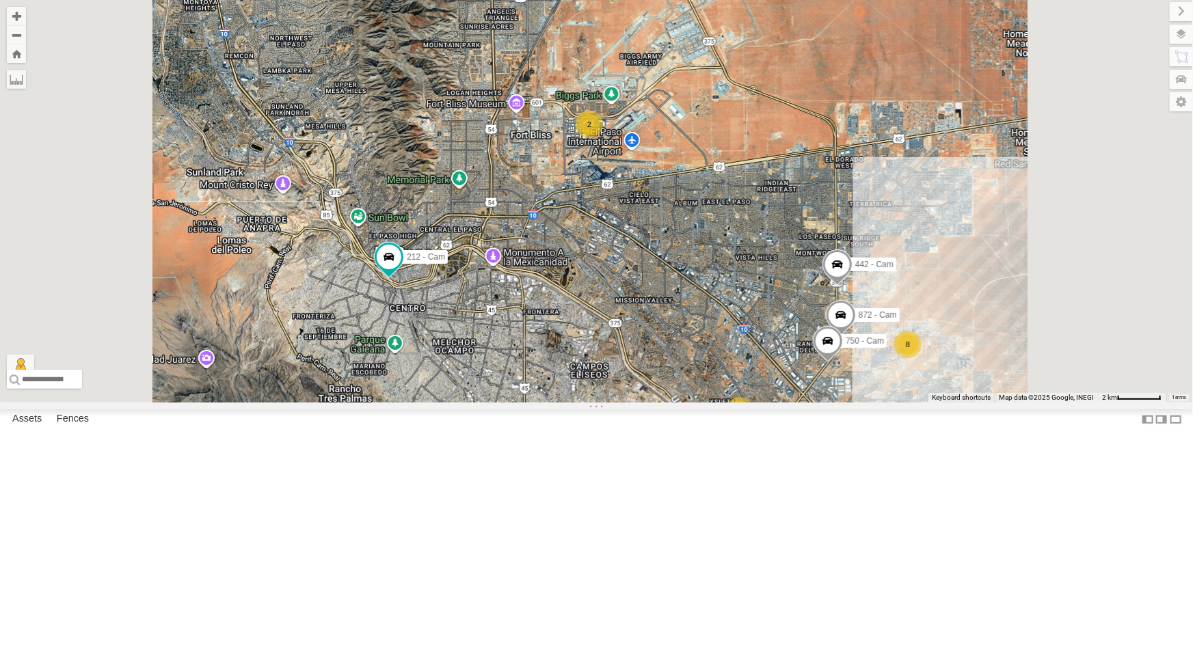
click at [0, 0] on div "442 - Cam" at bounding box center [0, 0] width 0 height 0
